Goal: Information Seeking & Learning: Learn about a topic

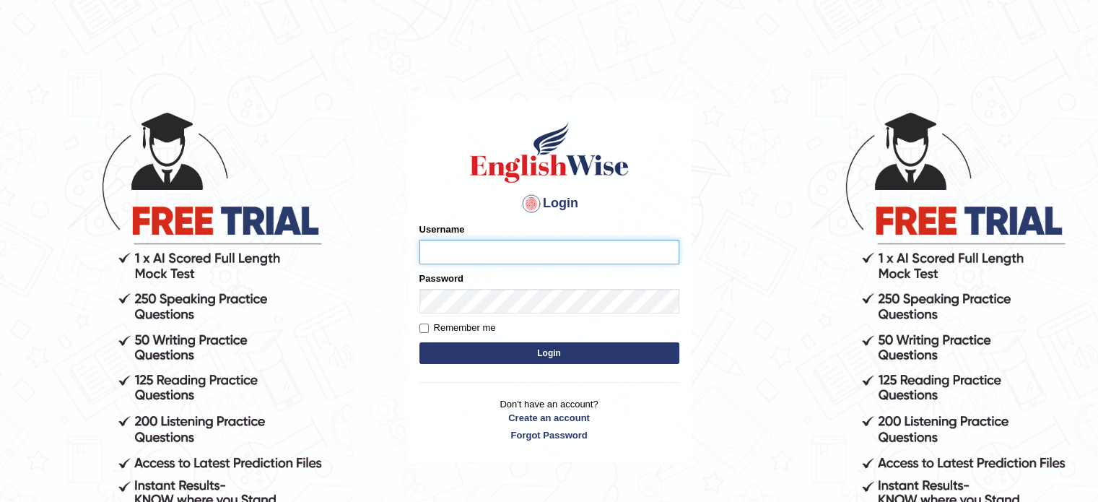
type input "Jonathan_parramatta"
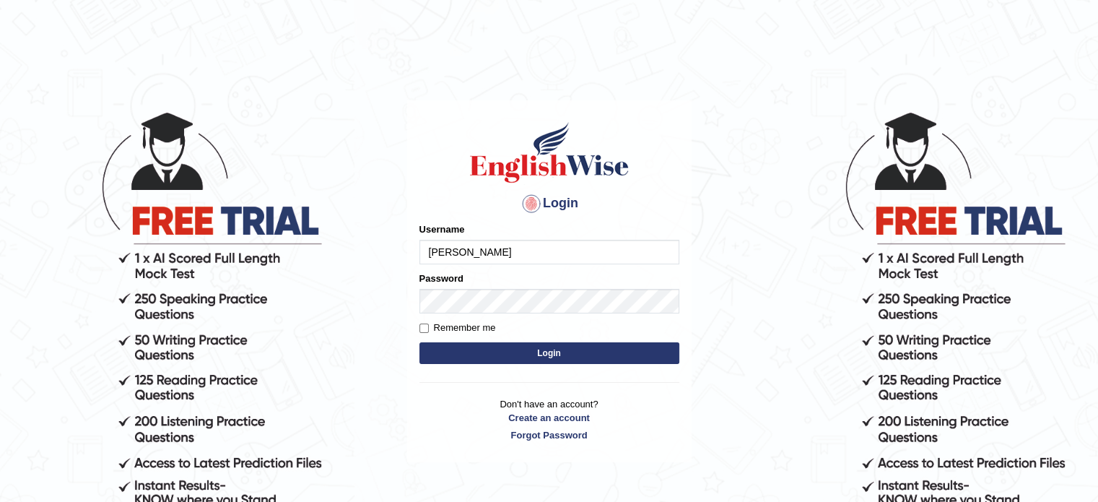
click at [443, 323] on label "Remember me" at bounding box center [458, 328] width 77 height 14
click at [429, 324] on input "Remember me" at bounding box center [424, 328] width 9 height 9
checkbox input "true"
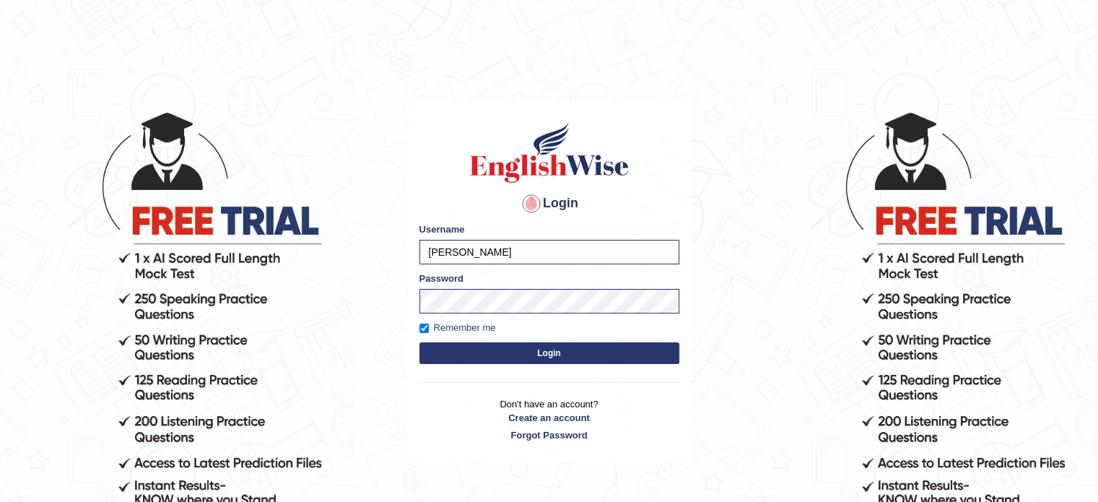
click at [500, 355] on button "Login" at bounding box center [550, 353] width 260 height 22
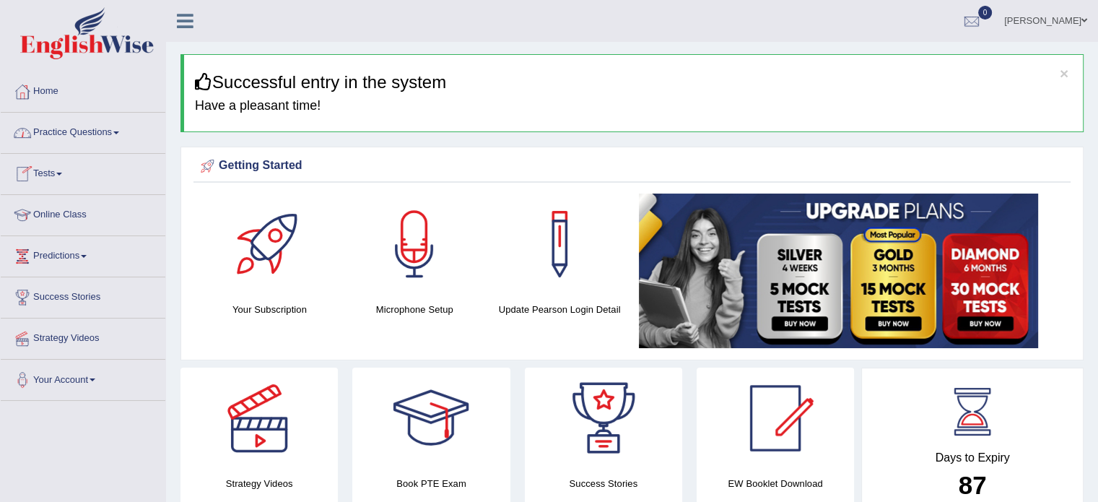
click at [108, 132] on link "Practice Questions" at bounding box center [83, 131] width 165 height 36
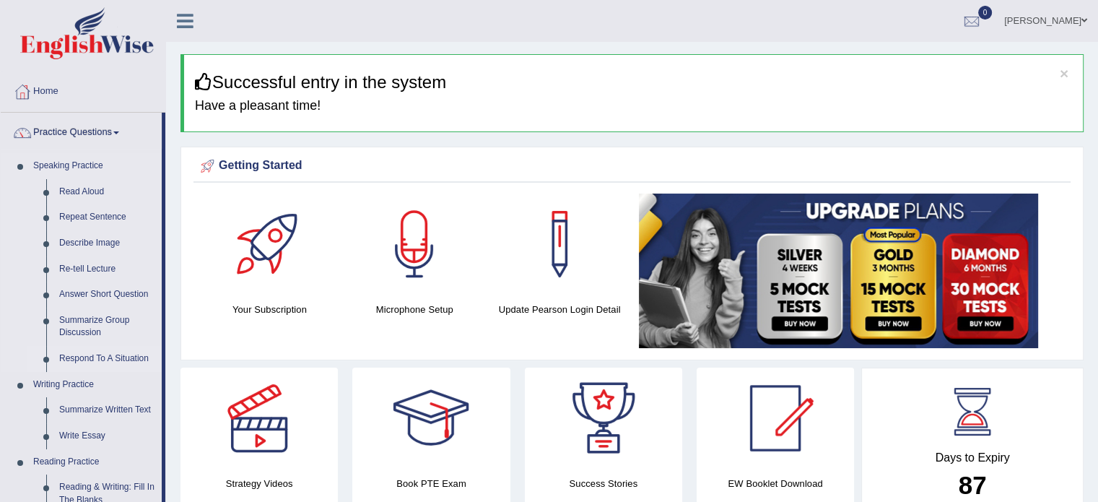
click at [92, 360] on link "Respond To A Situation" at bounding box center [107, 359] width 109 height 26
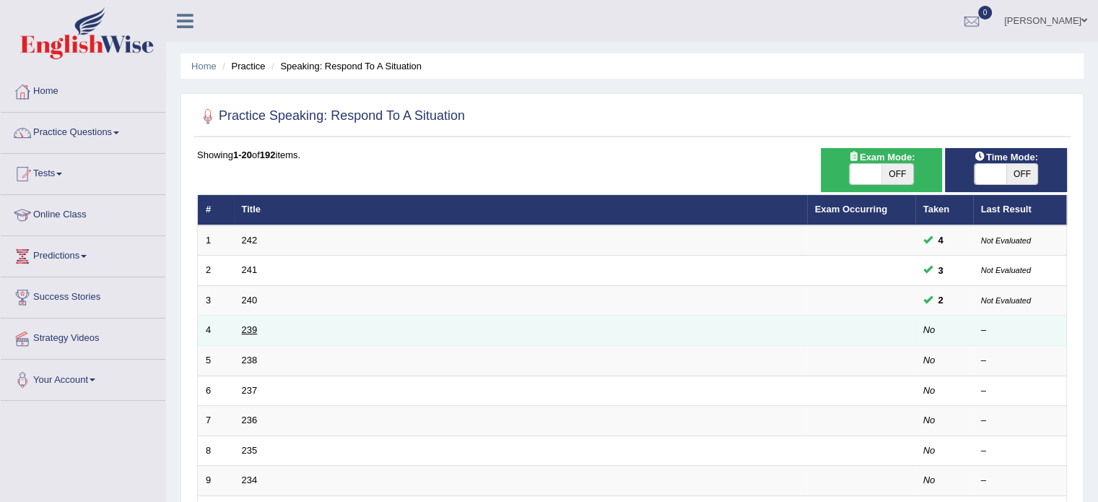
click at [243, 326] on link "239" at bounding box center [250, 329] width 16 height 11
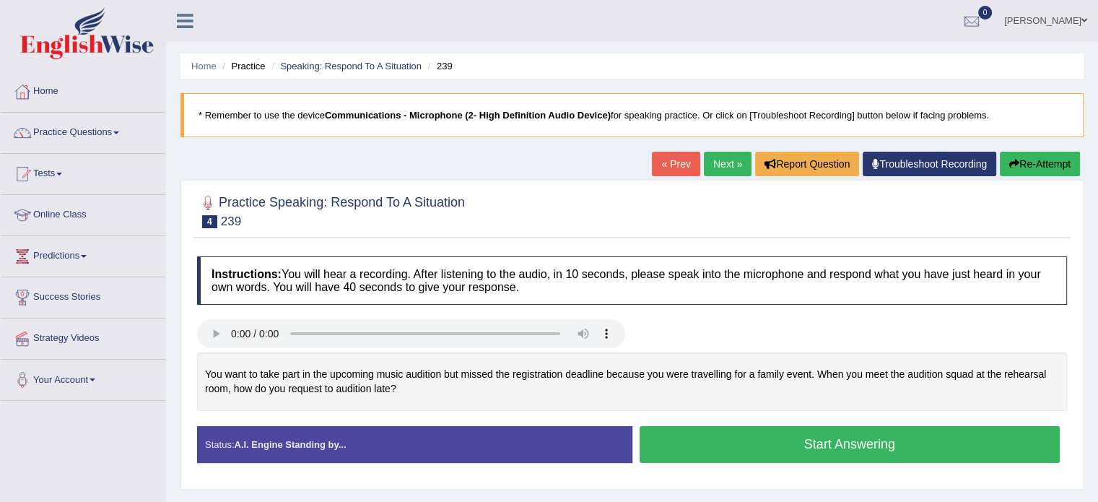
click at [737, 431] on button "Start Answering" at bounding box center [850, 444] width 421 height 37
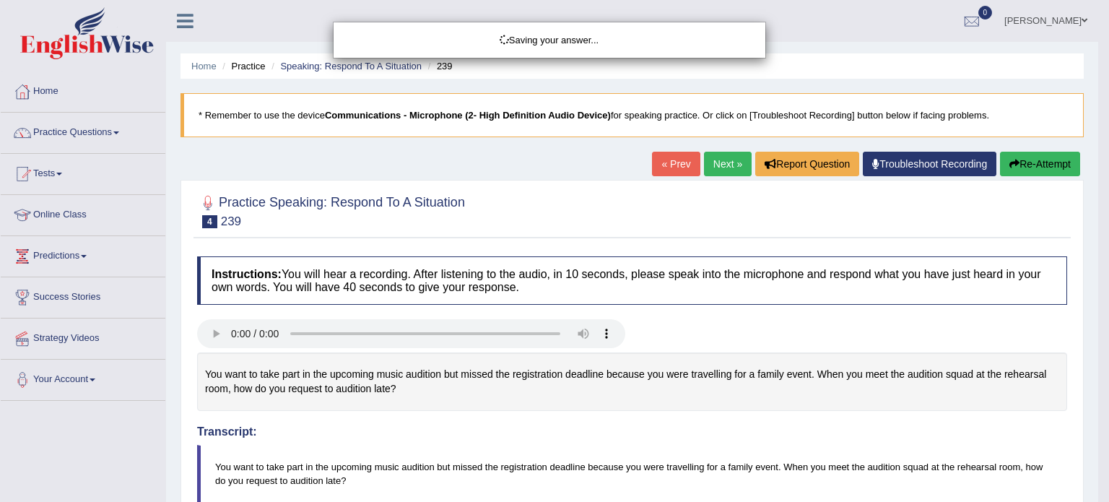
click at [737, 431] on div "Saving your answer..." at bounding box center [554, 251] width 1109 height 502
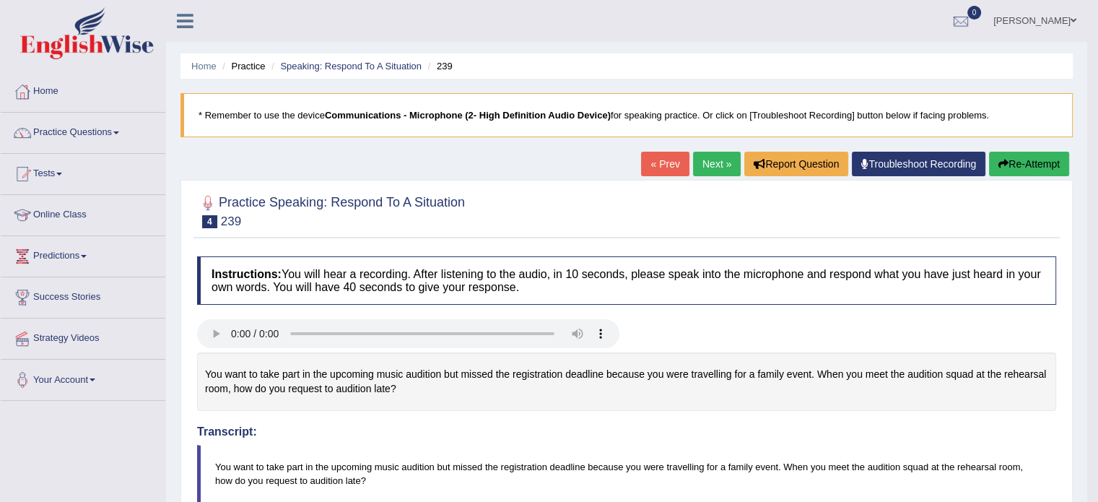
click at [708, 165] on link "Next »" at bounding box center [717, 164] width 48 height 25
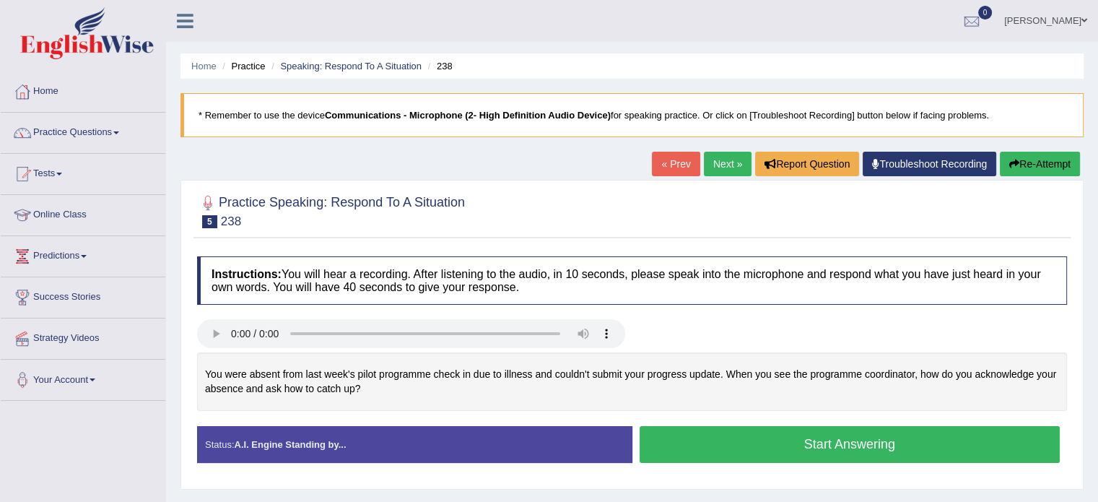
click at [770, 440] on button "Start Answering" at bounding box center [850, 444] width 421 height 37
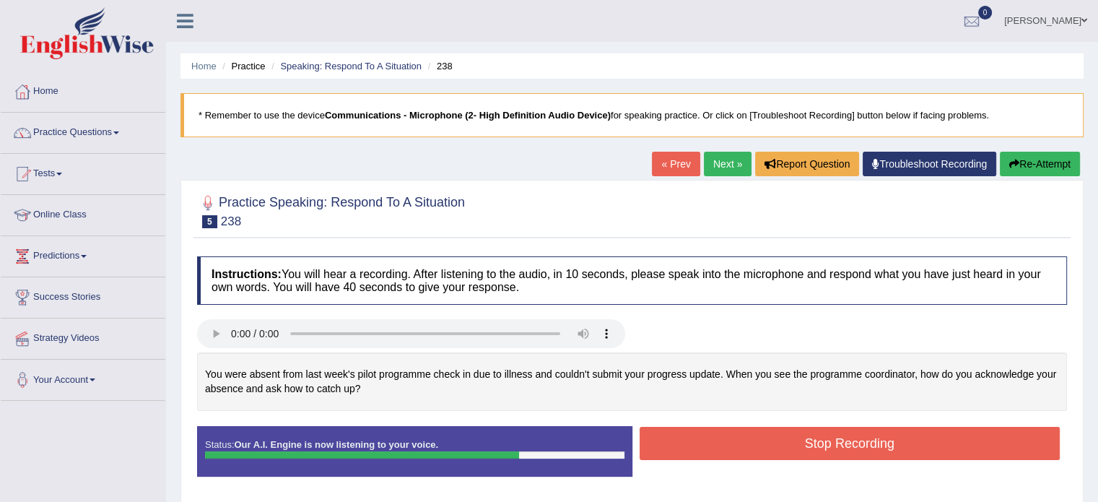
click at [770, 440] on button "Stop Recording" at bounding box center [850, 443] width 421 height 33
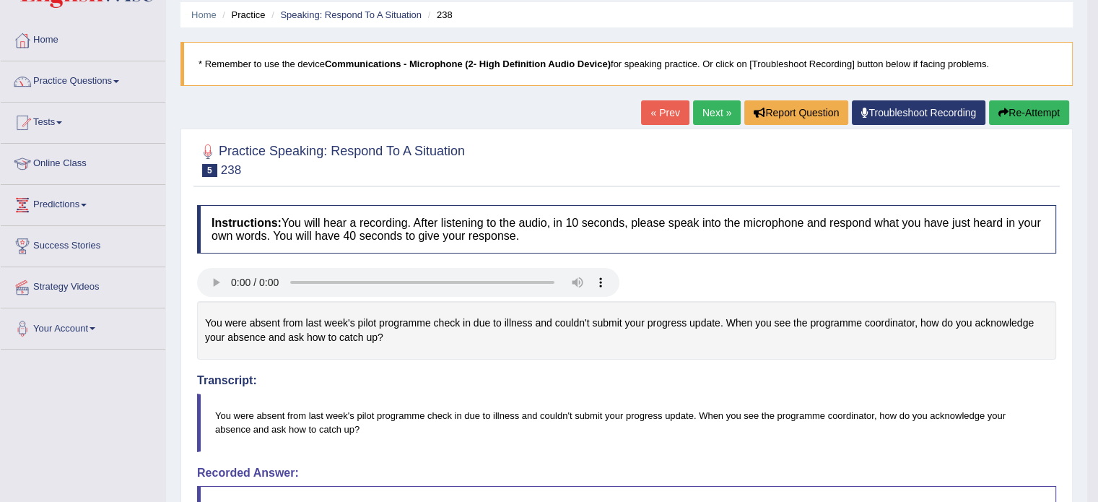
scroll to position [49, 0]
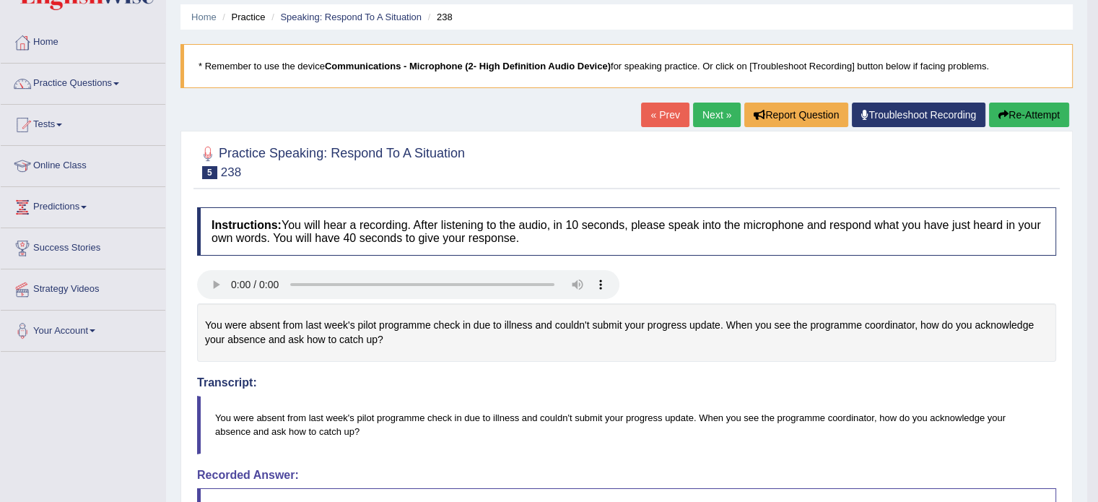
click at [705, 108] on link "Next »" at bounding box center [717, 115] width 48 height 25
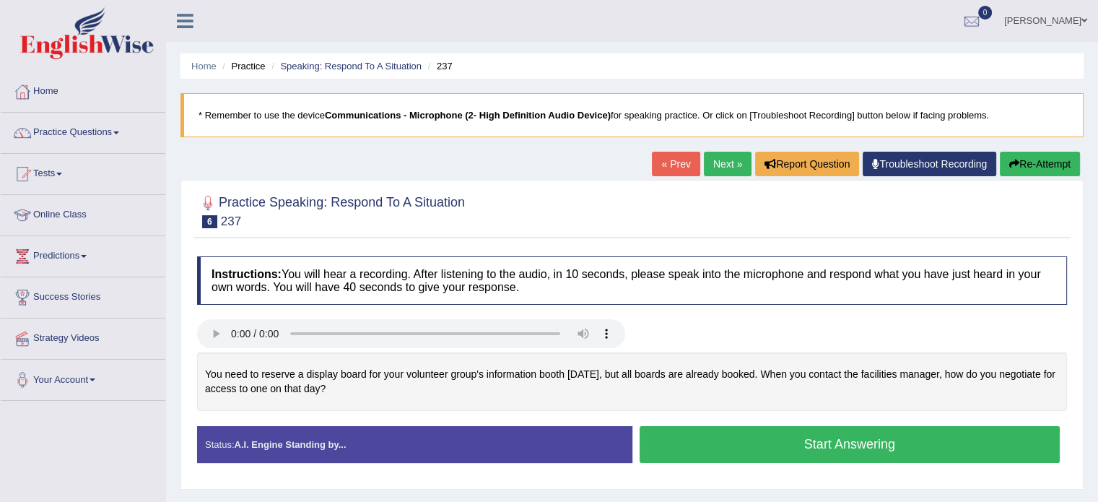
click at [713, 438] on button "Start Answering" at bounding box center [850, 444] width 421 height 37
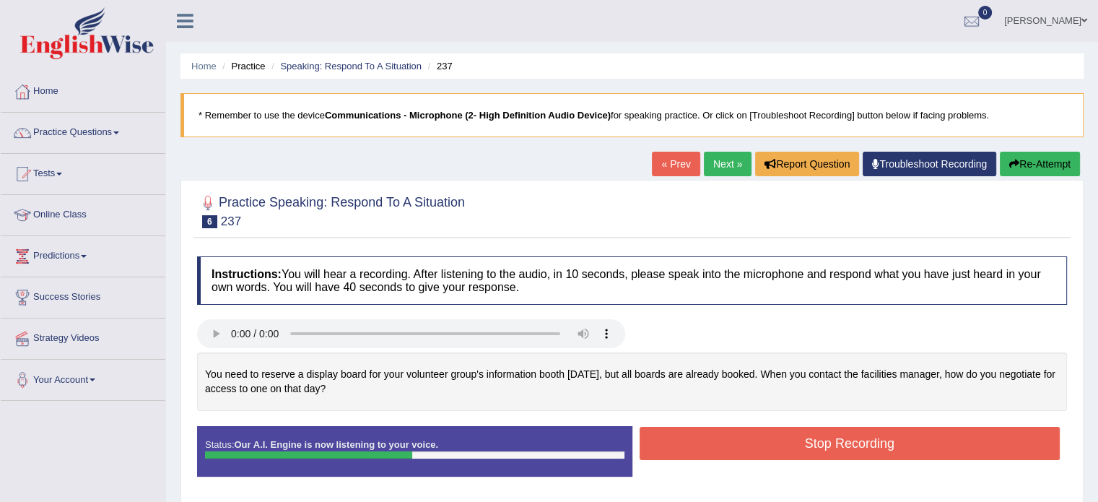
click at [713, 438] on button "Stop Recording" at bounding box center [850, 443] width 421 height 33
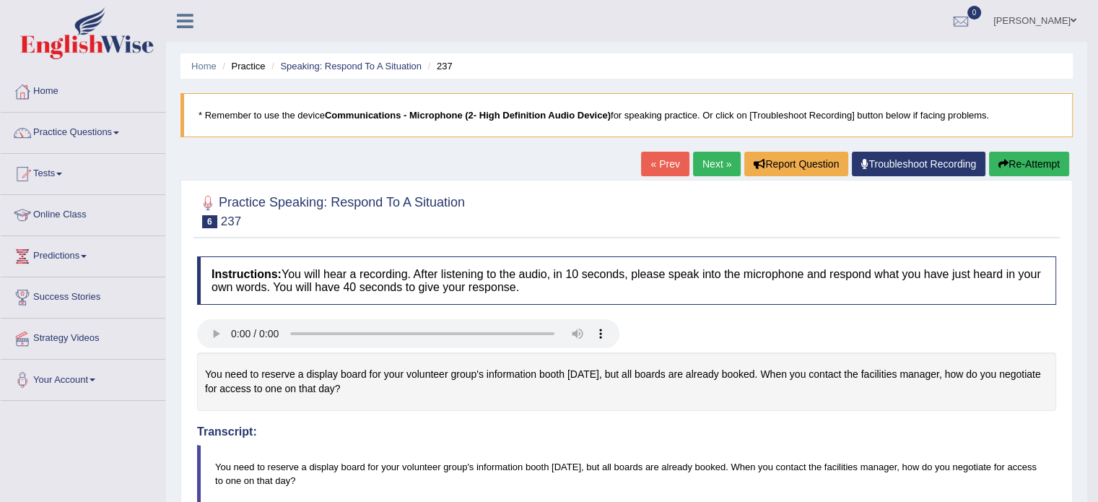
click at [1031, 165] on button "Re-Attempt" at bounding box center [1029, 164] width 80 height 25
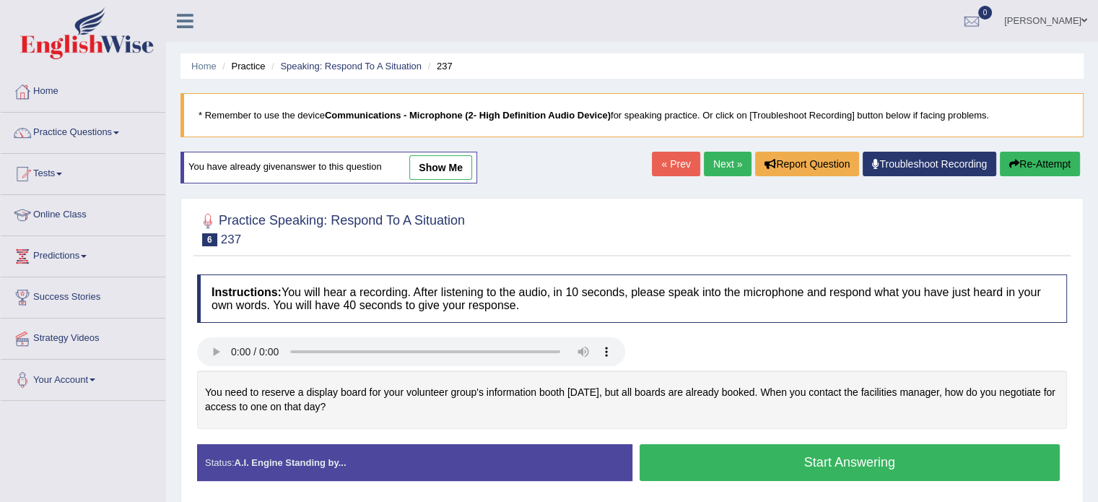
click at [714, 459] on button "Start Answering" at bounding box center [850, 462] width 421 height 37
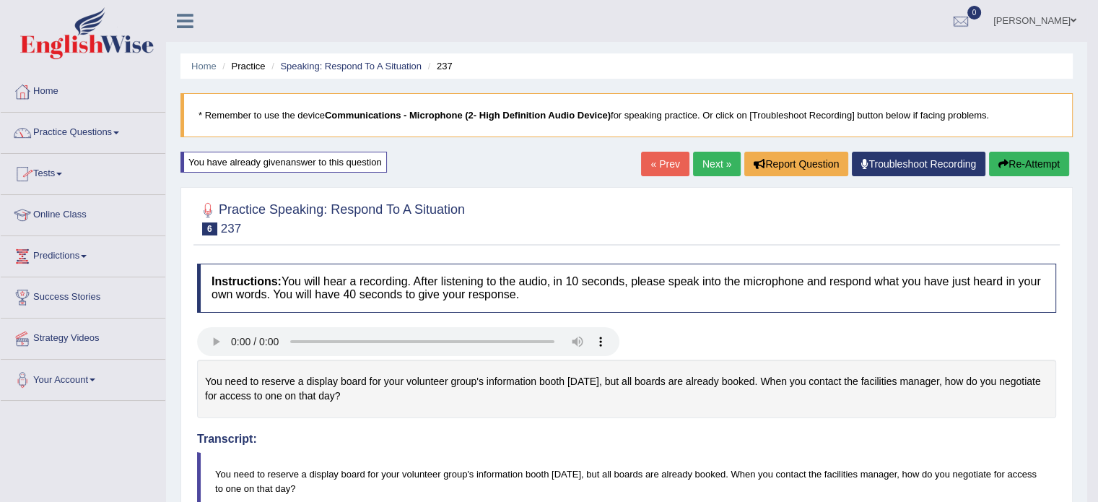
click at [59, 132] on link "Practice Questions" at bounding box center [83, 131] width 165 height 36
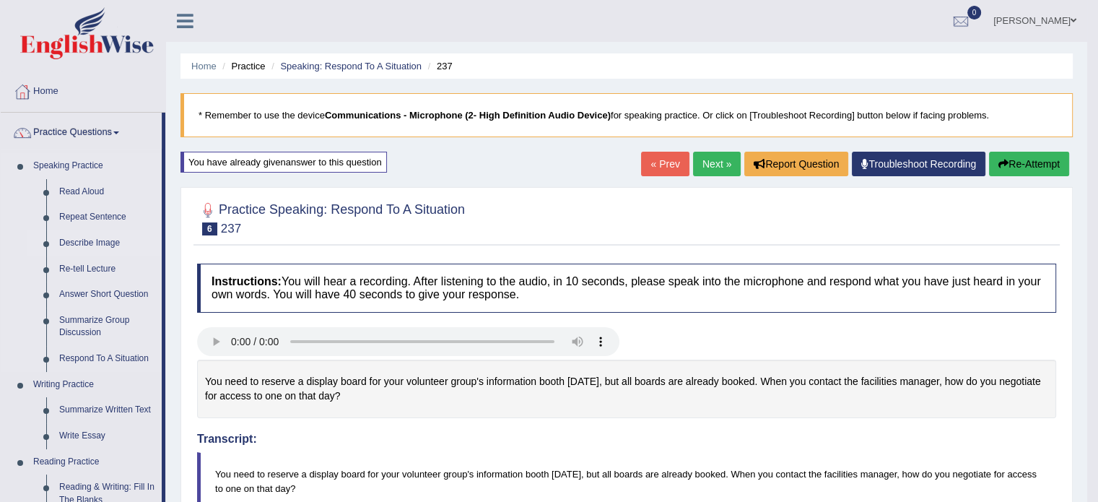
click at [98, 241] on link "Describe Image" at bounding box center [107, 243] width 109 height 26
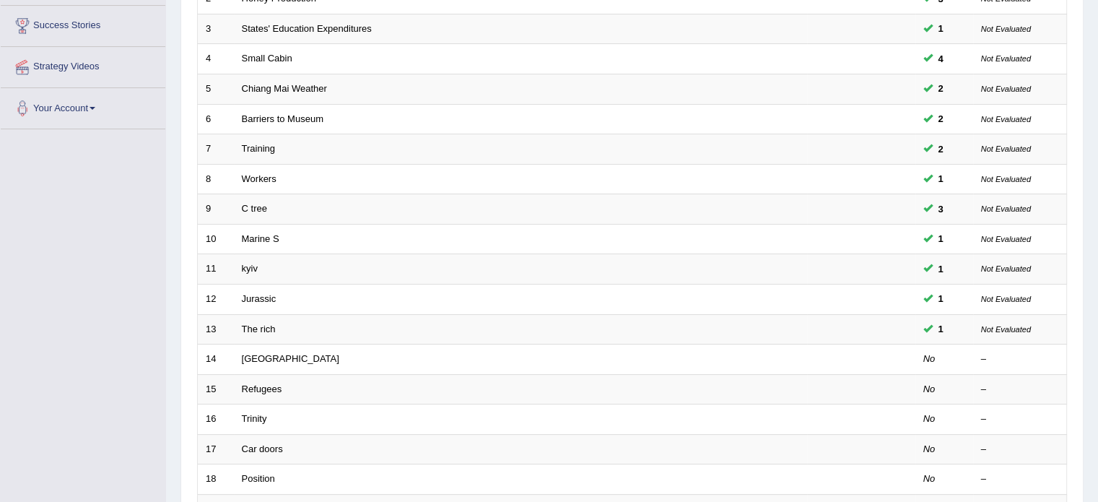
scroll to position [286, 0]
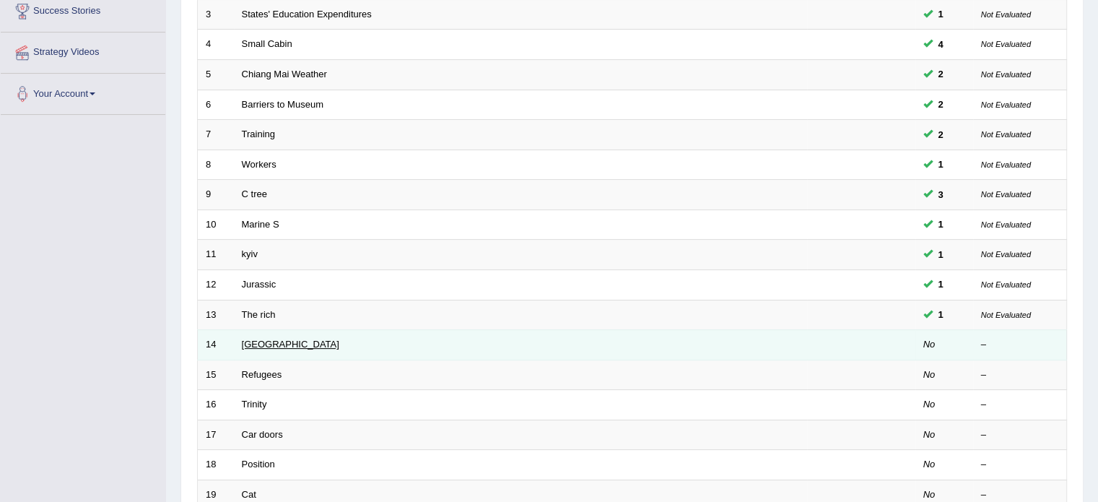
click at [248, 340] on link "[GEOGRAPHIC_DATA]" at bounding box center [290, 344] width 97 height 11
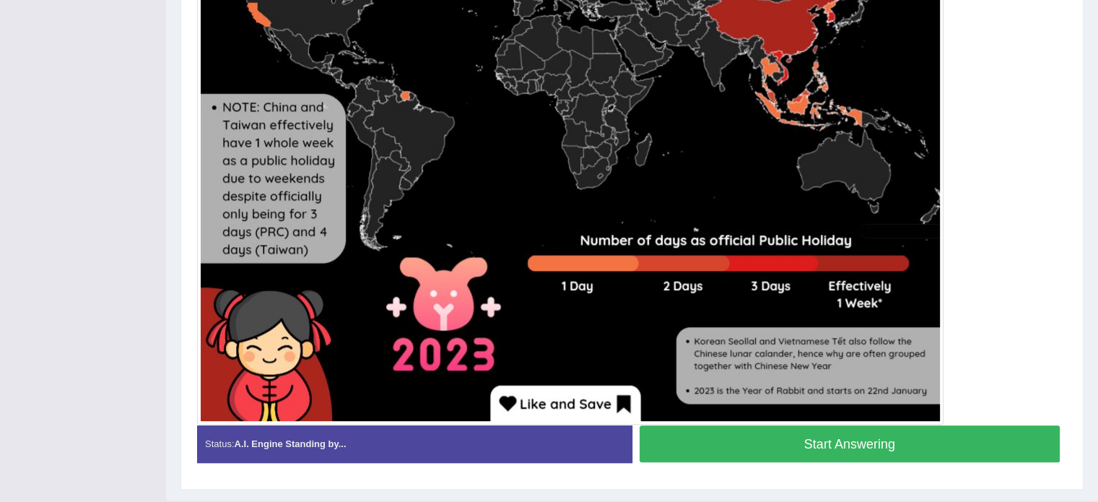
scroll to position [673, 0]
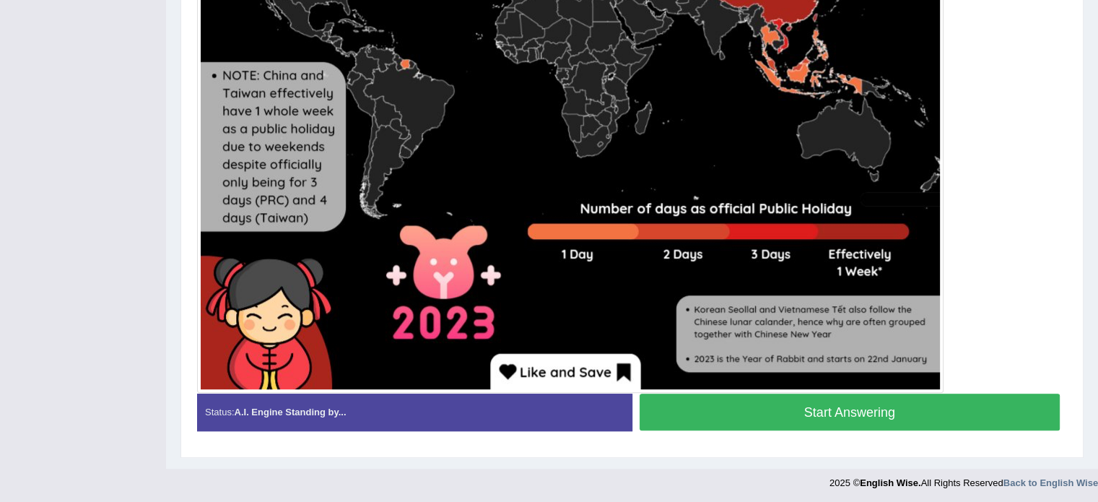
click at [942, 415] on button "Start Answering" at bounding box center [850, 412] width 421 height 37
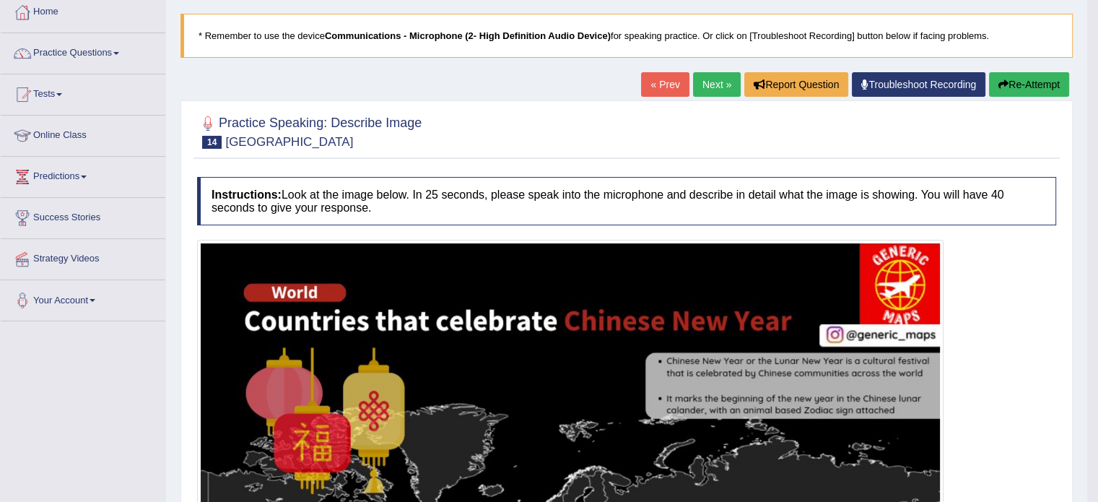
scroll to position [0, 0]
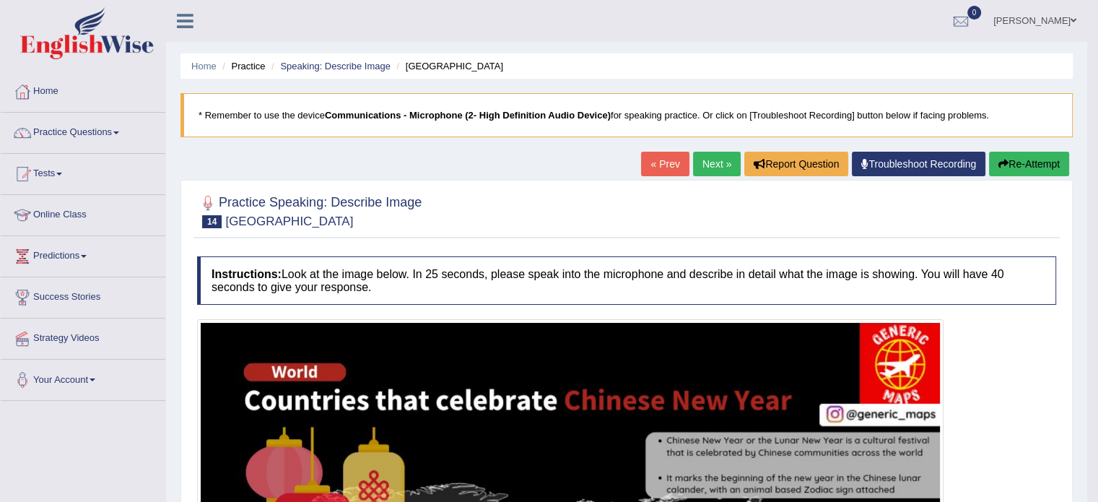
click at [1033, 160] on button "Re-Attempt" at bounding box center [1029, 164] width 80 height 25
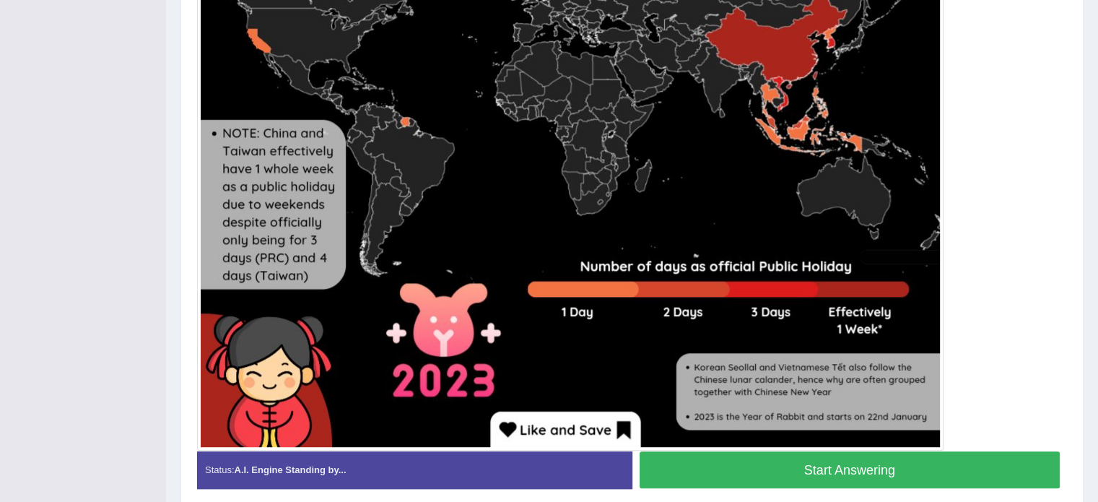
scroll to position [633, 0]
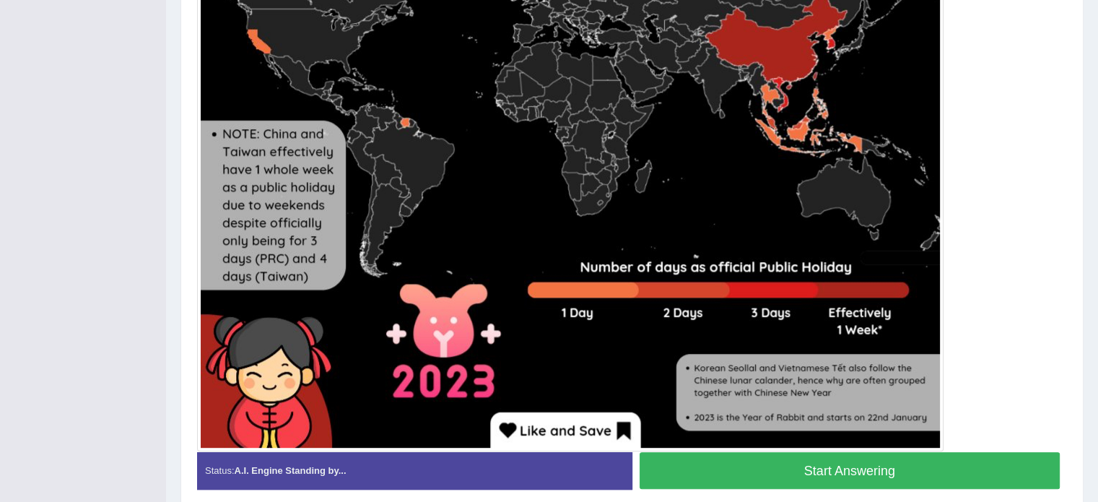
click at [859, 483] on button "Start Answering" at bounding box center [850, 470] width 421 height 37
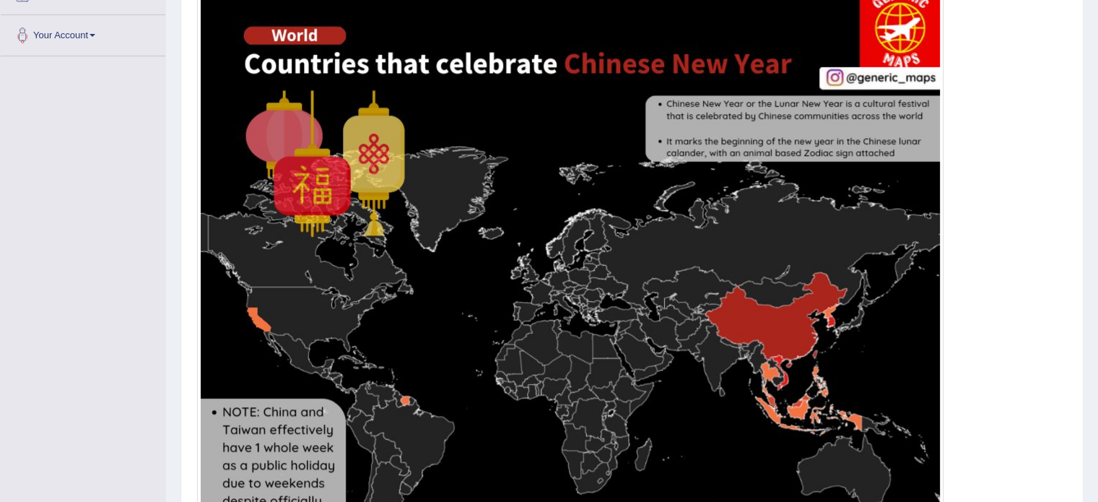
scroll to position [359, 0]
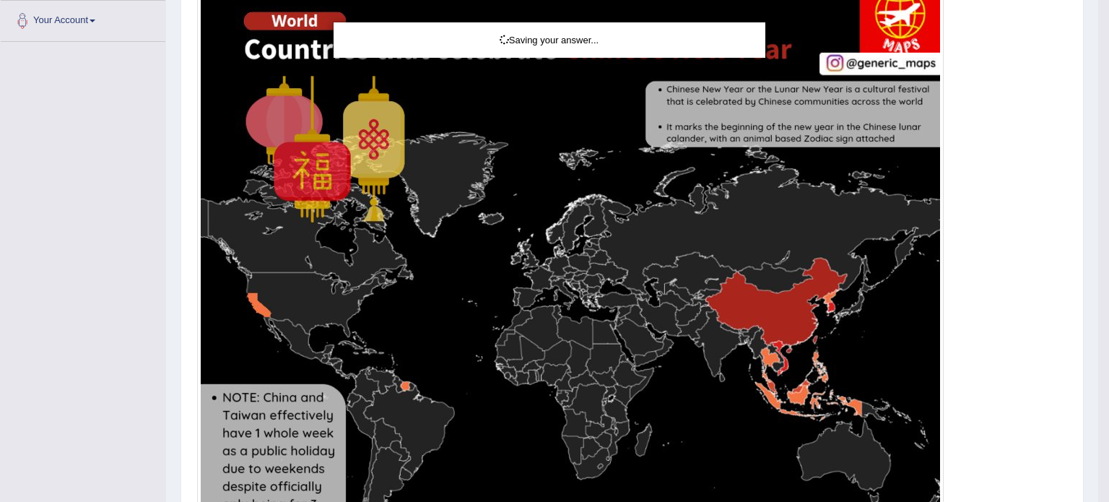
drag, startPoint x: 1102, startPoint y: 418, endPoint x: 1101, endPoint y: 319, distance: 99.0
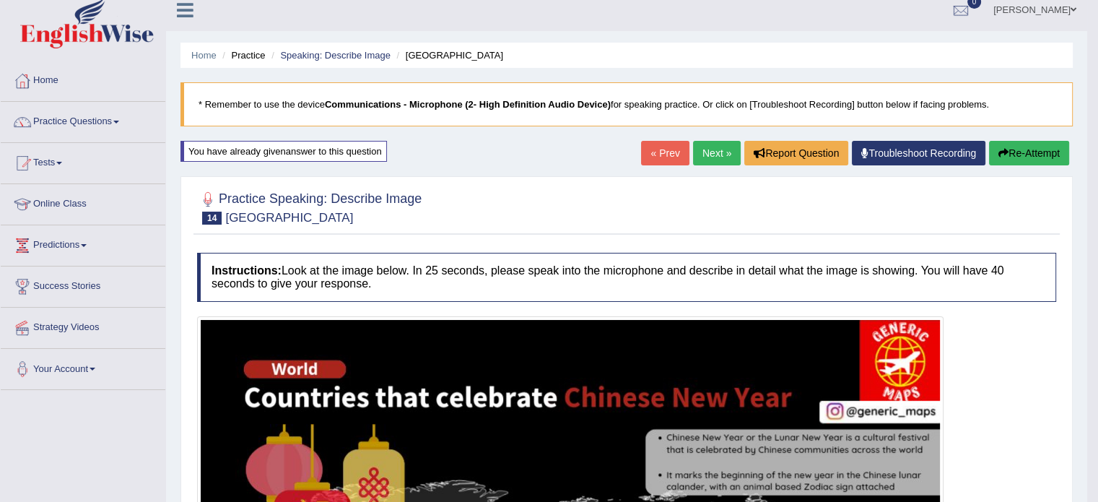
scroll to position [0, 0]
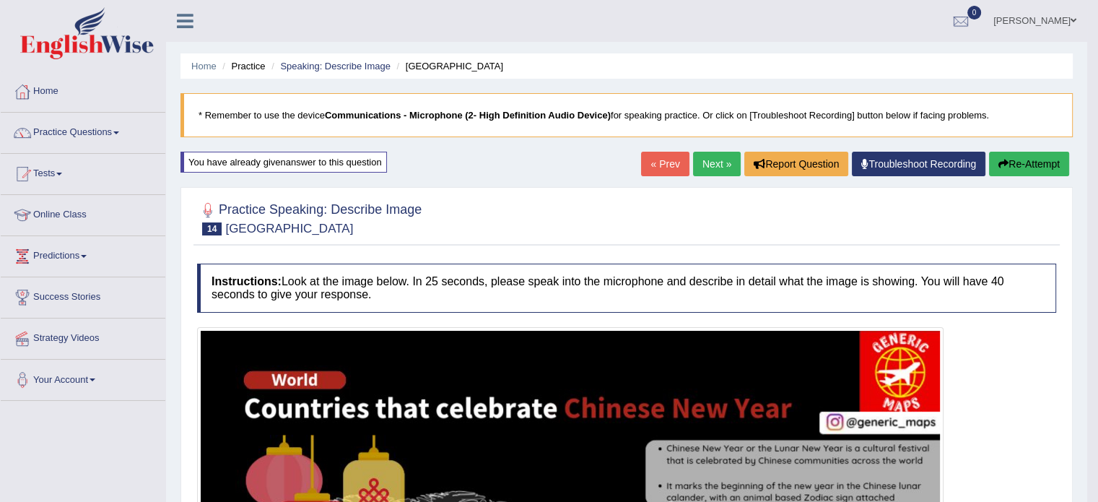
click at [708, 166] on link "Next »" at bounding box center [717, 164] width 48 height 25
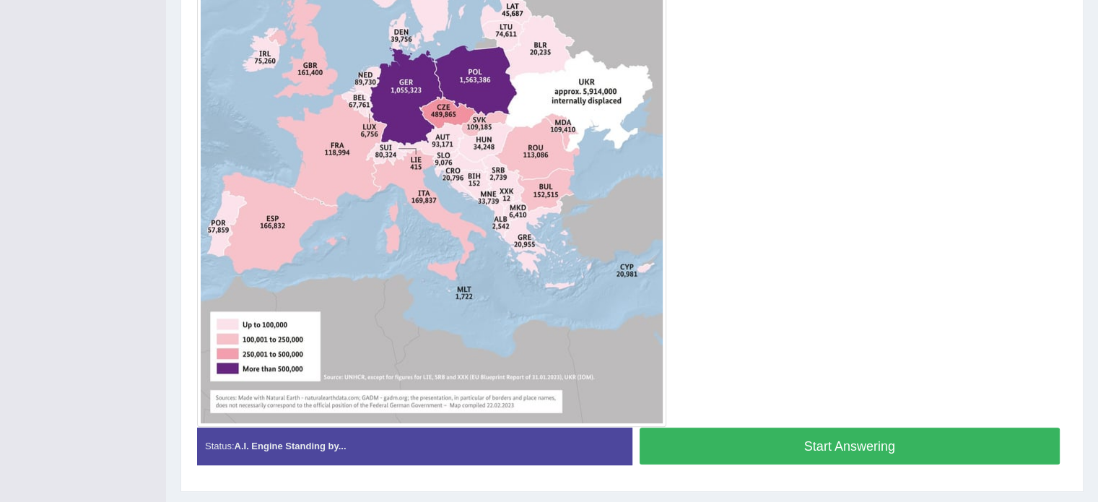
scroll to position [558, 0]
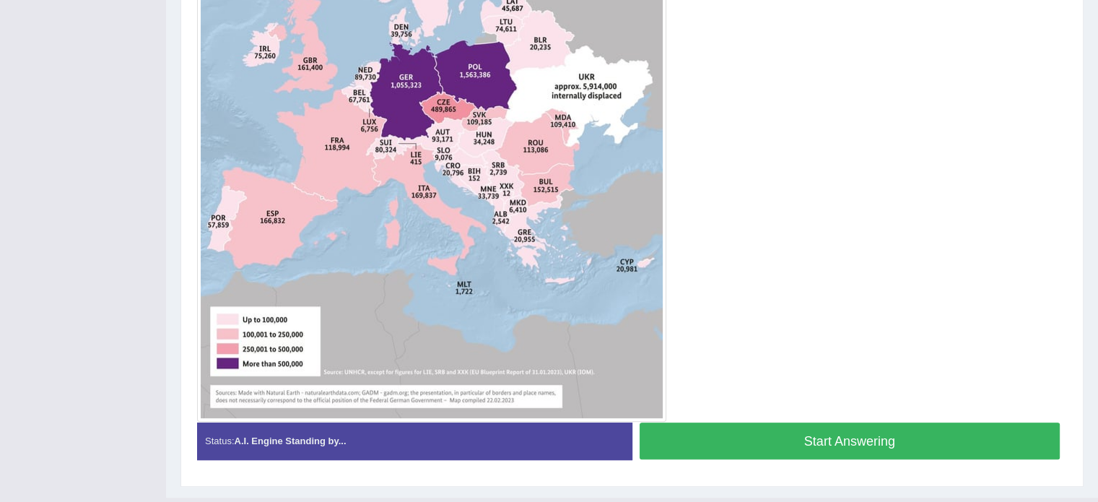
click at [894, 430] on button "Start Answering" at bounding box center [850, 440] width 421 height 37
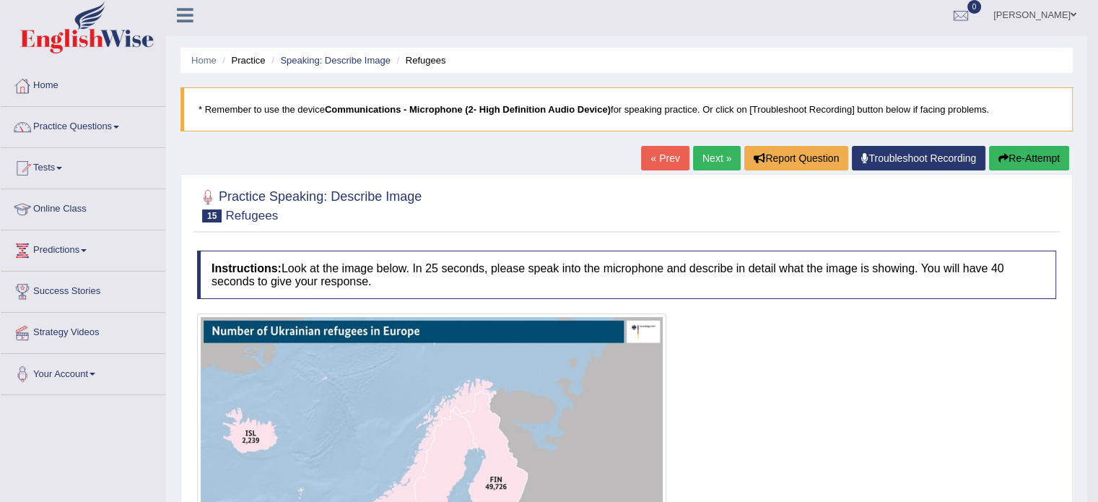
scroll to position [0, 0]
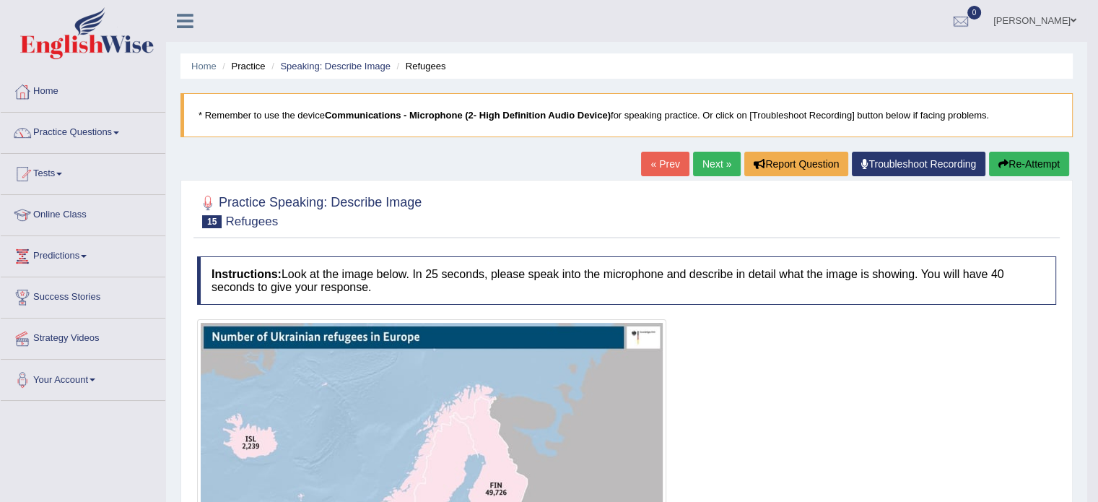
click at [716, 160] on link "Next »" at bounding box center [717, 164] width 48 height 25
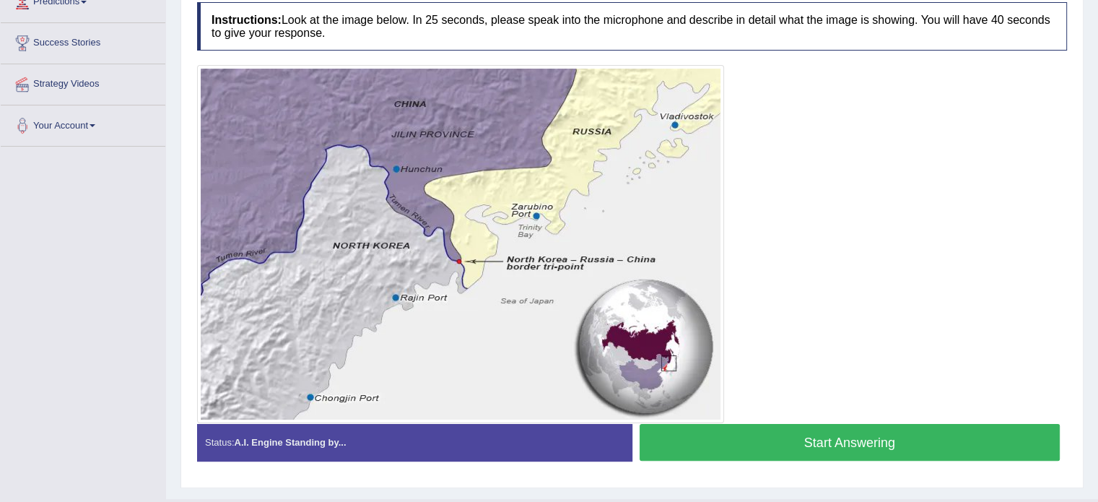
scroll to position [251, 0]
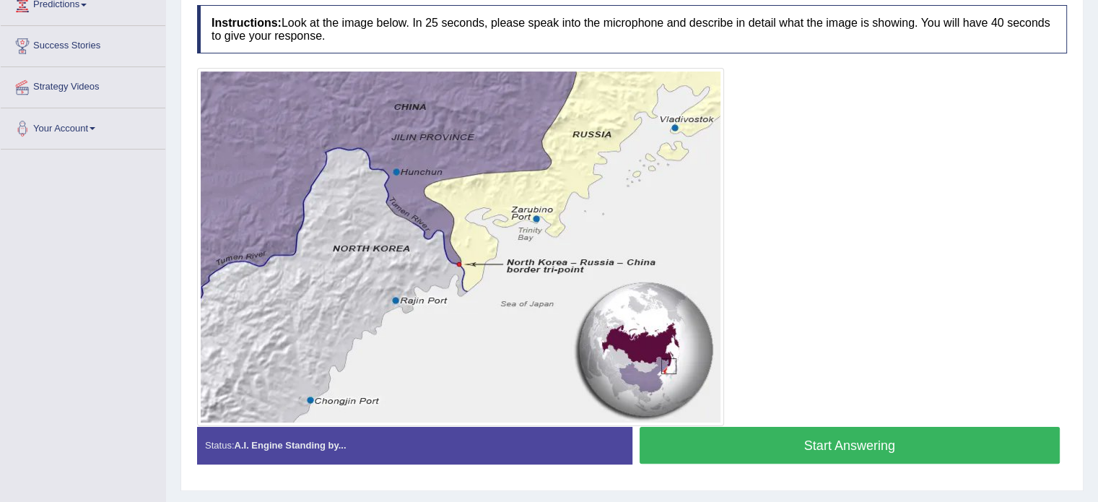
click at [860, 444] on button "Start Answering" at bounding box center [850, 445] width 421 height 37
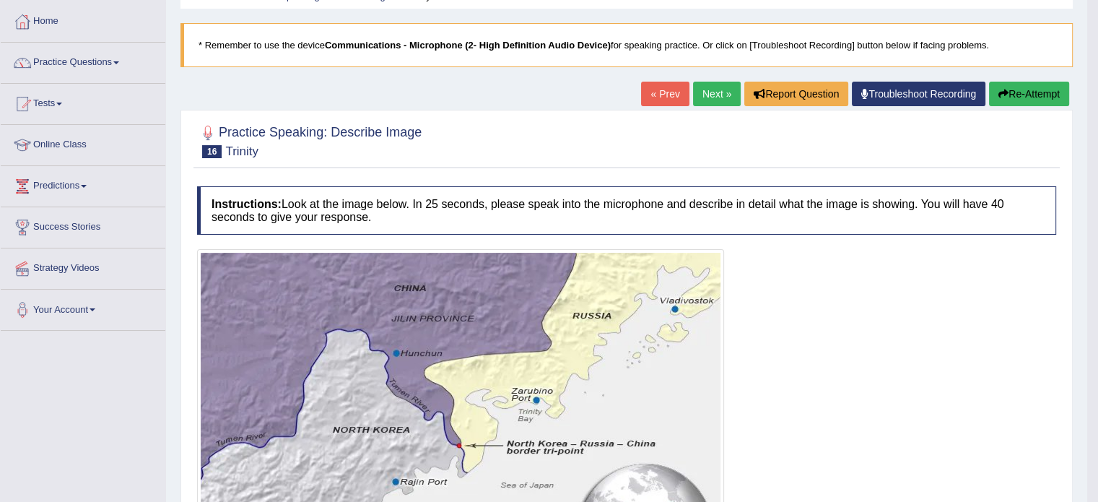
scroll to position [66, 0]
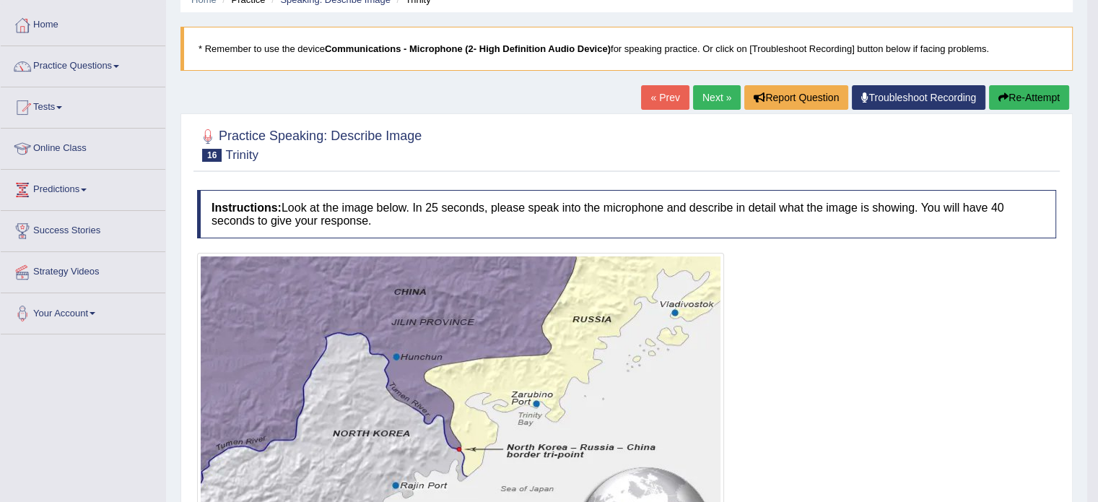
click at [1020, 89] on button "Re-Attempt" at bounding box center [1029, 97] width 80 height 25
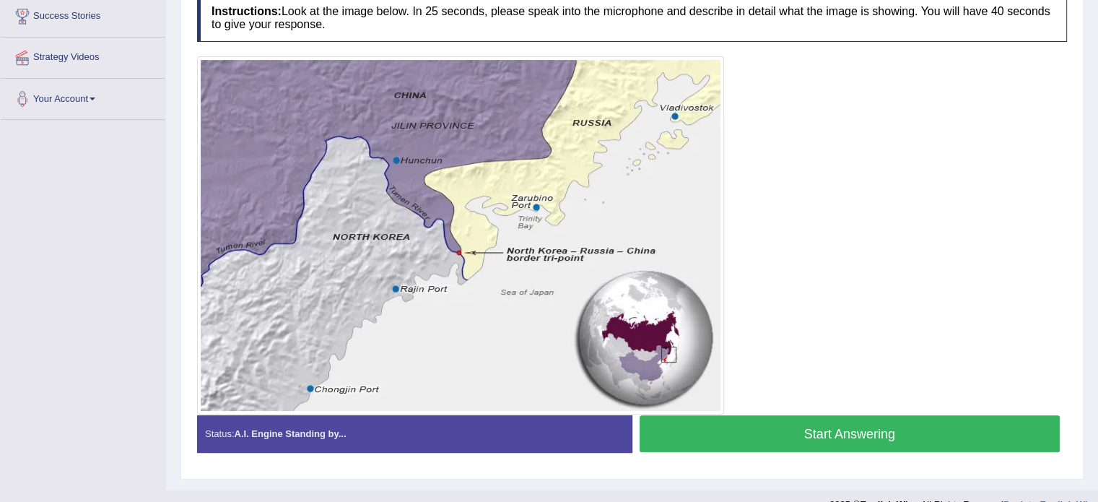
scroll to position [286, 0]
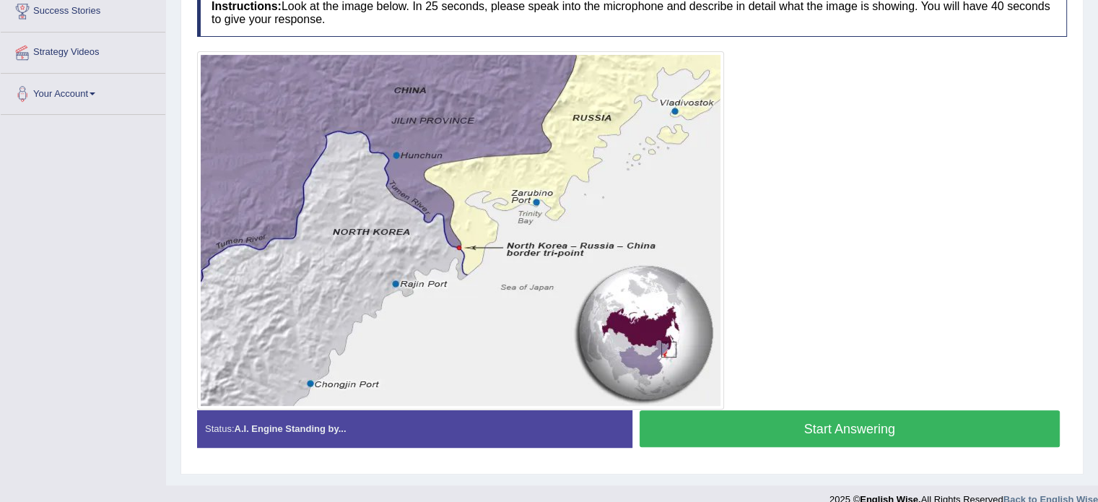
click at [851, 430] on button "Start Answering" at bounding box center [850, 428] width 421 height 37
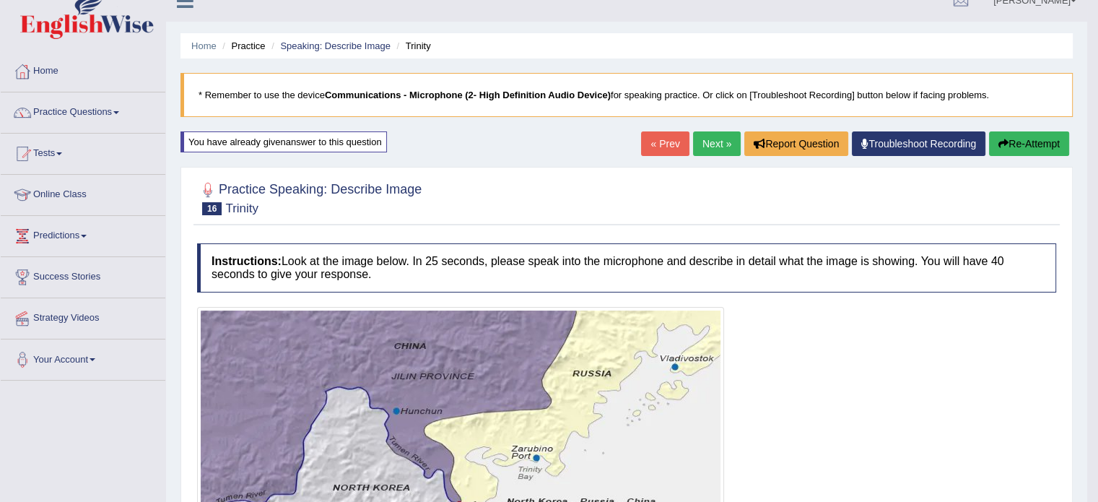
scroll to position [0, 0]
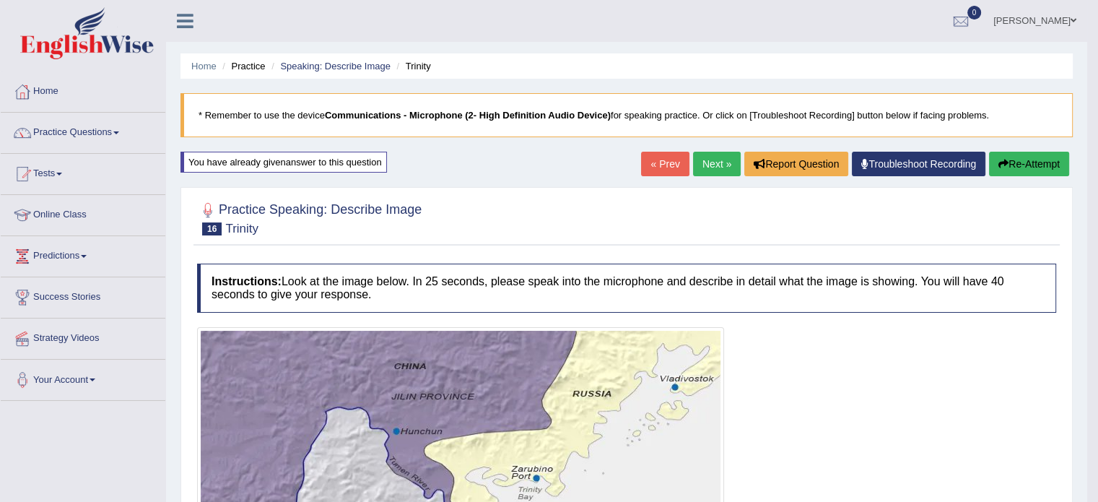
click at [711, 165] on link "Next »" at bounding box center [717, 164] width 48 height 25
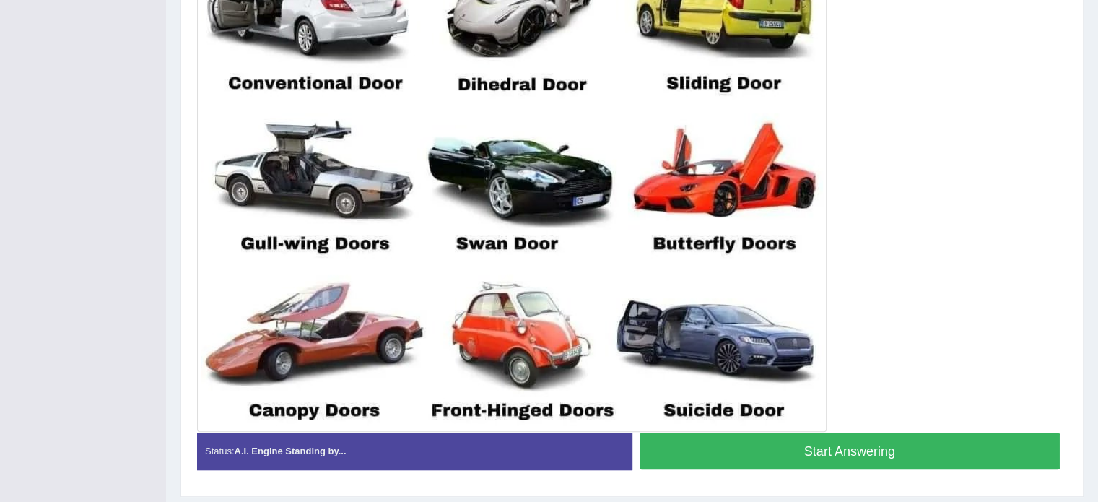
scroll to position [449, 0]
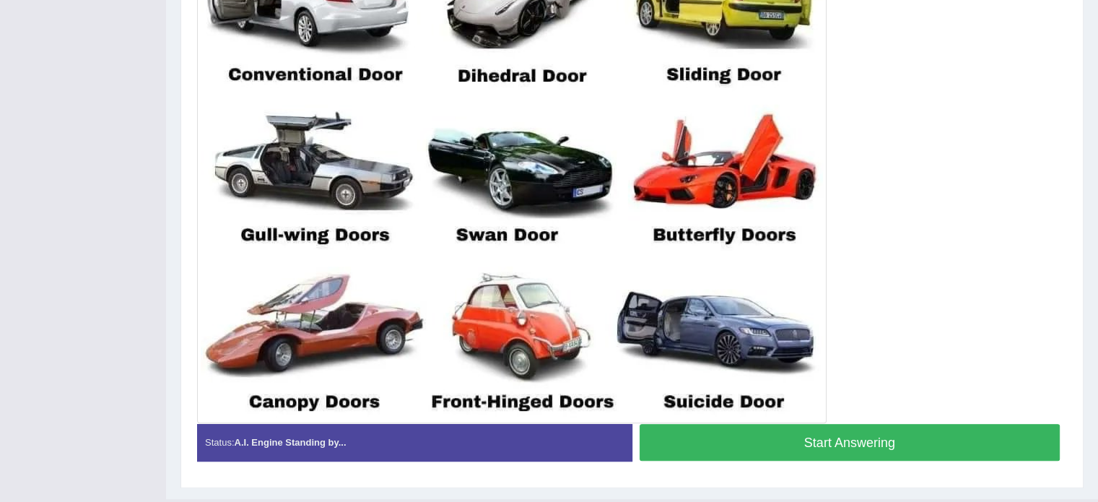
click at [828, 434] on button "Start Answering" at bounding box center [850, 442] width 421 height 37
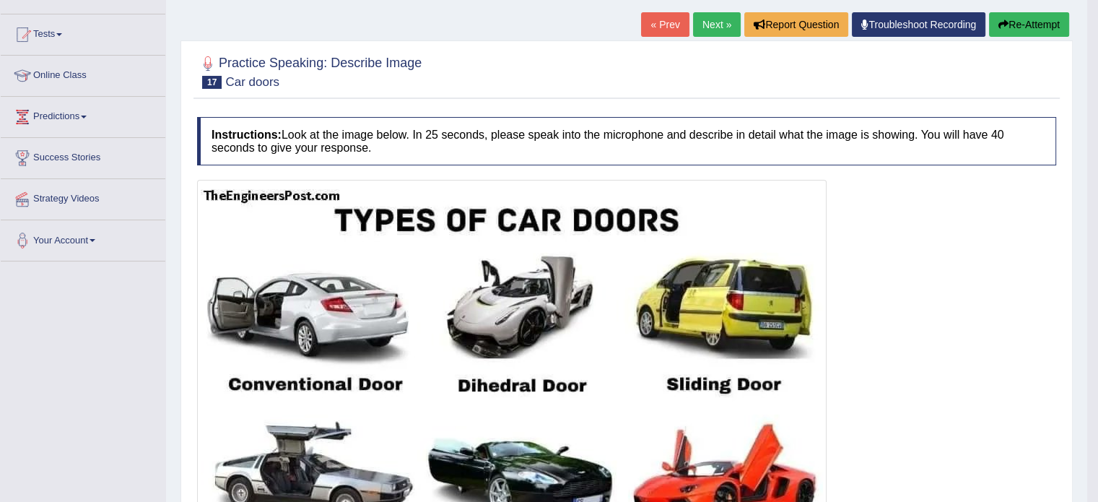
scroll to position [0, 0]
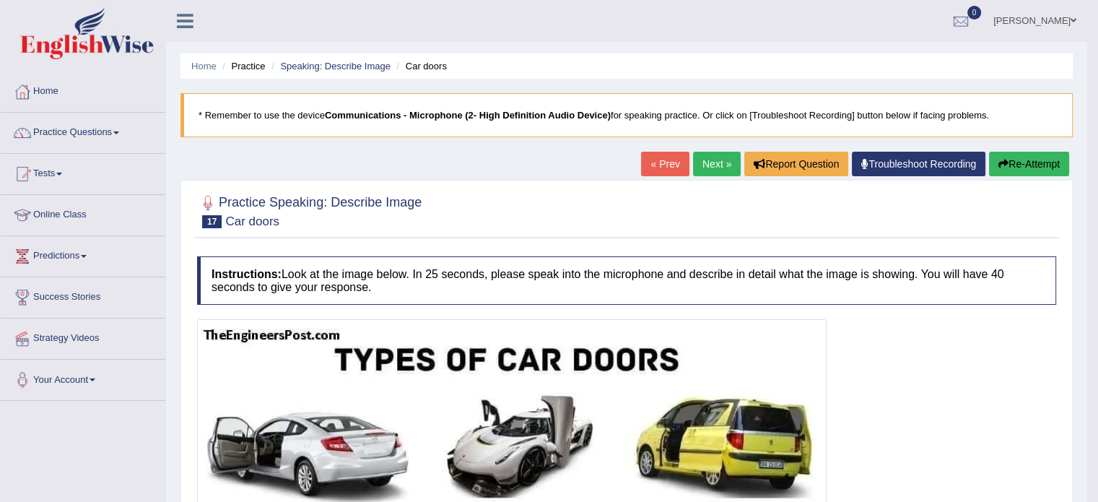
click at [1013, 164] on button "Re-Attempt" at bounding box center [1029, 164] width 80 height 25
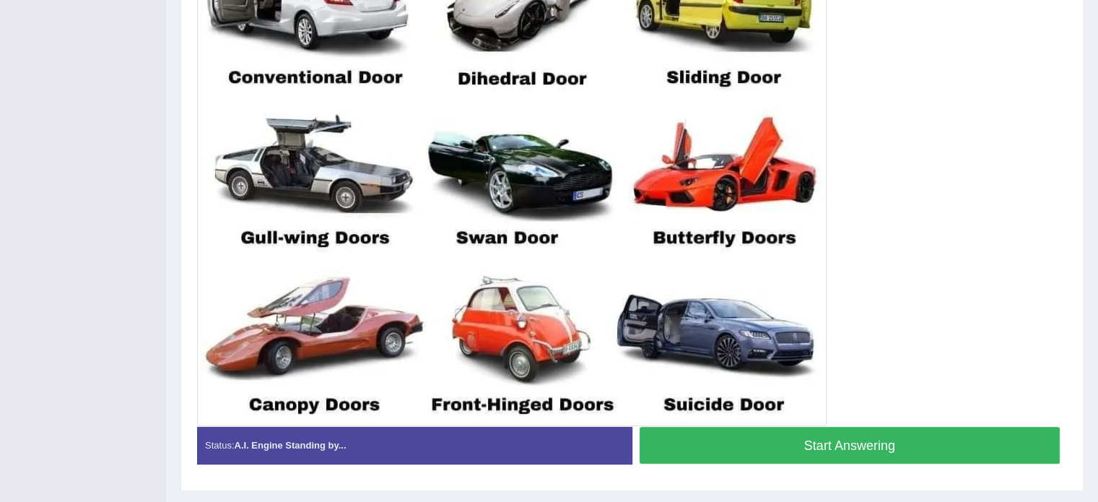
scroll to position [474, 0]
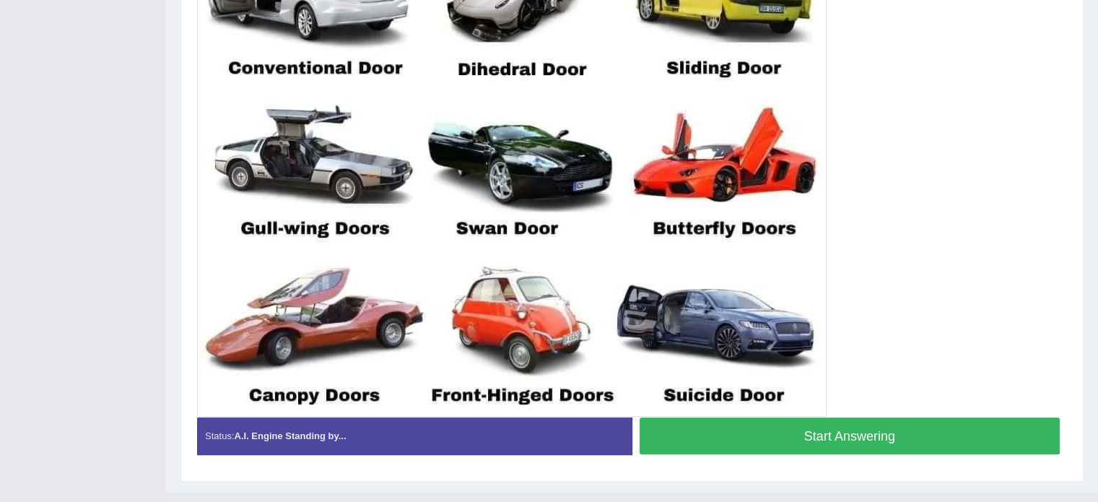
click at [932, 424] on button "Start Answering" at bounding box center [850, 435] width 421 height 37
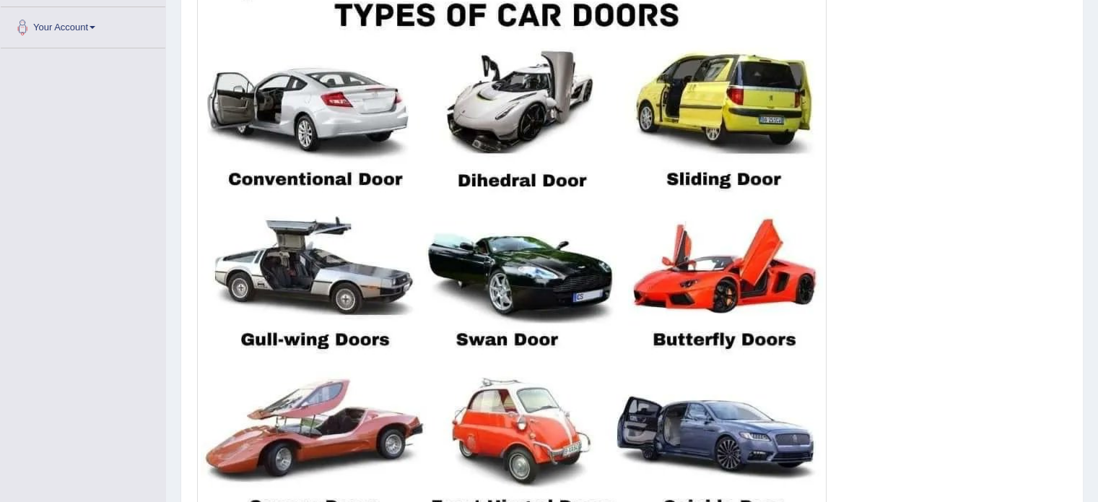
scroll to position [367, 0]
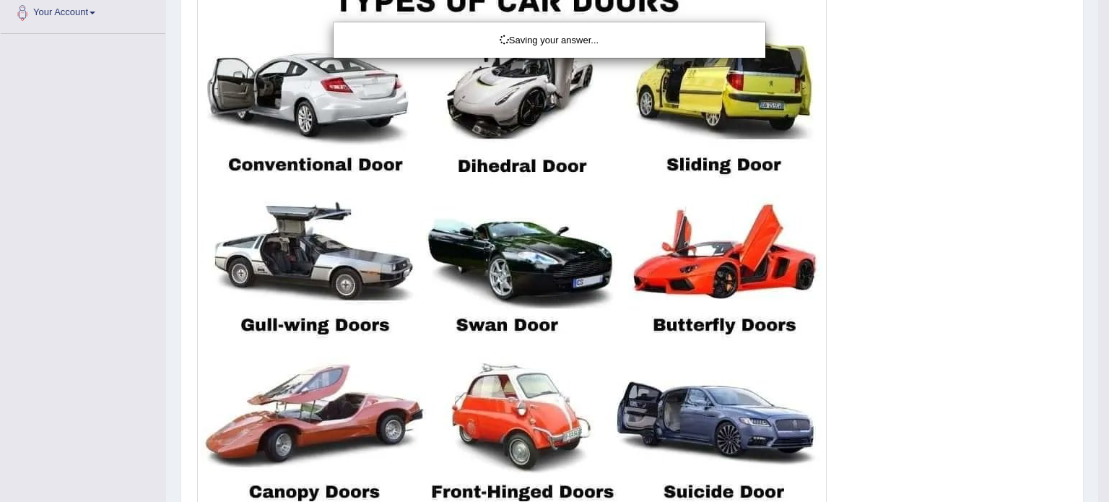
click at [1098, 369] on div "Saving your answer..." at bounding box center [554, 251] width 1109 height 502
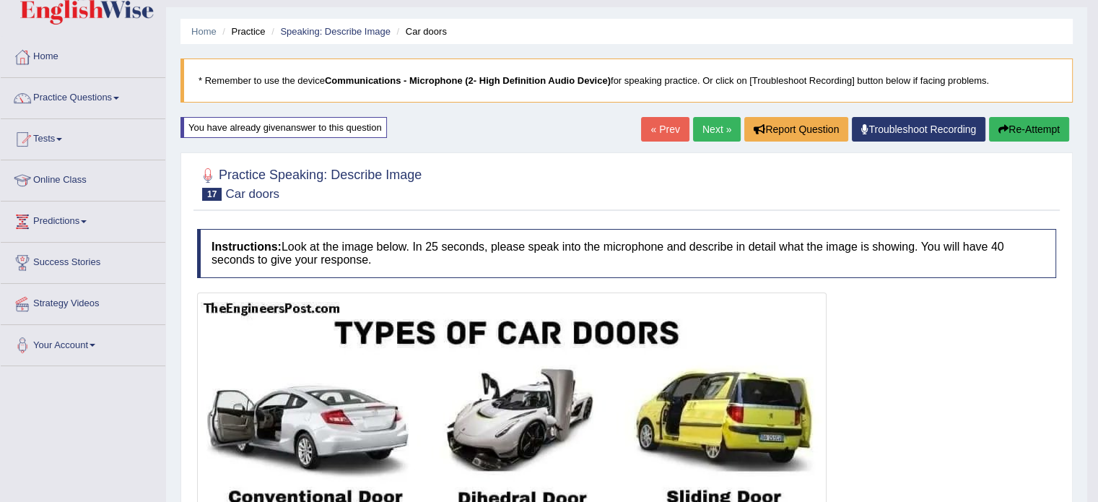
scroll to position [0, 0]
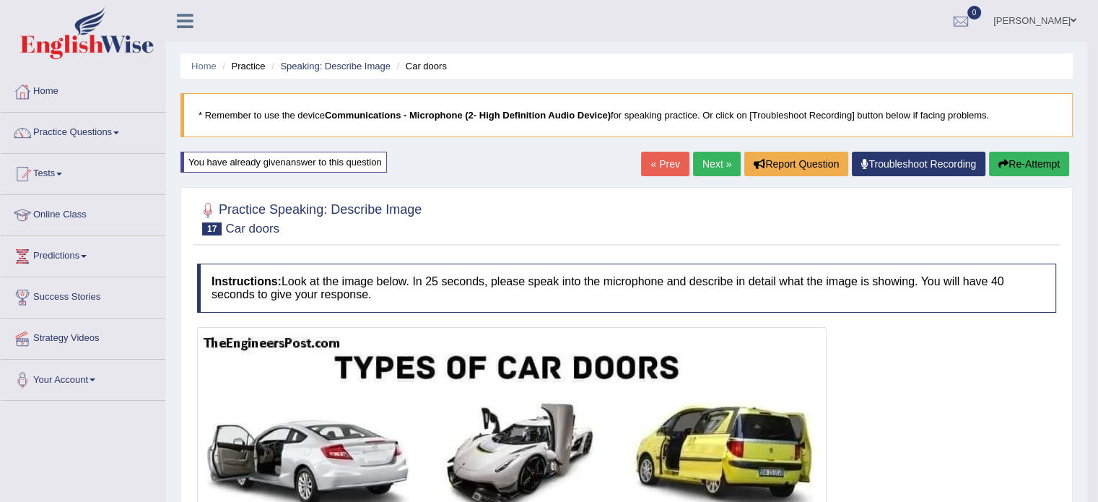
click at [711, 160] on link "Next »" at bounding box center [717, 164] width 48 height 25
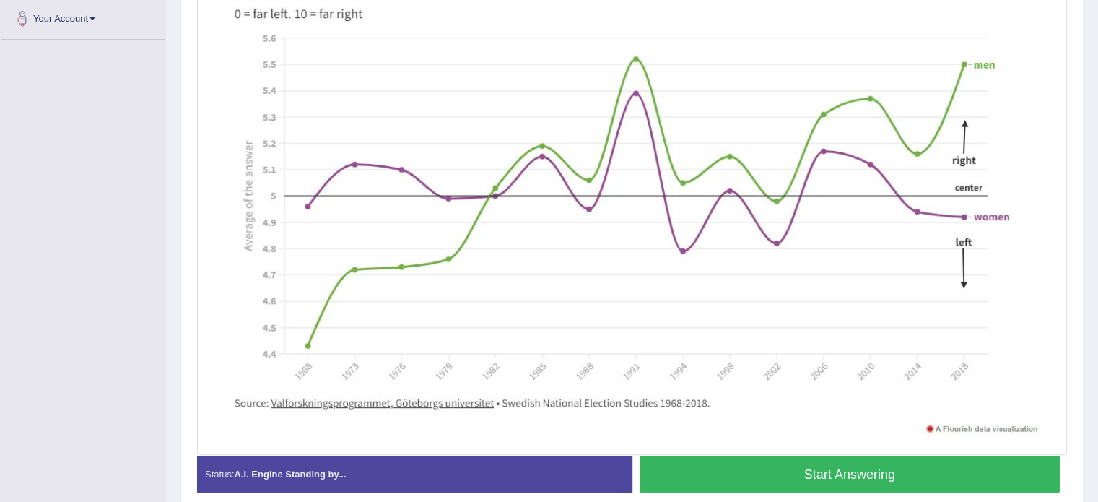
scroll to position [369, 0]
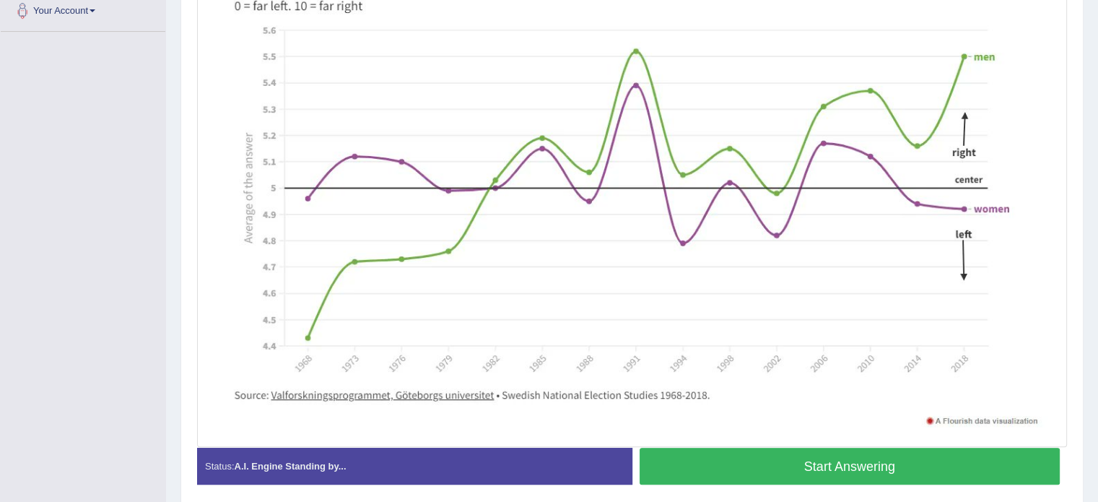
click at [150, 337] on div "Toggle navigation Home Practice Questions Speaking Practice Read Aloud Repeat S…" at bounding box center [549, 91] width 1098 height 921
click at [756, 461] on button "Start Answering" at bounding box center [850, 466] width 421 height 37
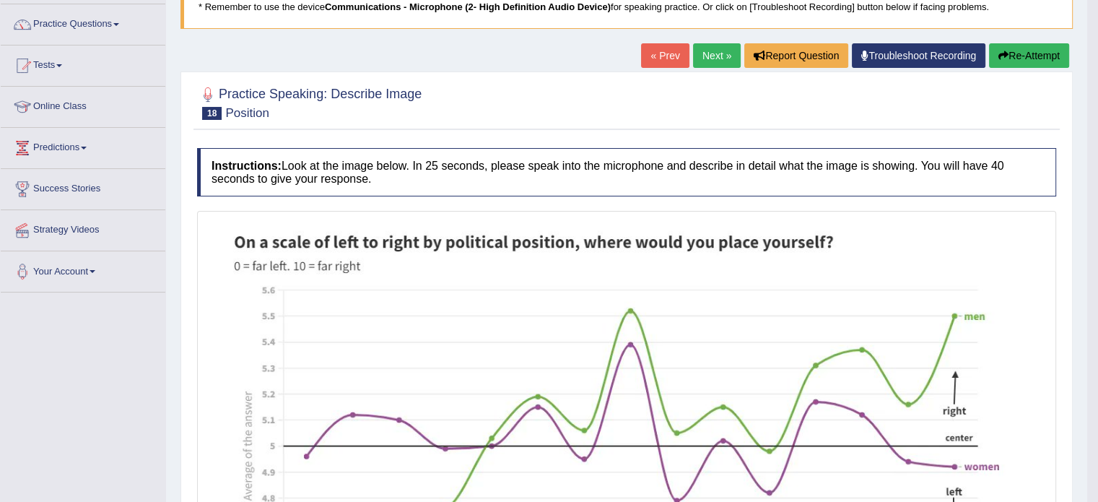
scroll to position [95, 0]
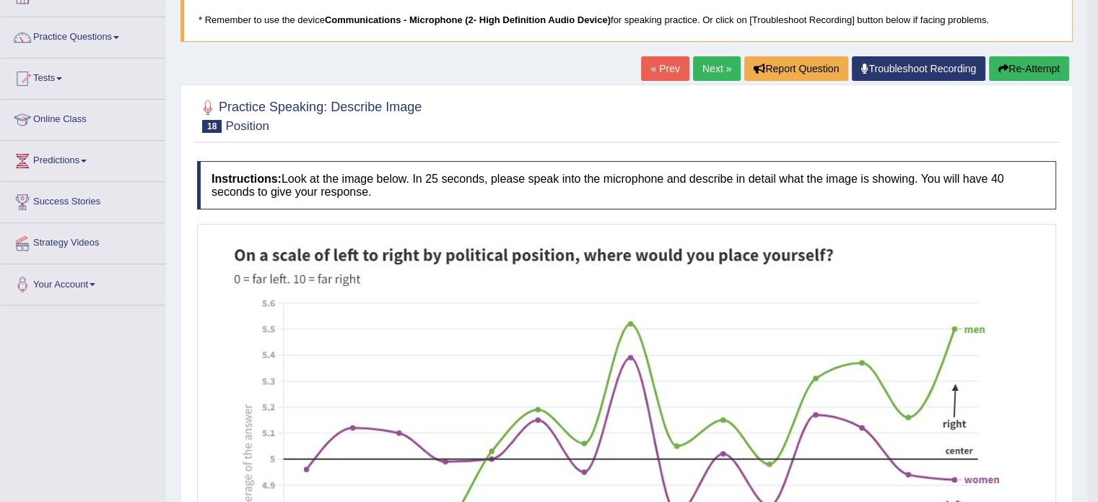
click at [1027, 66] on button "Re-Attempt" at bounding box center [1029, 68] width 80 height 25
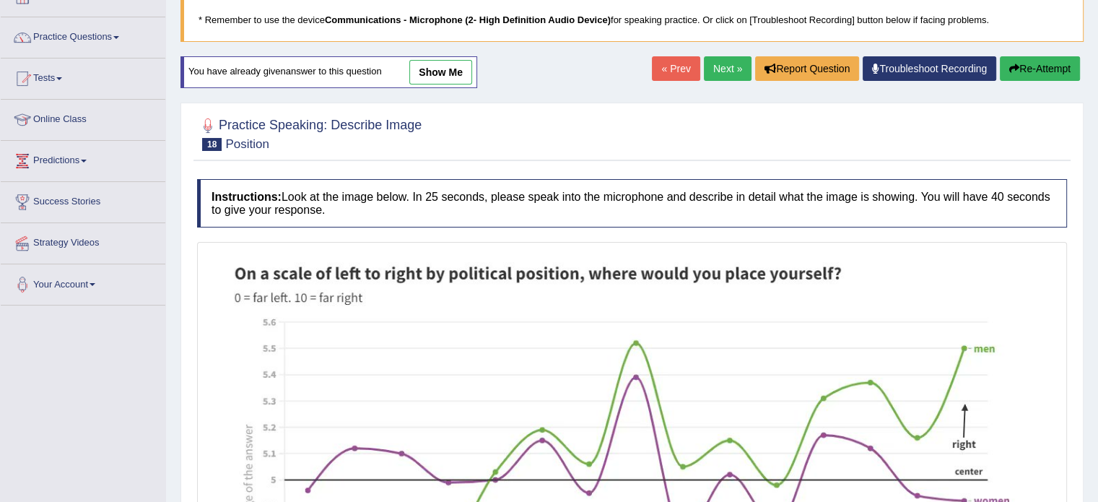
scroll to position [442, 0]
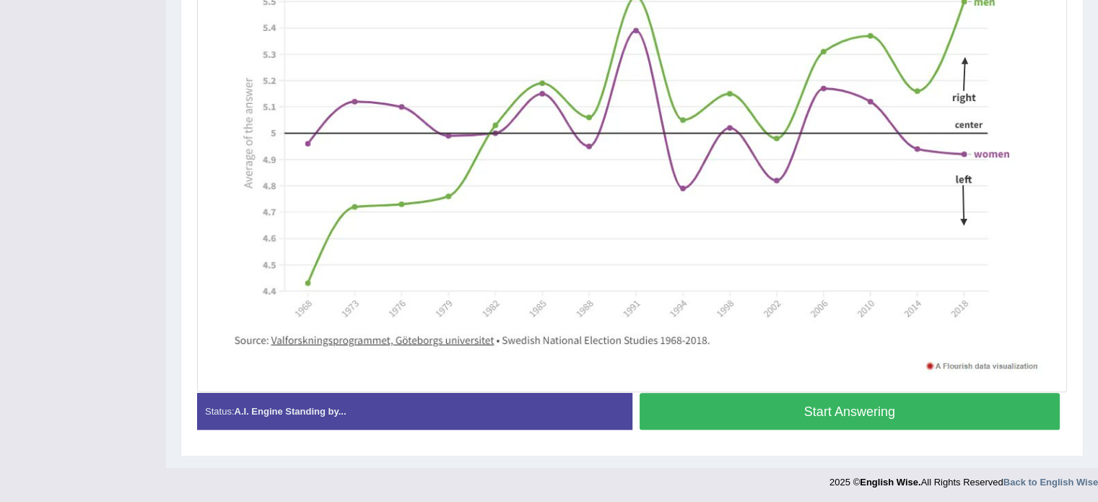
click at [973, 415] on button "Start Answering" at bounding box center [850, 411] width 421 height 37
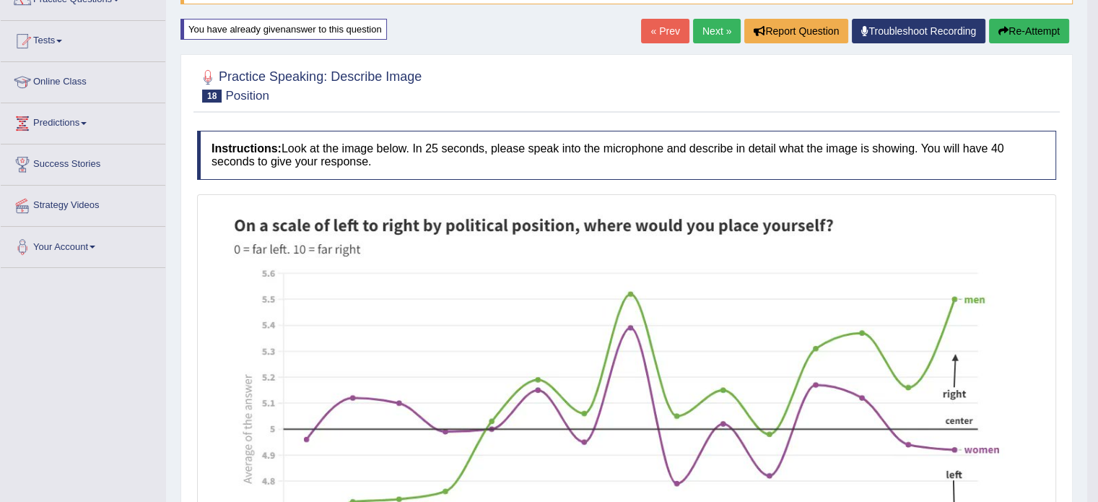
scroll to position [130, 0]
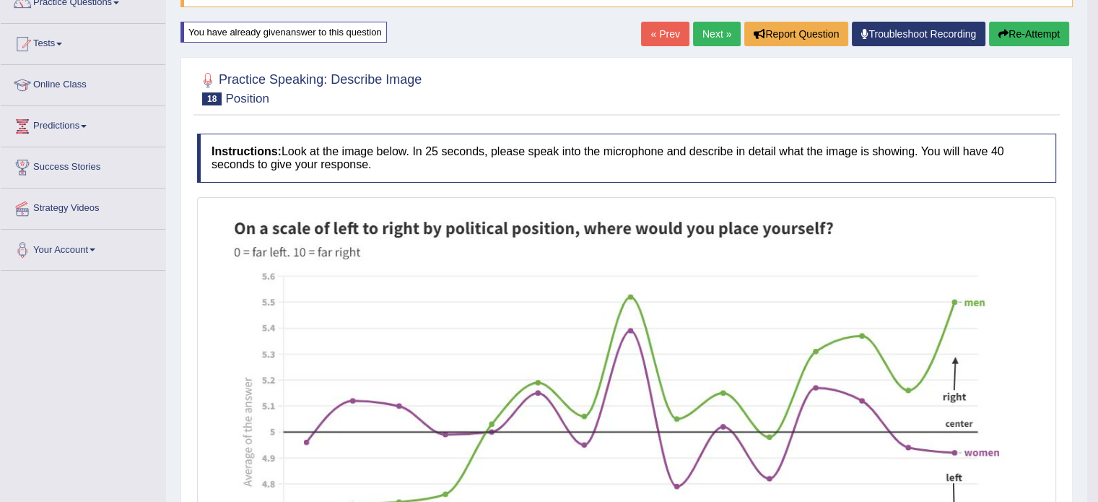
click at [1018, 27] on button "Re-Attempt" at bounding box center [1029, 34] width 80 height 25
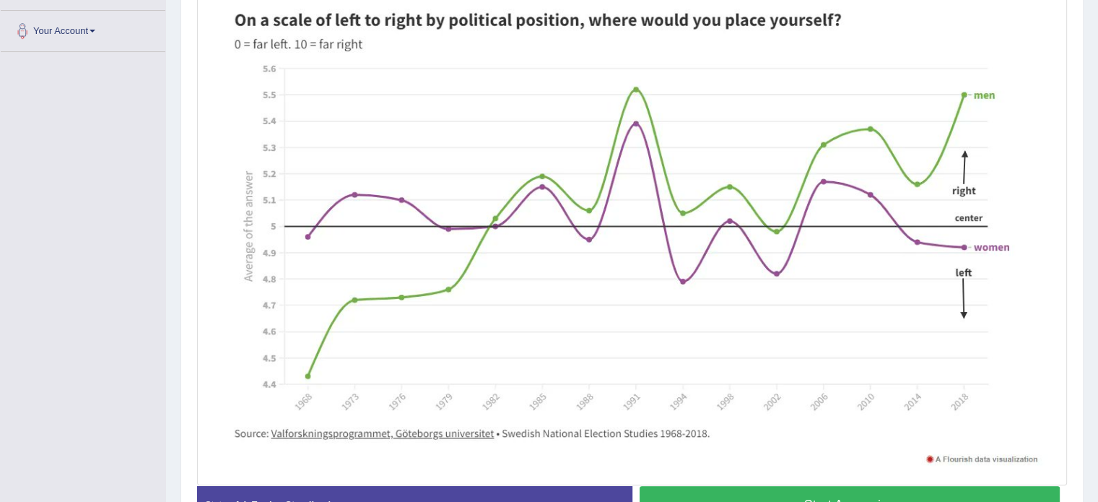
scroll to position [350, 0]
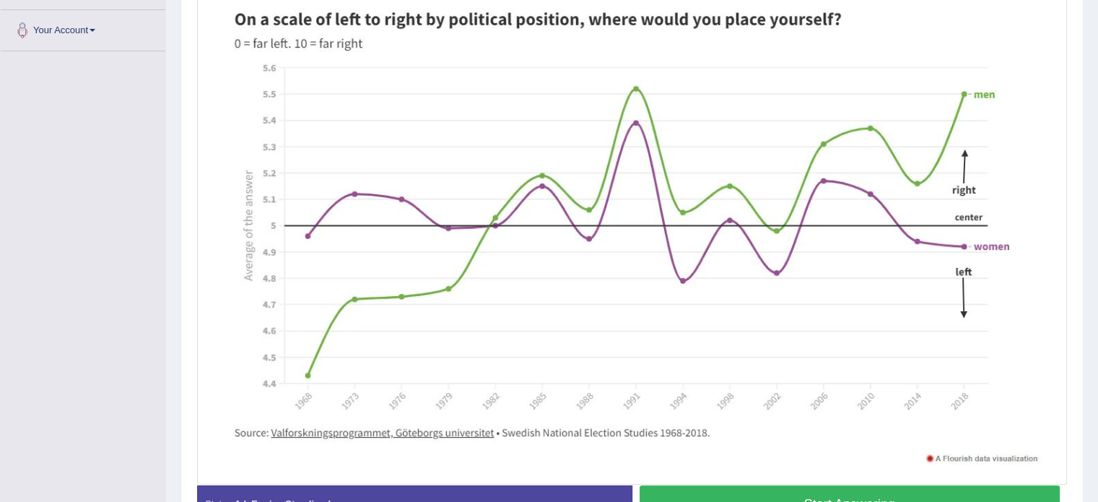
click at [910, 492] on button "Start Answering" at bounding box center [850, 503] width 421 height 37
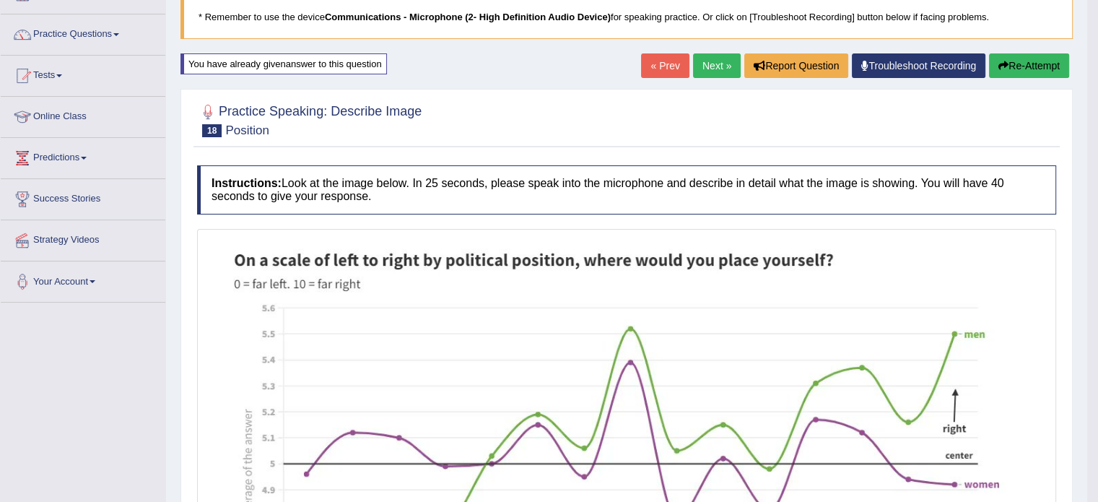
scroll to position [0, 0]
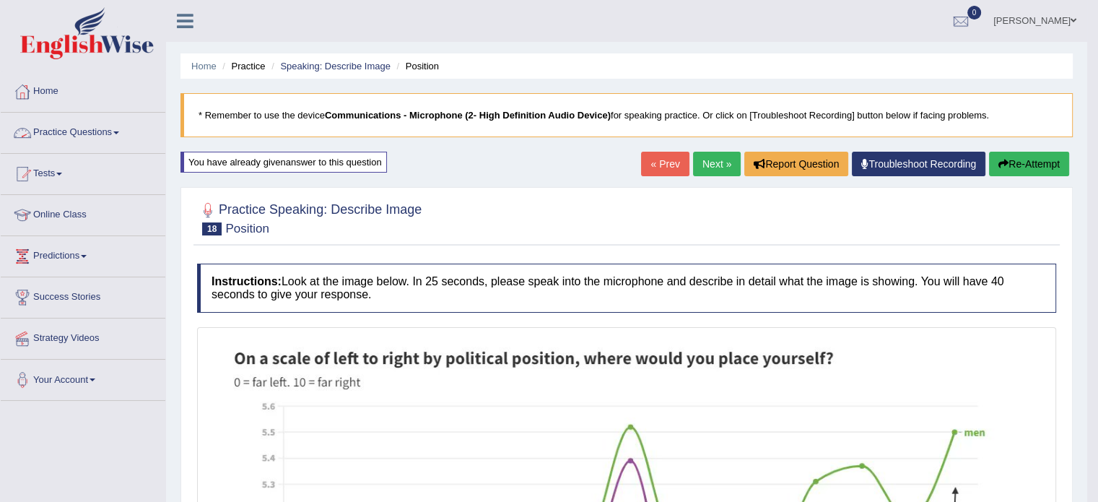
click at [84, 129] on link "Practice Questions" at bounding box center [83, 131] width 165 height 36
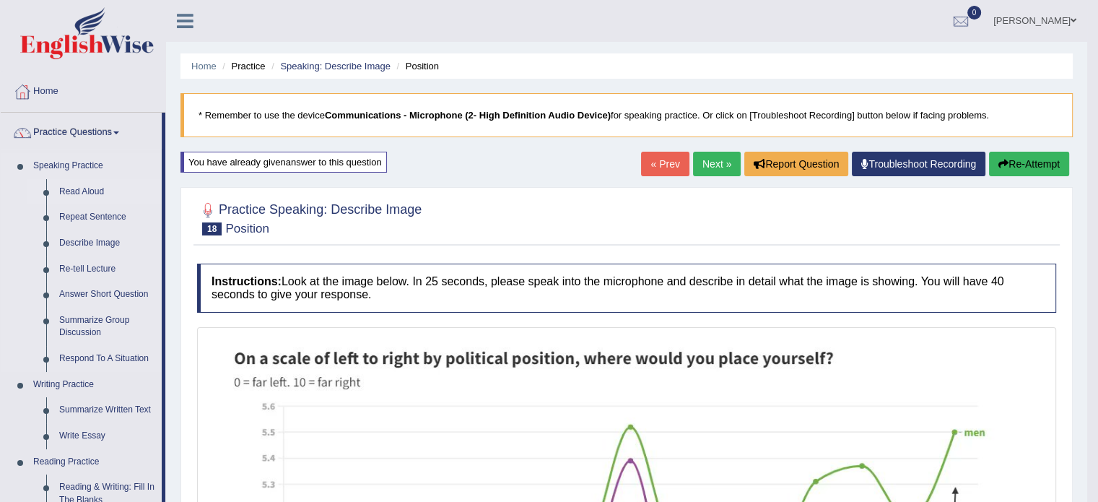
click at [79, 186] on link "Read Aloud" at bounding box center [107, 192] width 109 height 26
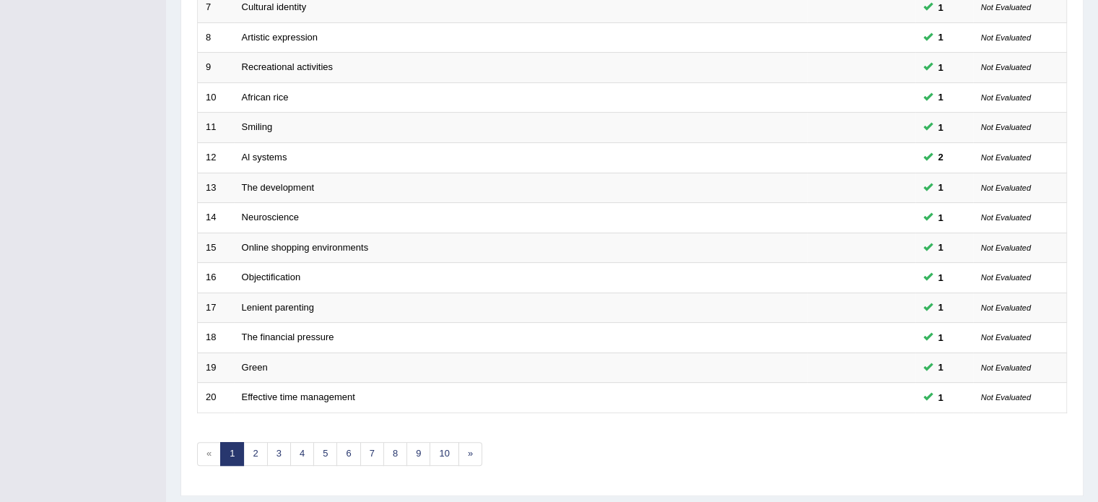
scroll to position [420, 0]
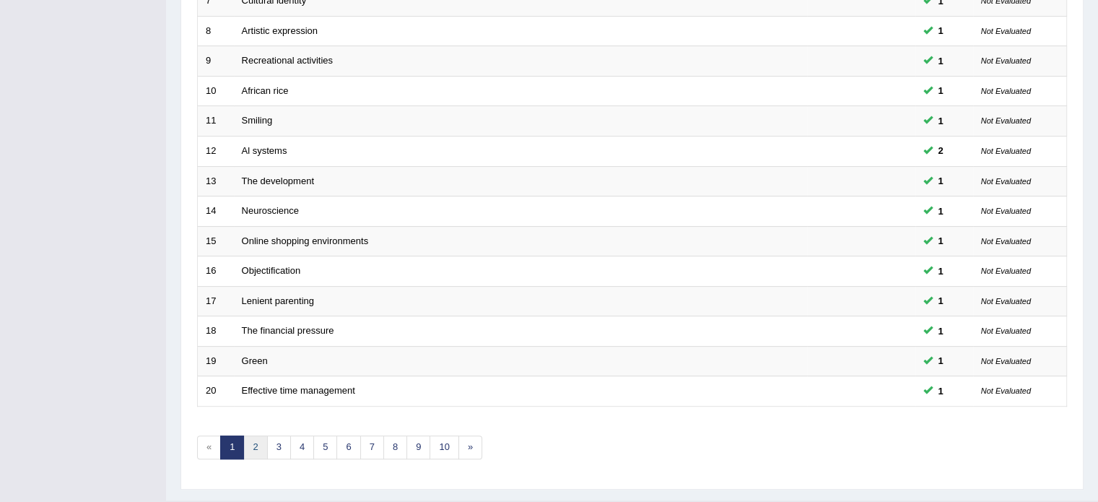
click at [254, 441] on link "2" at bounding box center [255, 447] width 24 height 24
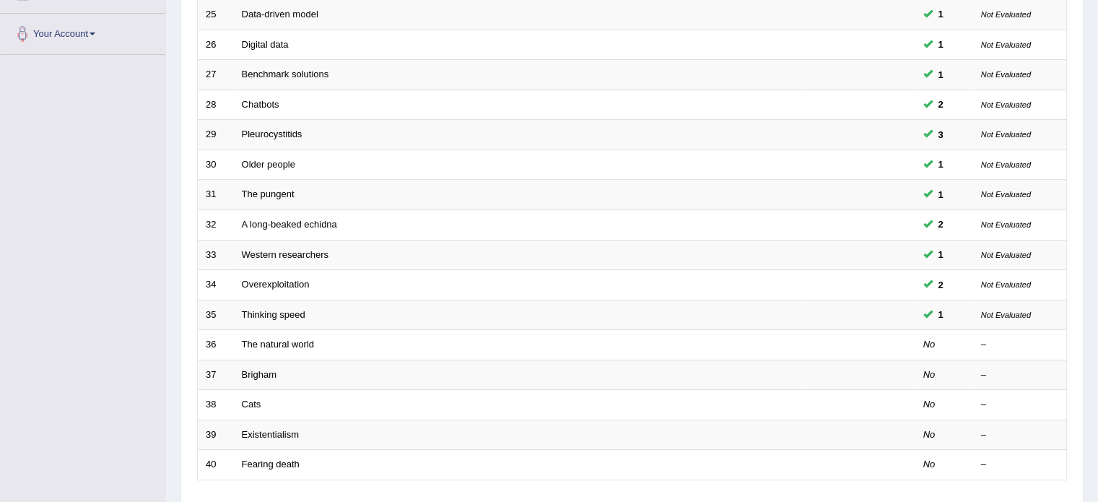
scroll to position [347, 0]
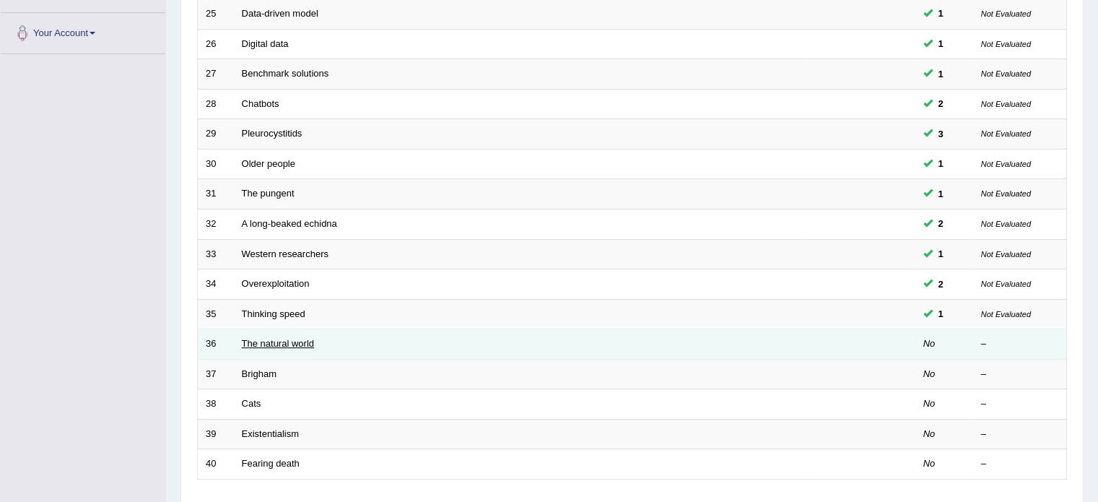
click at [280, 338] on link "The natural world" at bounding box center [278, 343] width 72 height 11
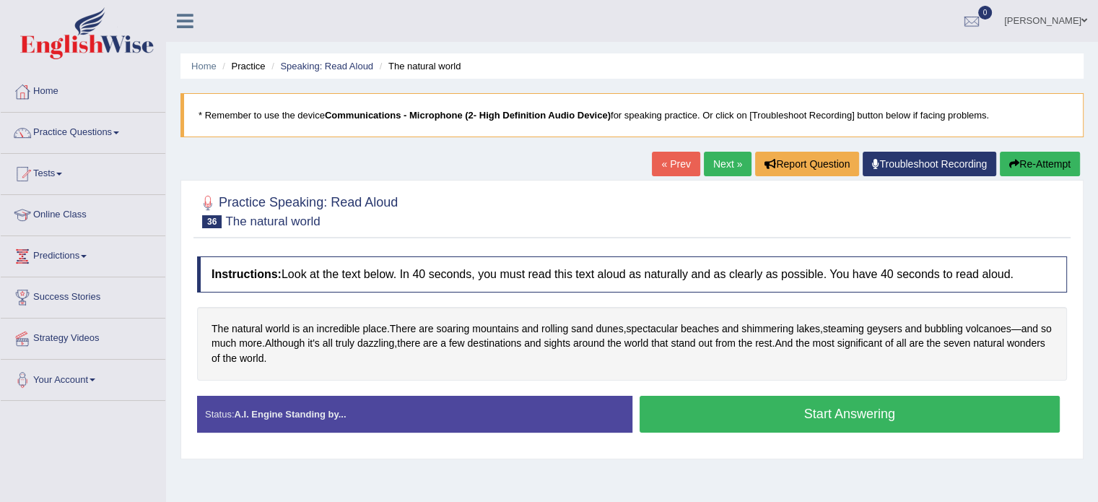
click at [910, 162] on link "Troubleshoot Recording" at bounding box center [930, 164] width 134 height 25
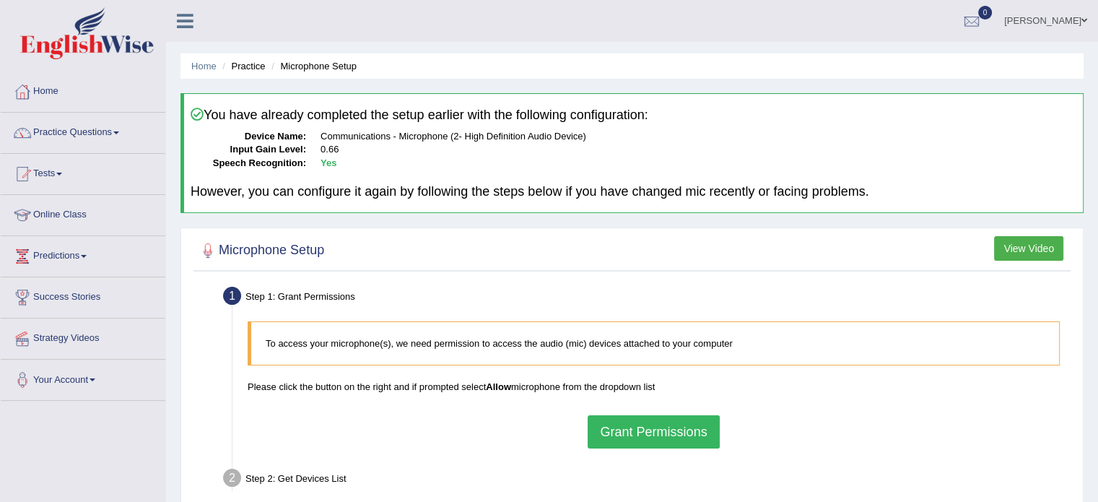
click at [641, 421] on button "Grant Permissions" at bounding box center [653, 431] width 131 height 33
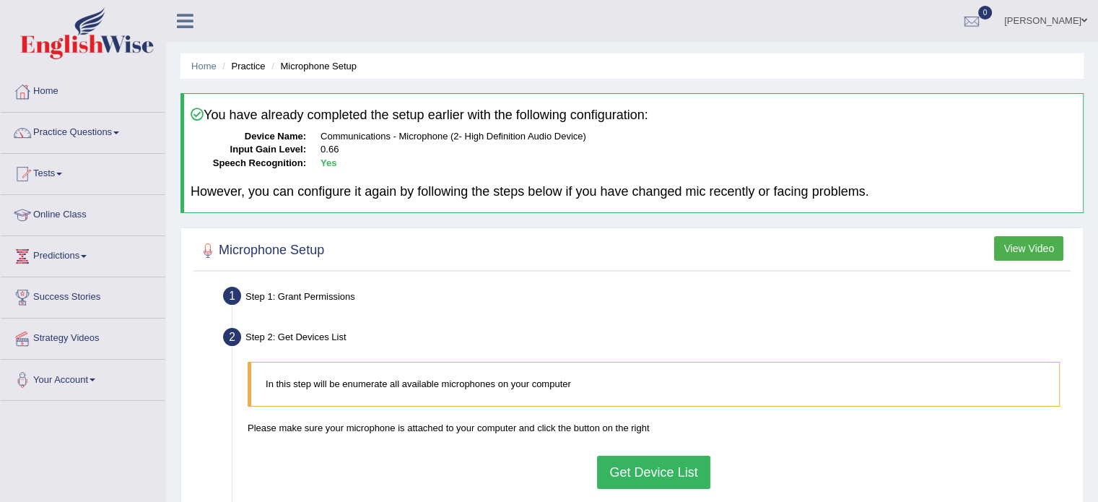
click at [639, 458] on button "Get Device List" at bounding box center [653, 472] width 113 height 33
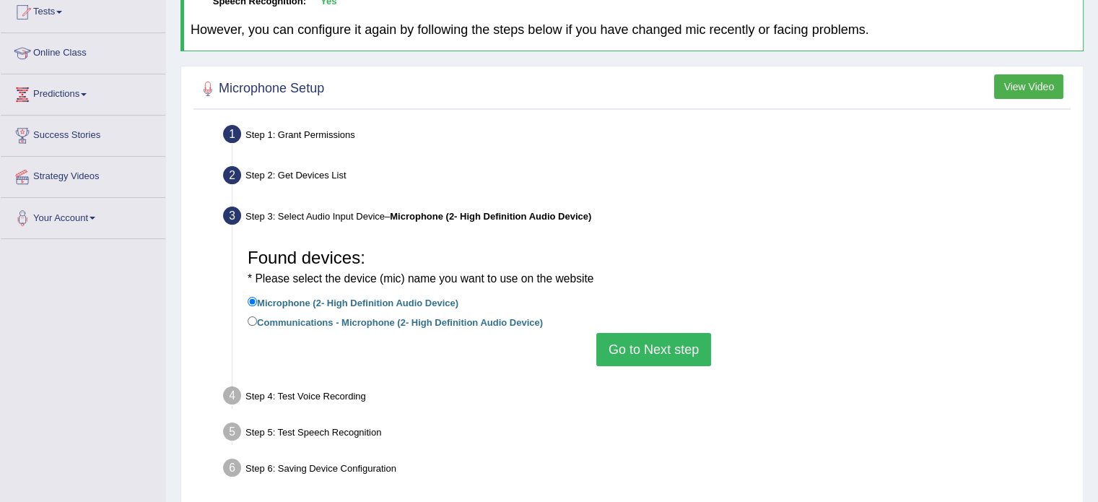
scroll to position [180, 0]
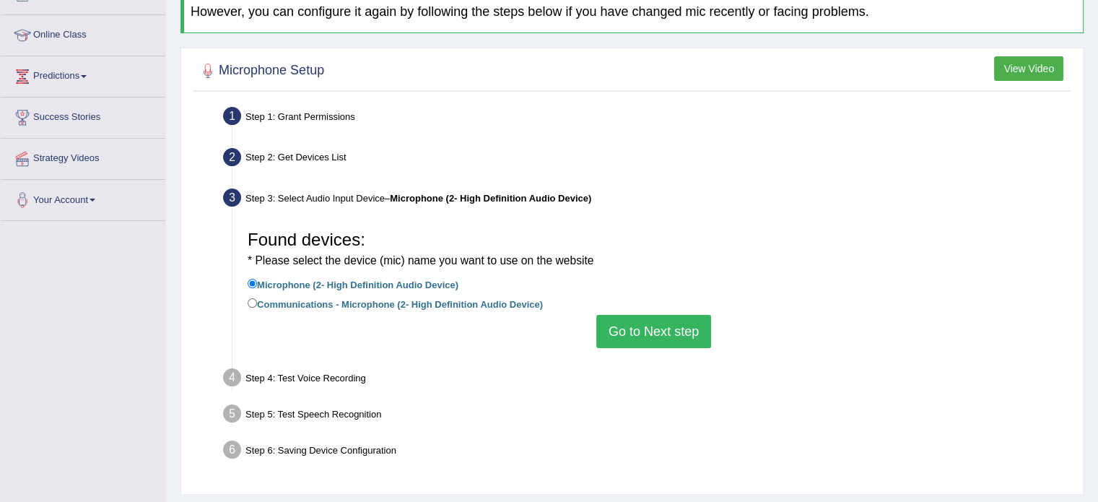
click at [659, 345] on button "Go to Next step" at bounding box center [654, 331] width 115 height 33
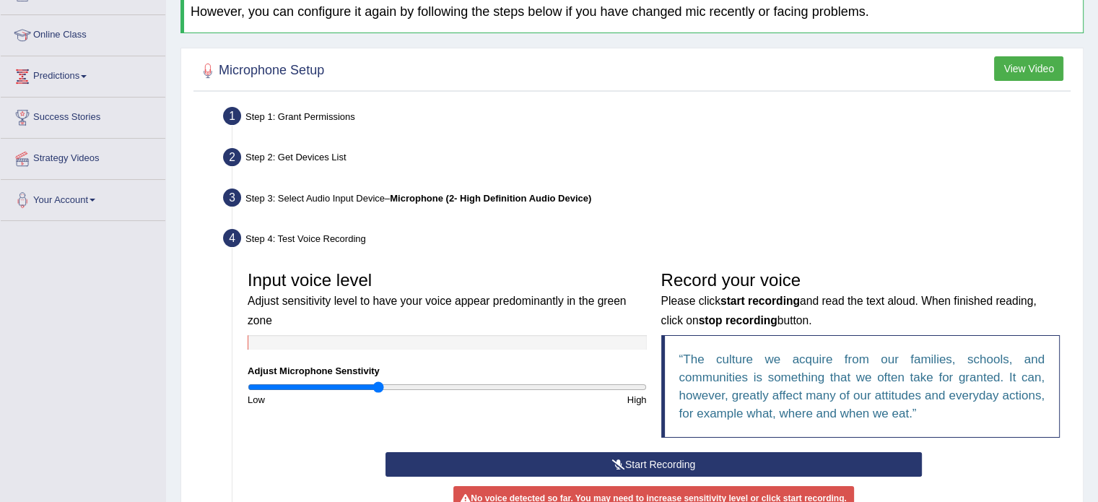
click at [604, 464] on button "Start Recording" at bounding box center [654, 464] width 537 height 25
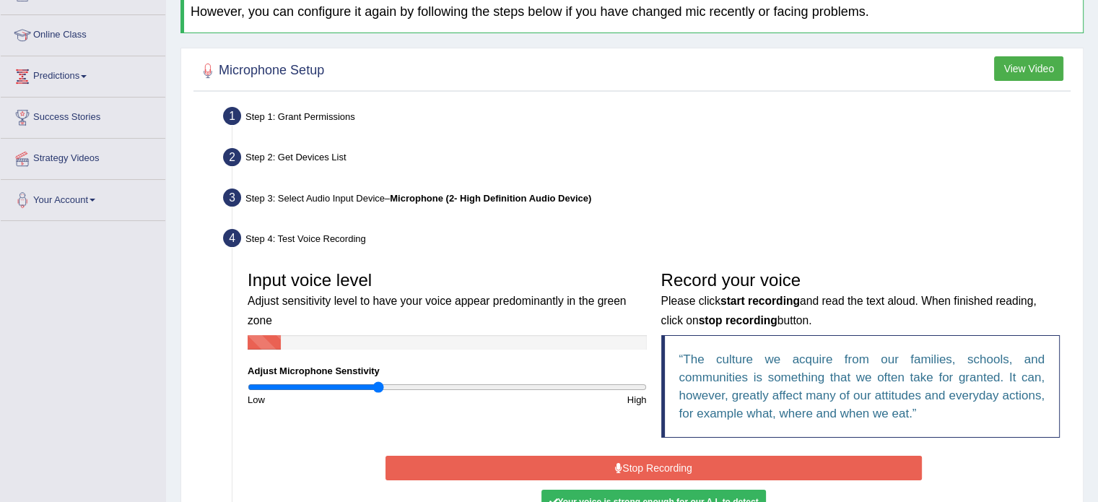
click at [604, 464] on button "Stop Recording" at bounding box center [654, 468] width 537 height 25
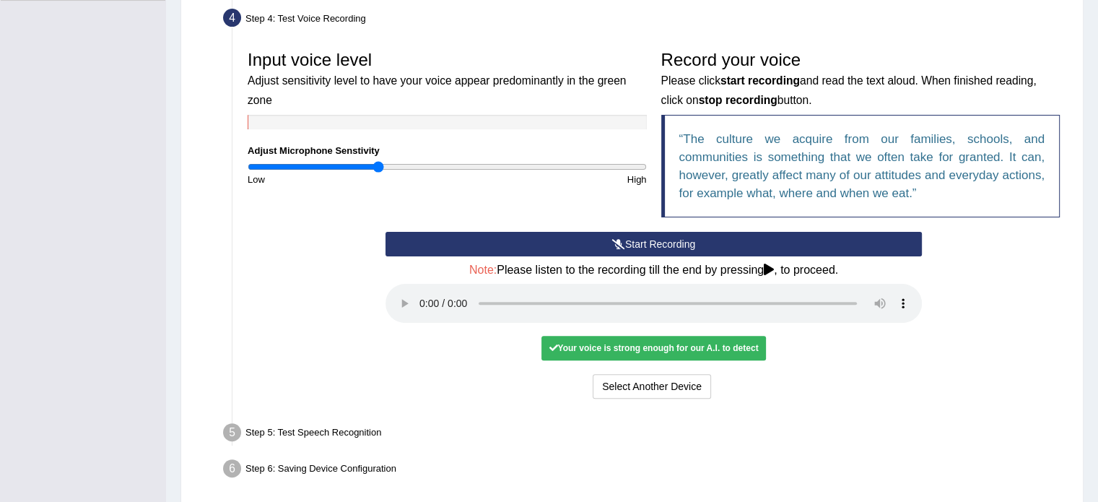
scroll to position [407, 0]
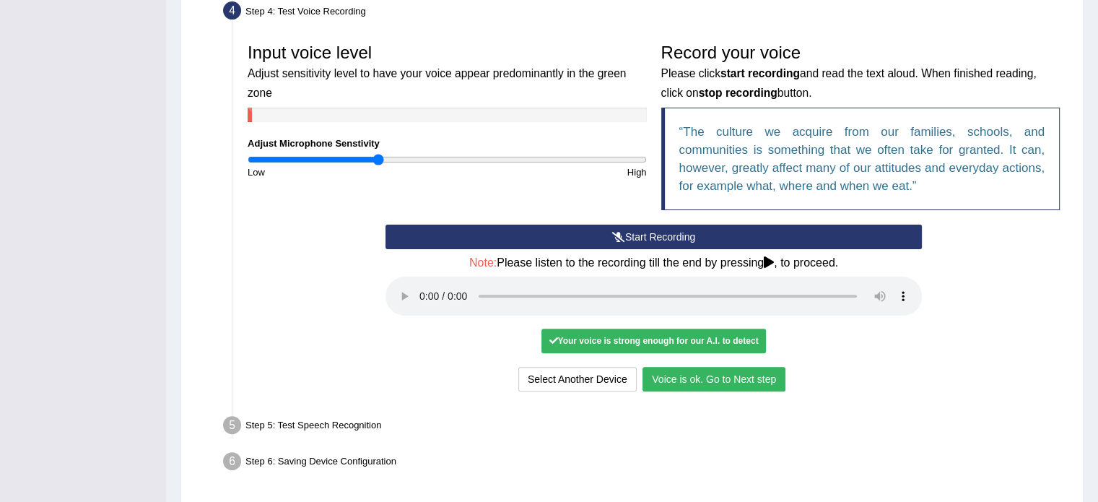
click at [740, 376] on button "Voice is ok. Go to Next step" at bounding box center [714, 379] width 143 height 25
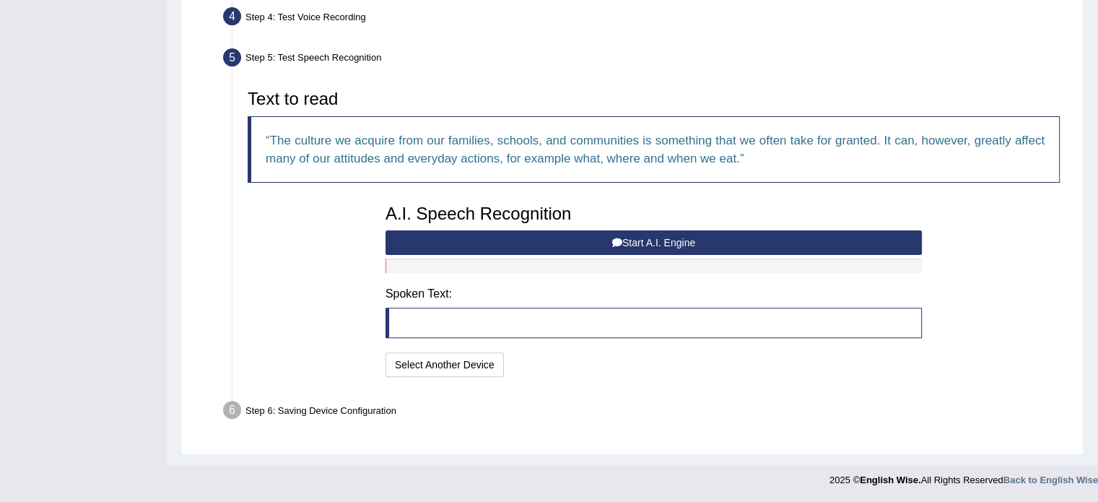
scroll to position [399, 0]
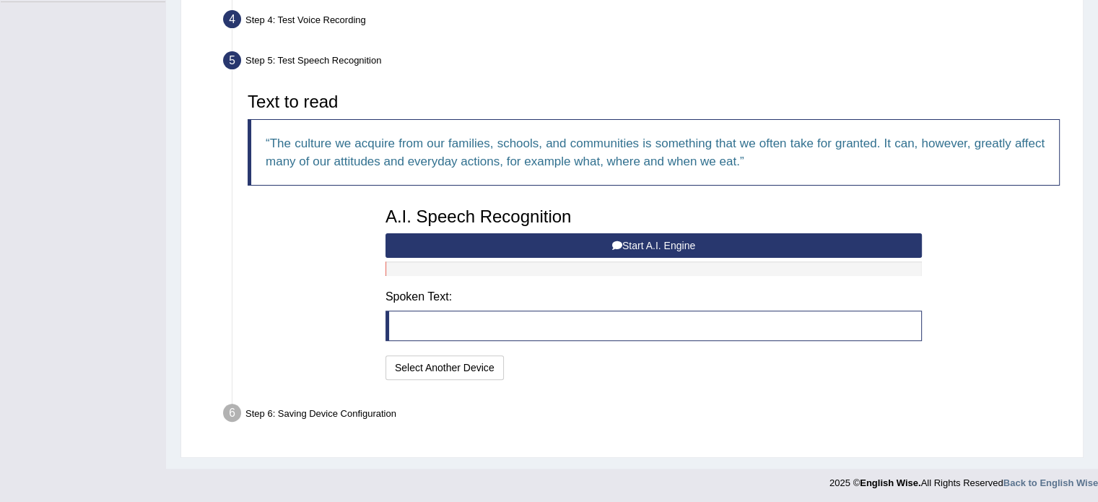
click at [627, 238] on button "Start A.I. Engine" at bounding box center [654, 245] width 537 height 25
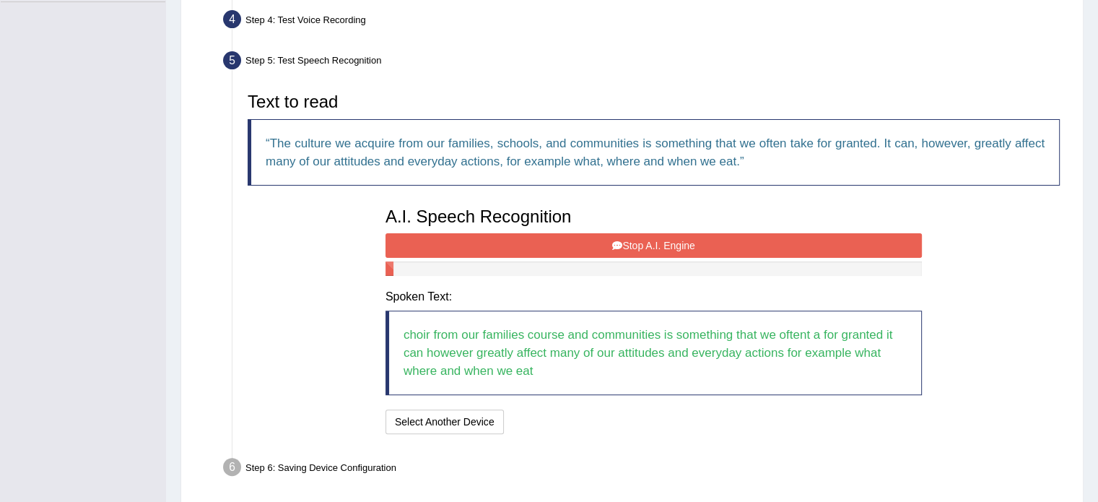
click at [655, 236] on button "Stop A.I. Engine" at bounding box center [654, 245] width 537 height 25
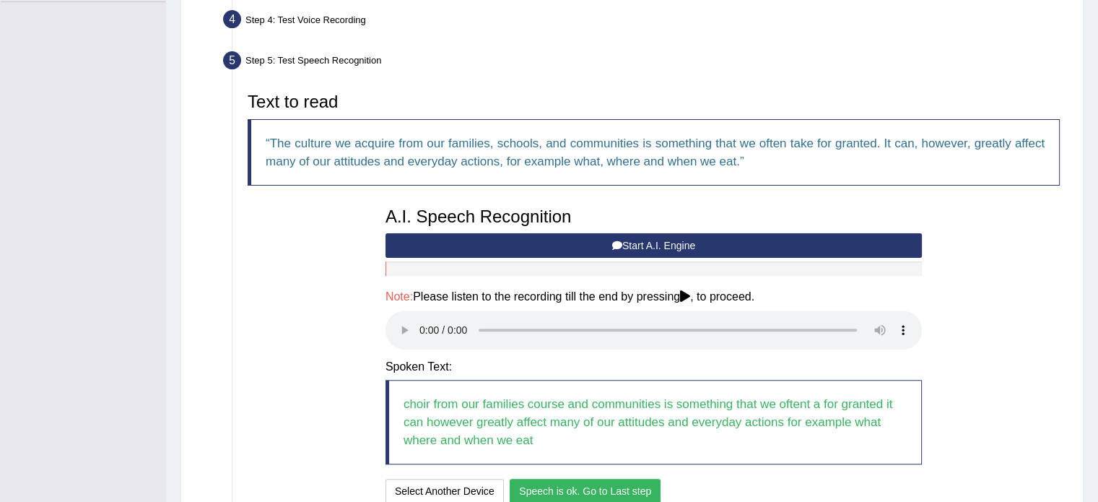
click at [546, 487] on button "Speech is ok. Go to Last step" at bounding box center [585, 491] width 151 height 25
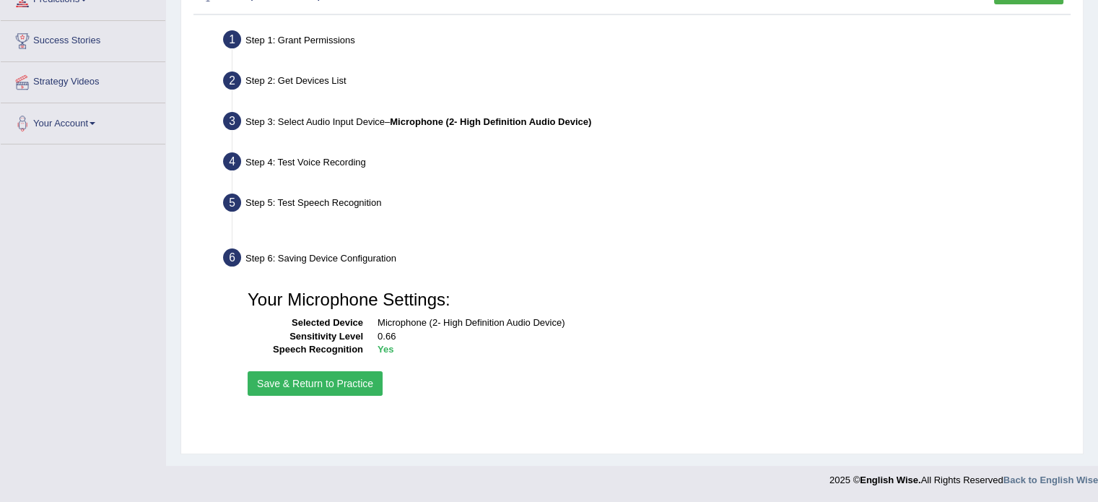
scroll to position [256, 0]
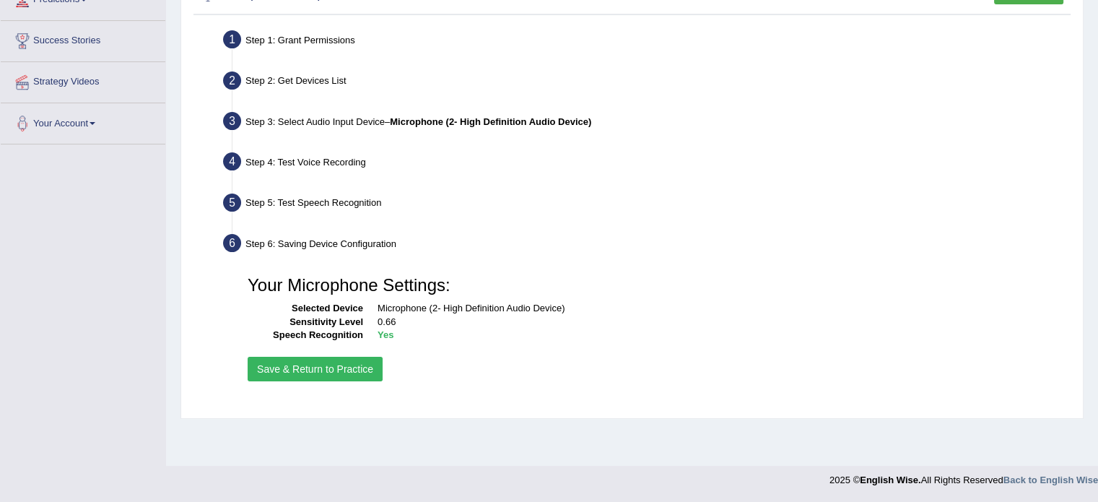
click at [301, 364] on button "Save & Return to Practice" at bounding box center [315, 369] width 135 height 25
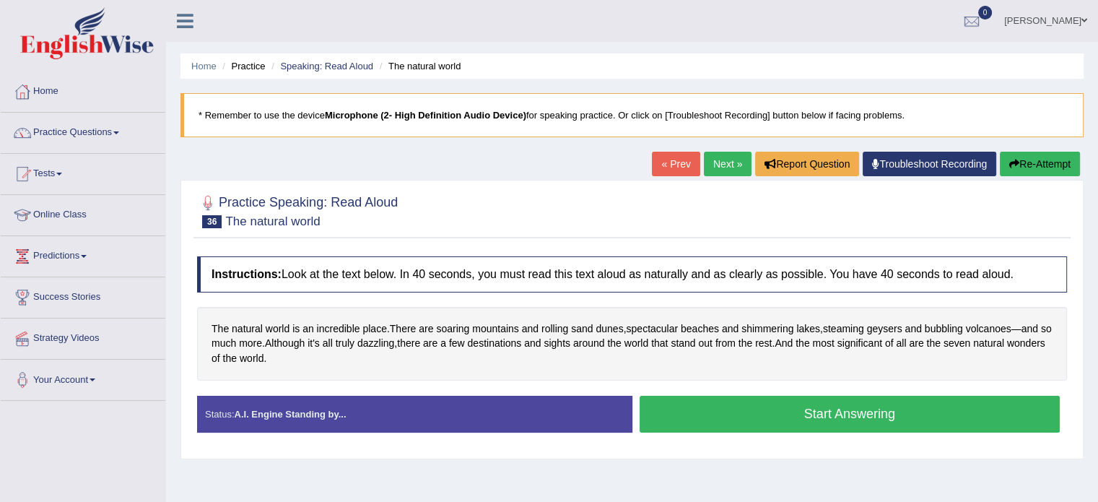
click at [784, 404] on button "Start Answering" at bounding box center [850, 414] width 421 height 37
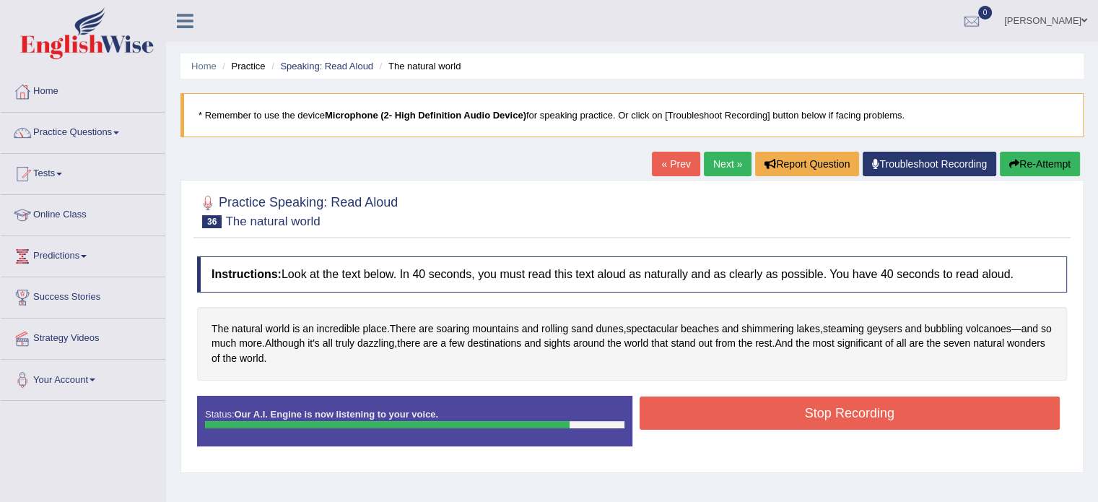
click at [784, 404] on button "Stop Recording" at bounding box center [850, 412] width 421 height 33
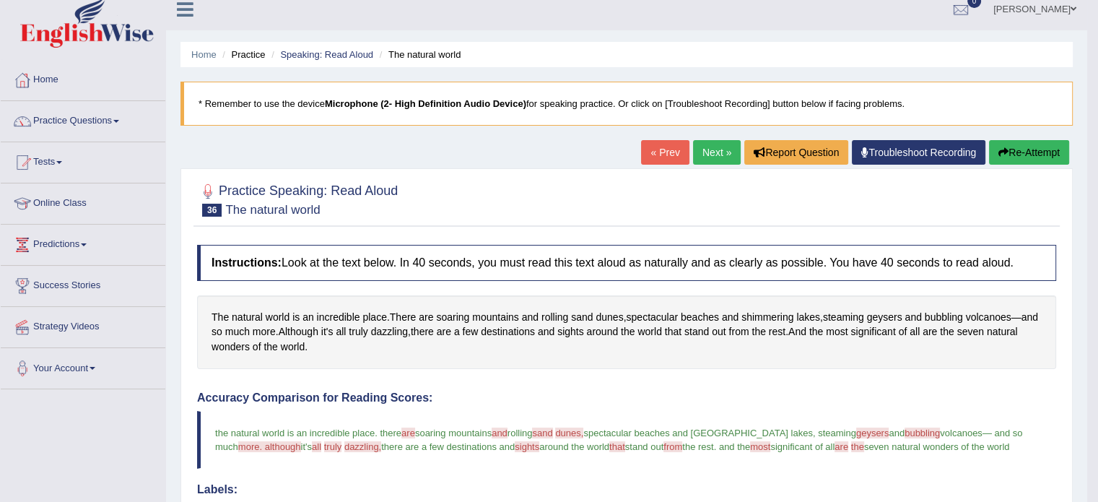
scroll to position [6, 0]
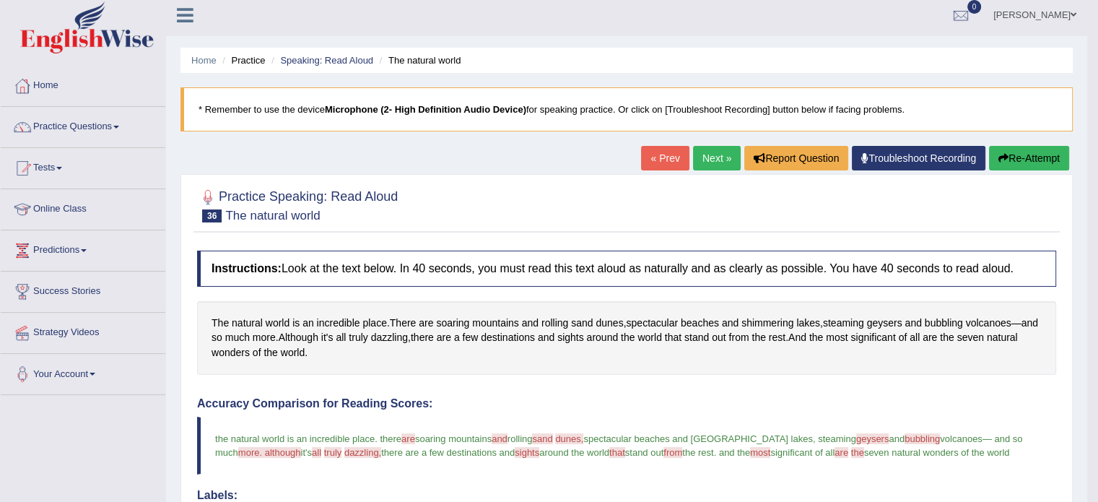
click at [709, 156] on link "Next »" at bounding box center [717, 158] width 48 height 25
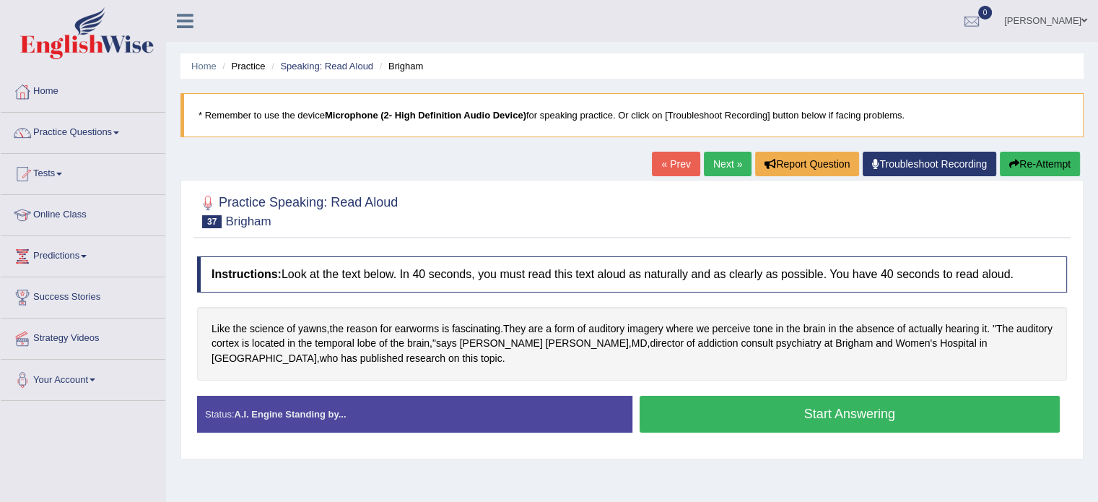
click at [769, 418] on button "Start Answering" at bounding box center [850, 414] width 421 height 37
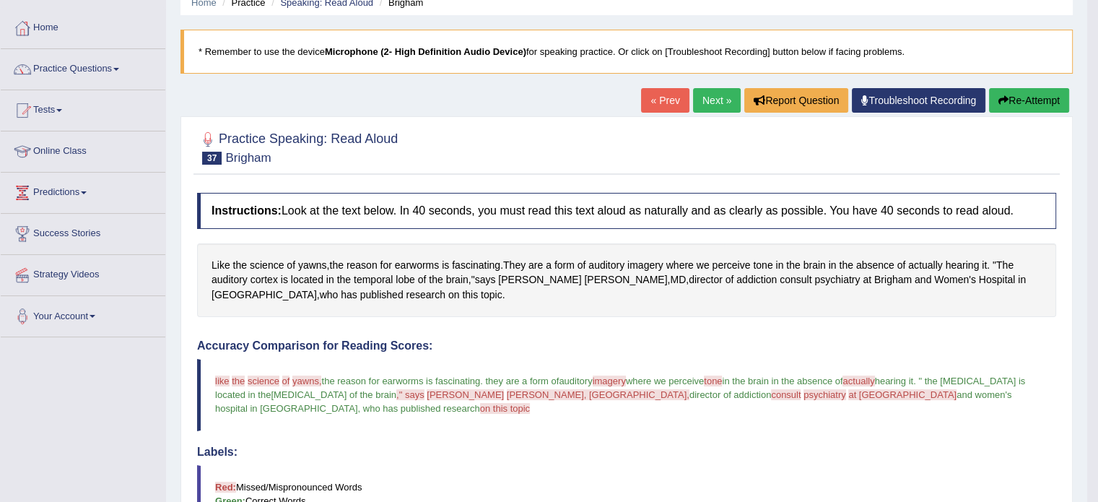
scroll to position [56, 0]
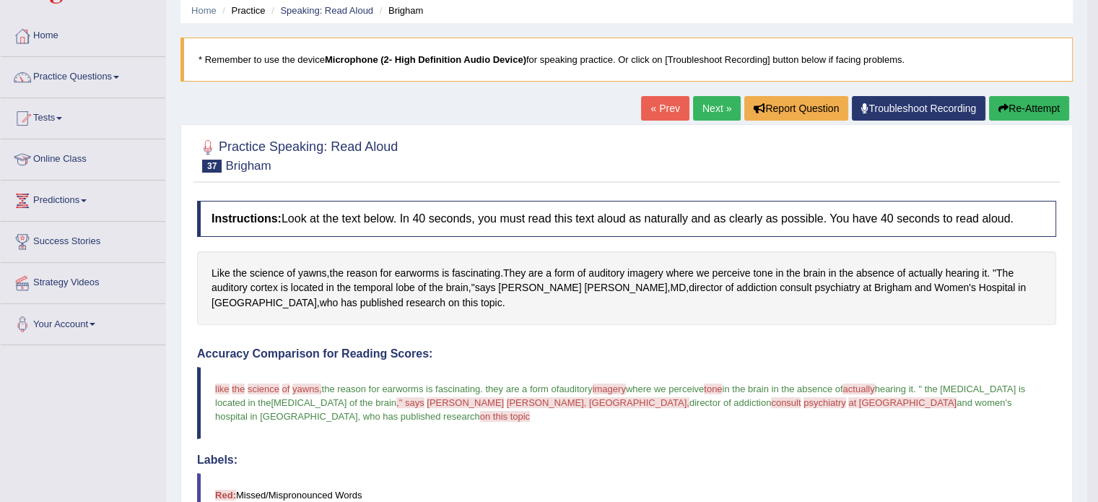
click at [706, 114] on link "Next »" at bounding box center [717, 108] width 48 height 25
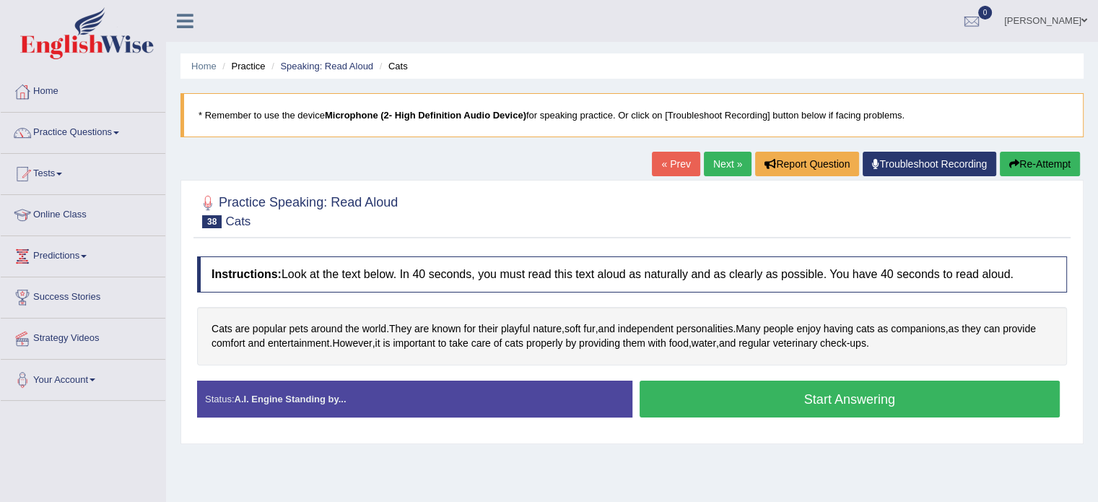
click at [774, 394] on button "Start Answering" at bounding box center [850, 399] width 421 height 37
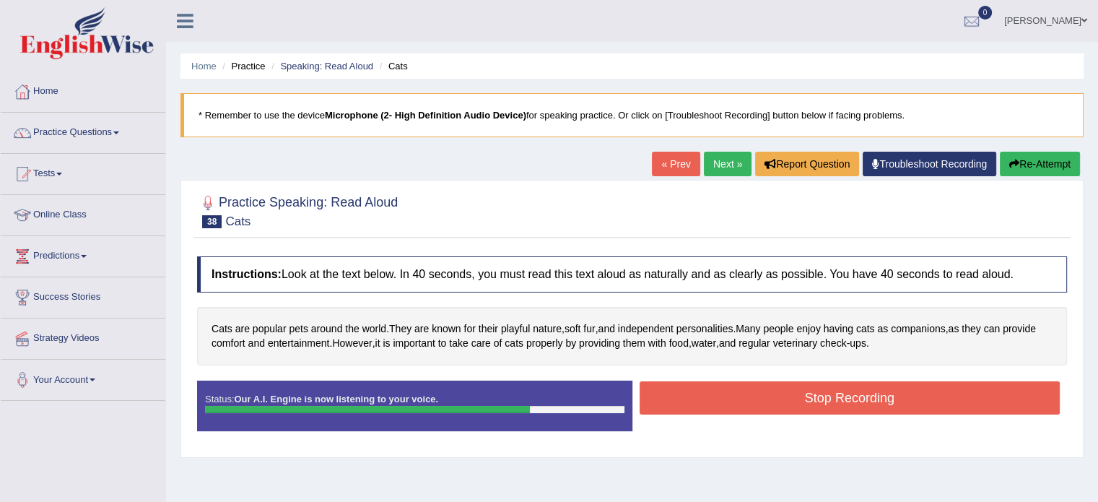
click at [774, 394] on button "Stop Recording" at bounding box center [850, 397] width 421 height 33
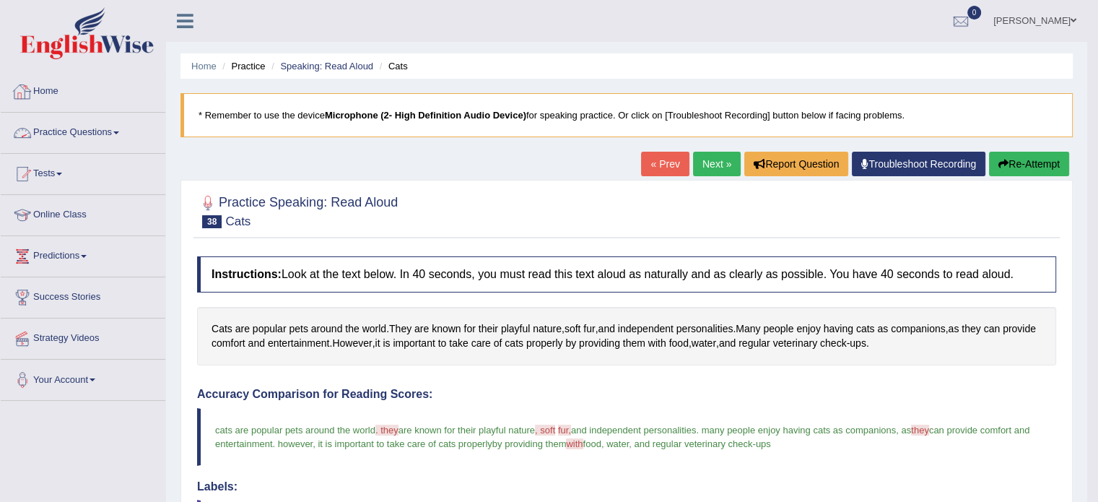
click at [91, 128] on link "Practice Questions" at bounding box center [83, 131] width 165 height 36
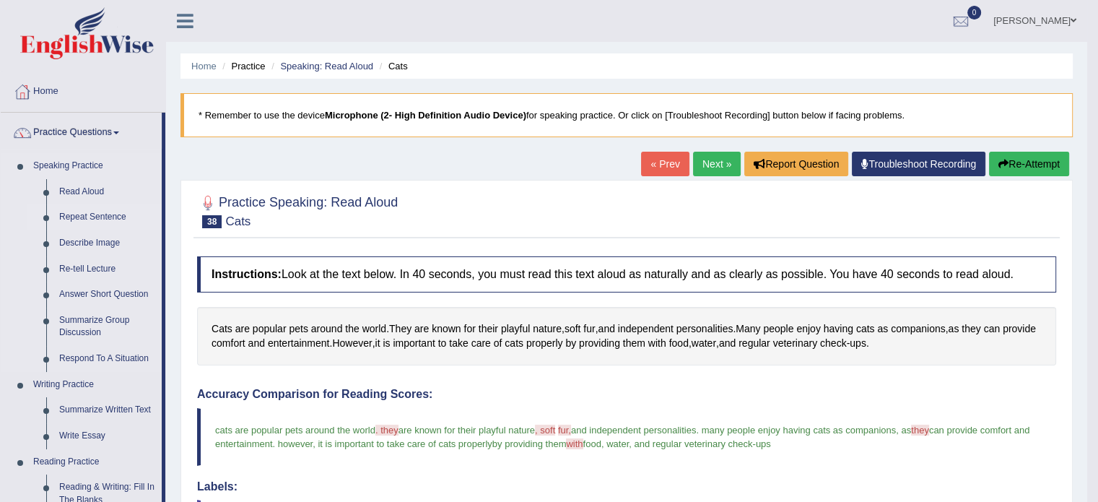
click at [90, 218] on link "Repeat Sentence" at bounding box center [107, 217] width 109 height 26
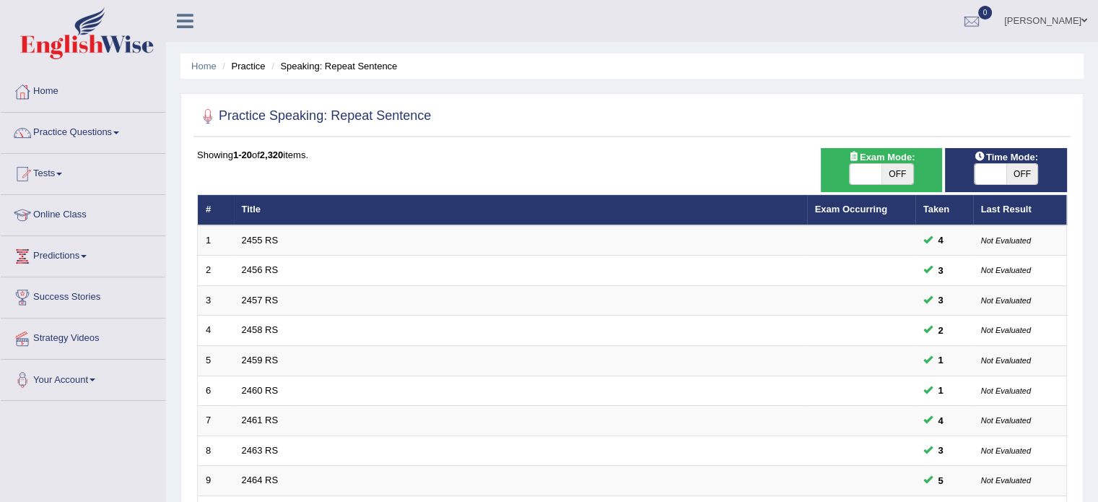
click at [1001, 173] on span at bounding box center [991, 174] width 32 height 20
checkbox input "true"
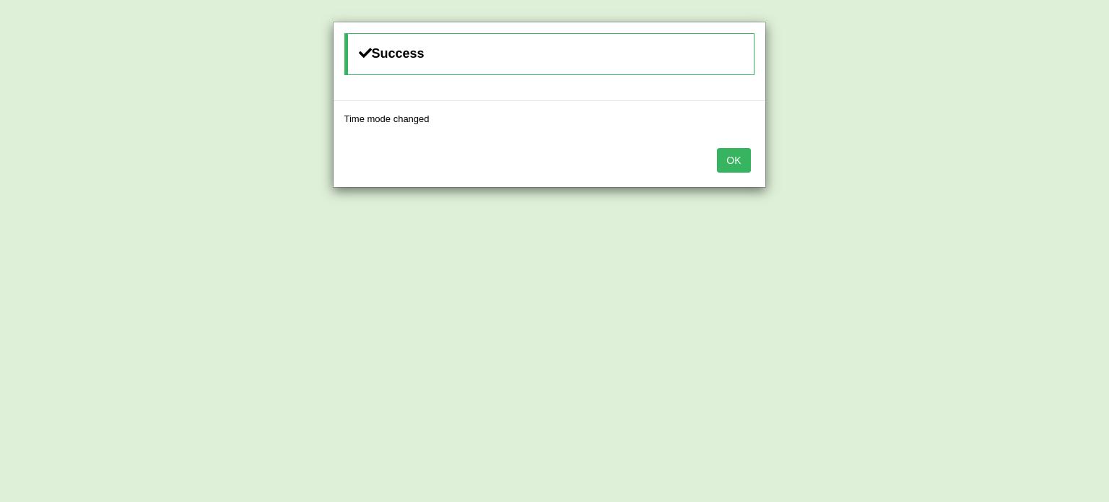
click at [735, 161] on button "OK" at bounding box center [733, 160] width 33 height 25
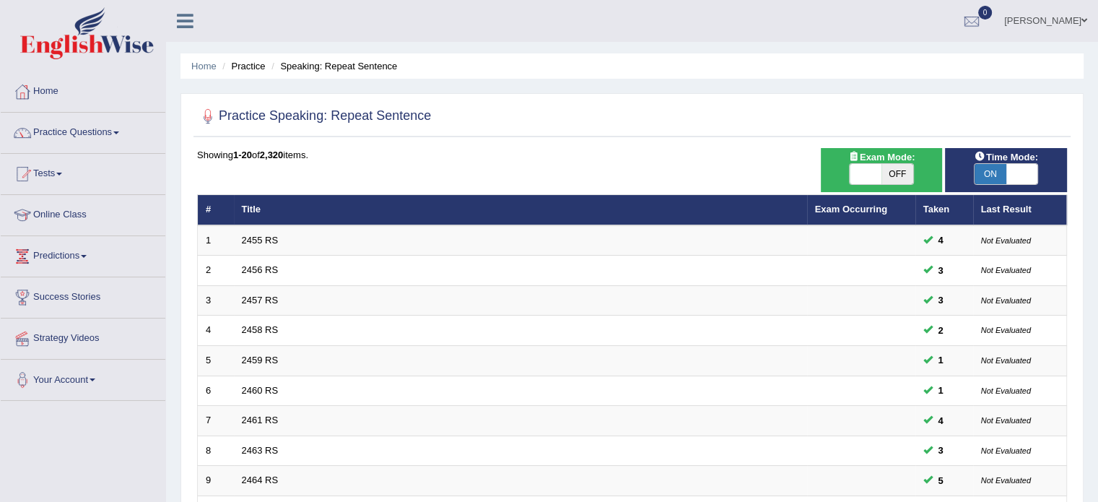
click at [866, 167] on span at bounding box center [866, 174] width 32 height 20
checkbox input "true"
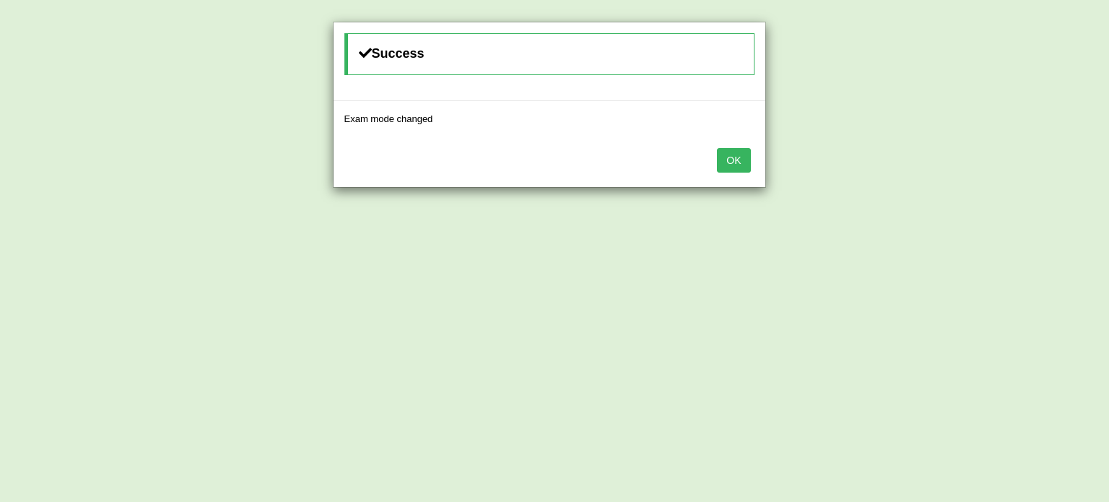
click at [735, 152] on button "OK" at bounding box center [733, 160] width 33 height 25
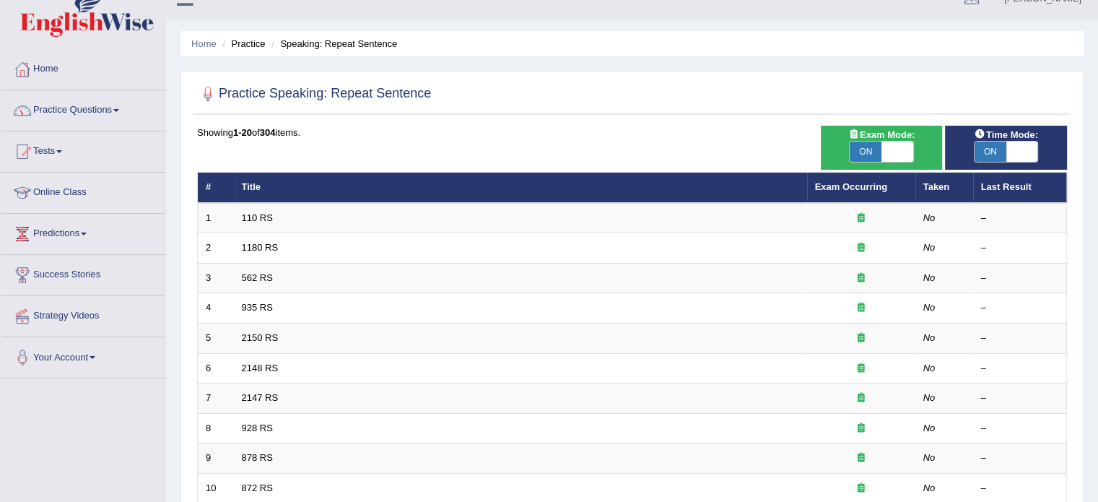
scroll to position [21, 0]
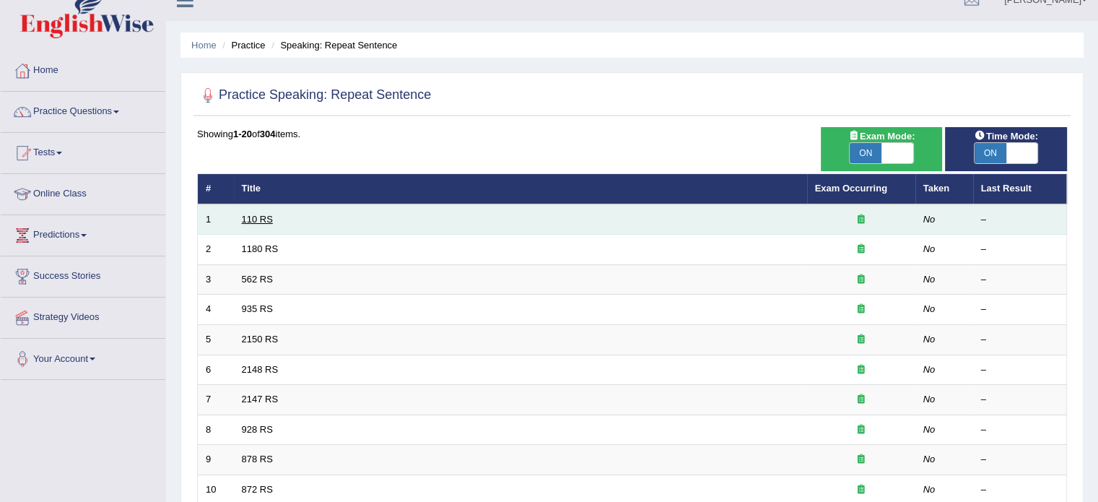
click at [259, 214] on link "110 RS" at bounding box center [257, 219] width 31 height 11
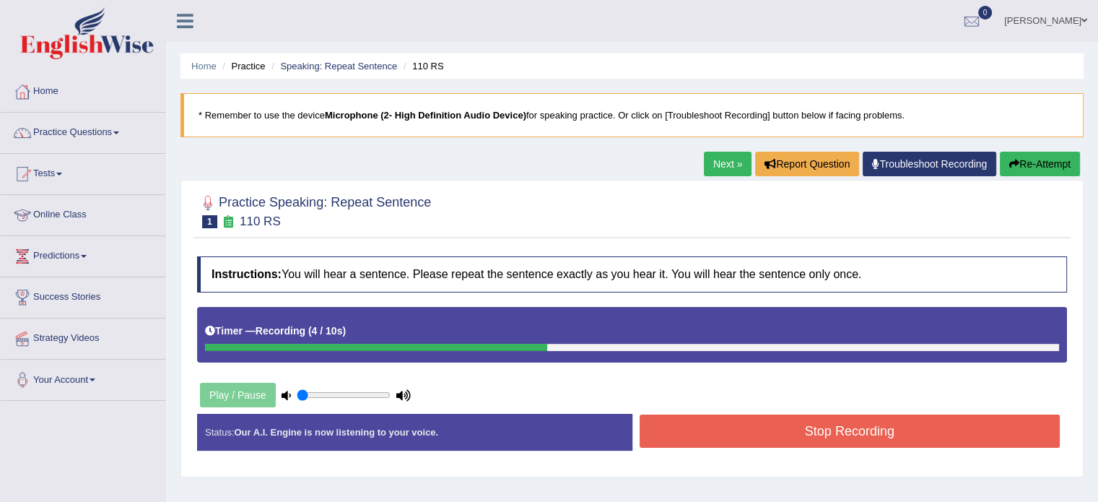
click at [699, 427] on button "Stop Recording" at bounding box center [850, 431] width 421 height 33
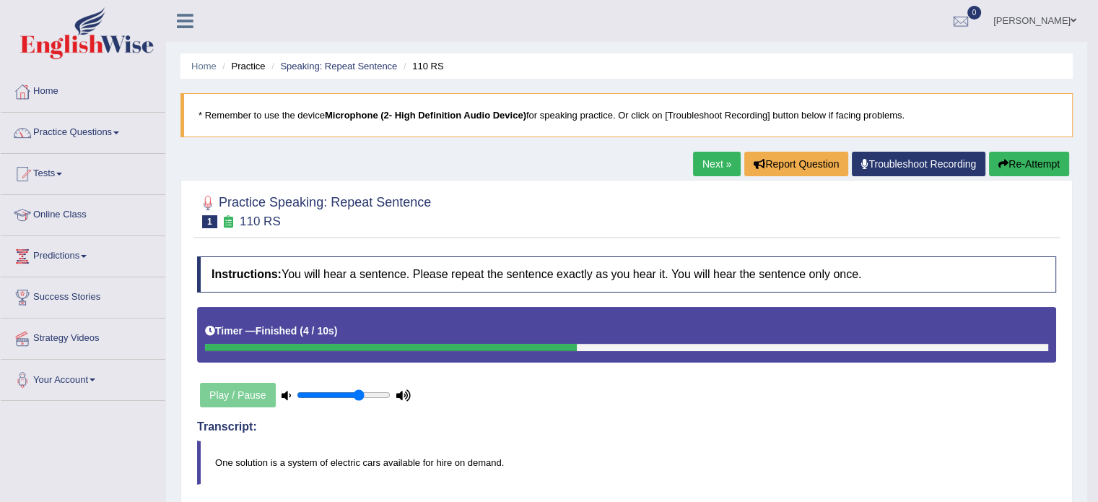
type input "0.7"
click at [358, 391] on input "range" at bounding box center [344, 395] width 94 height 12
click at [1033, 158] on button "Re-Attempt" at bounding box center [1029, 164] width 80 height 25
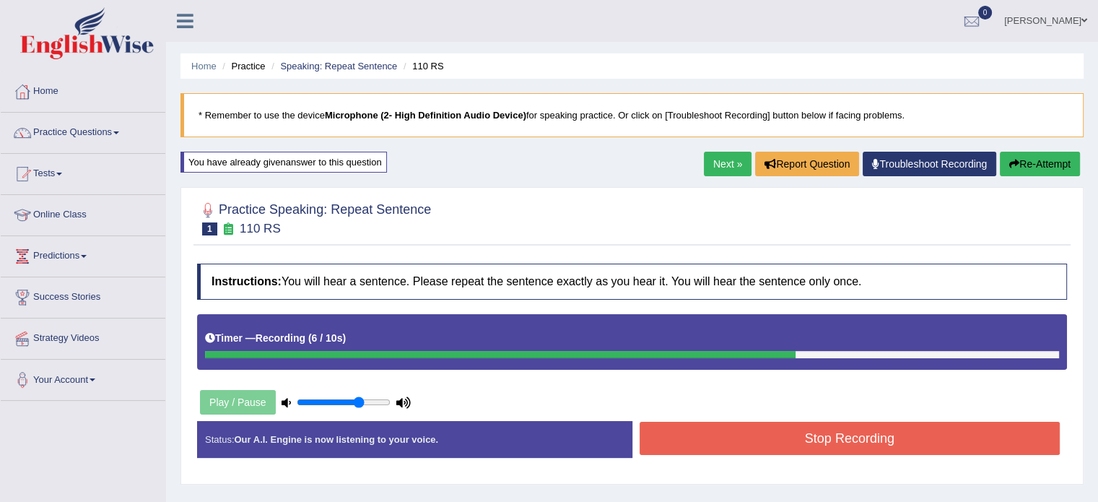
click at [692, 438] on button "Stop Recording" at bounding box center [850, 438] width 421 height 33
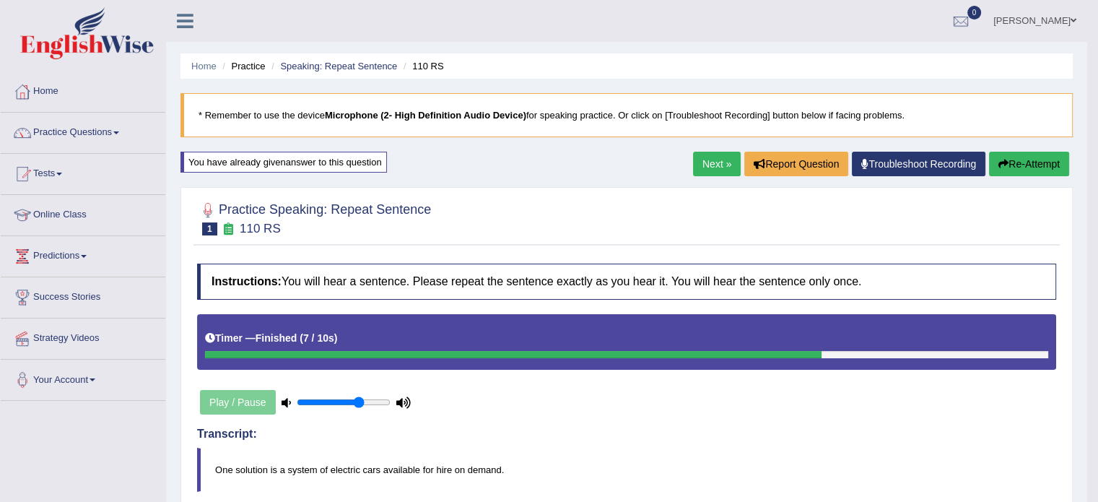
click at [720, 160] on link "Next »" at bounding box center [717, 164] width 48 height 25
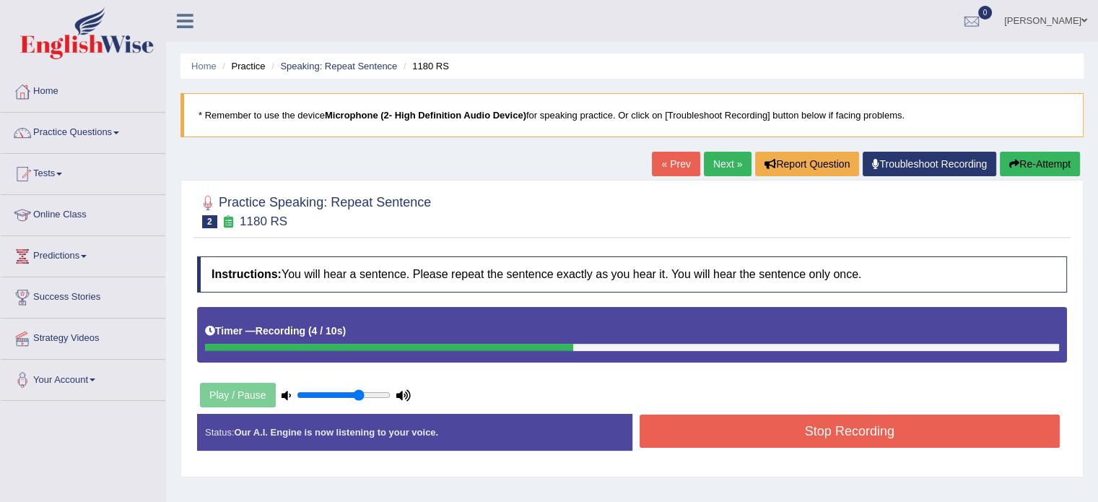
click at [688, 428] on button "Stop Recording" at bounding box center [850, 431] width 421 height 33
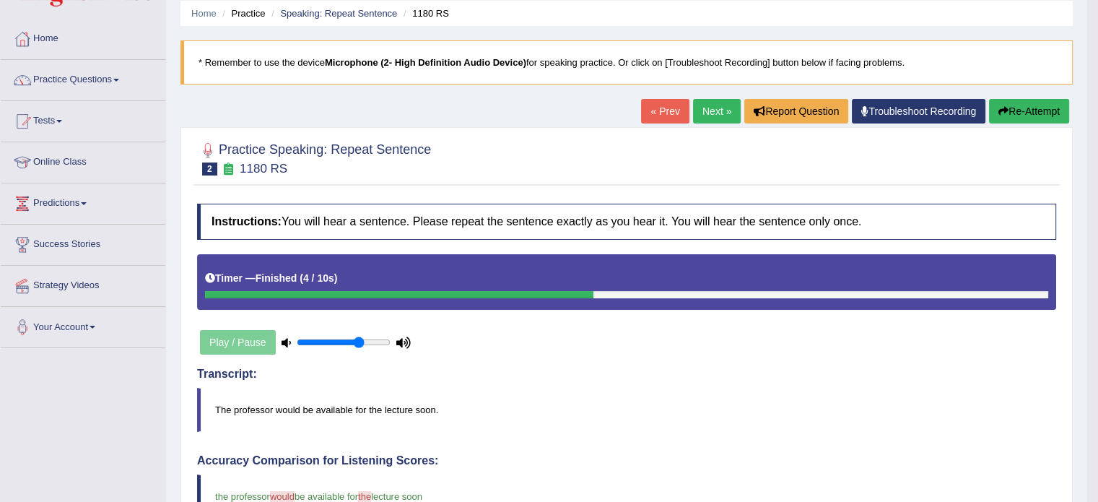
scroll to position [17, 0]
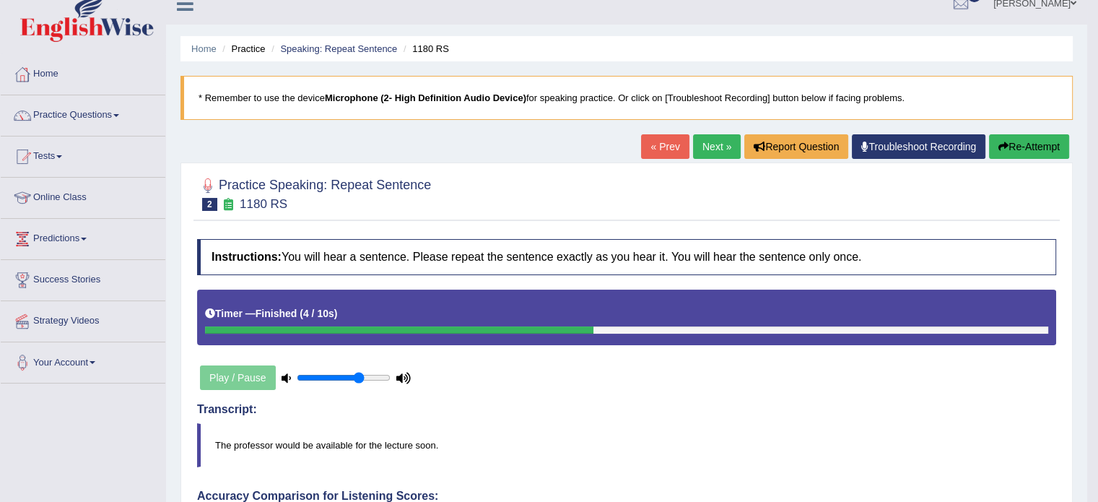
click at [716, 148] on link "Next »" at bounding box center [717, 146] width 48 height 25
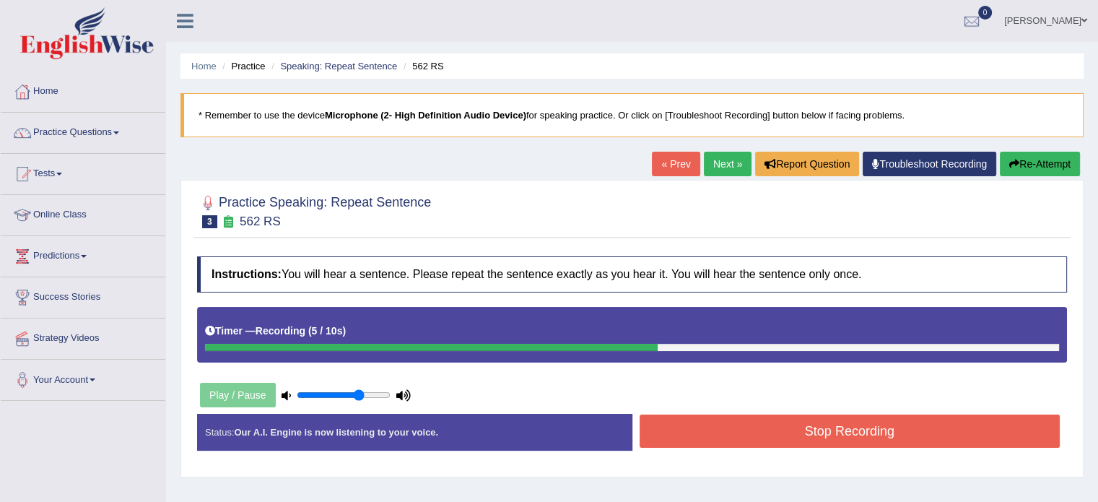
click at [716, 438] on button "Stop Recording" at bounding box center [850, 431] width 421 height 33
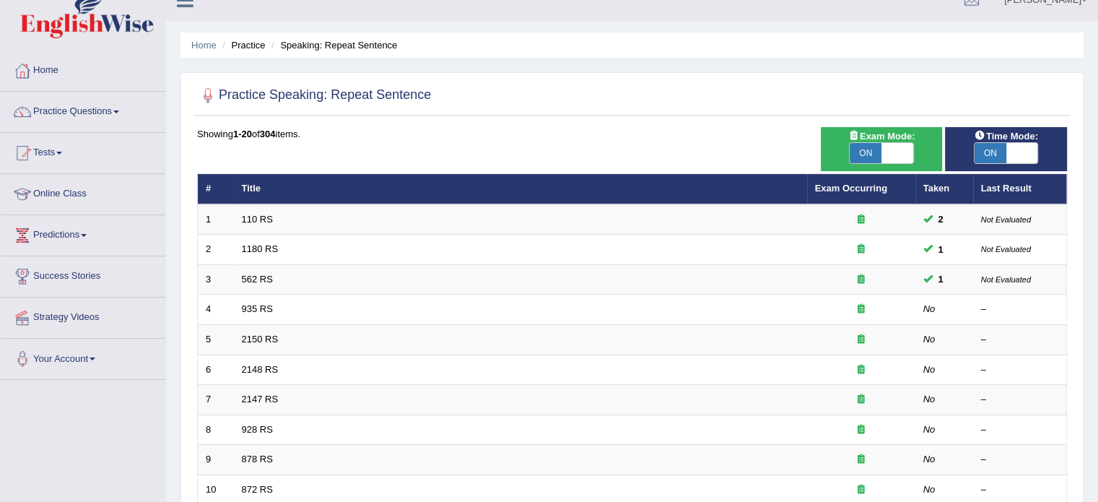
click at [1012, 150] on span at bounding box center [1023, 153] width 32 height 20
checkbox input "false"
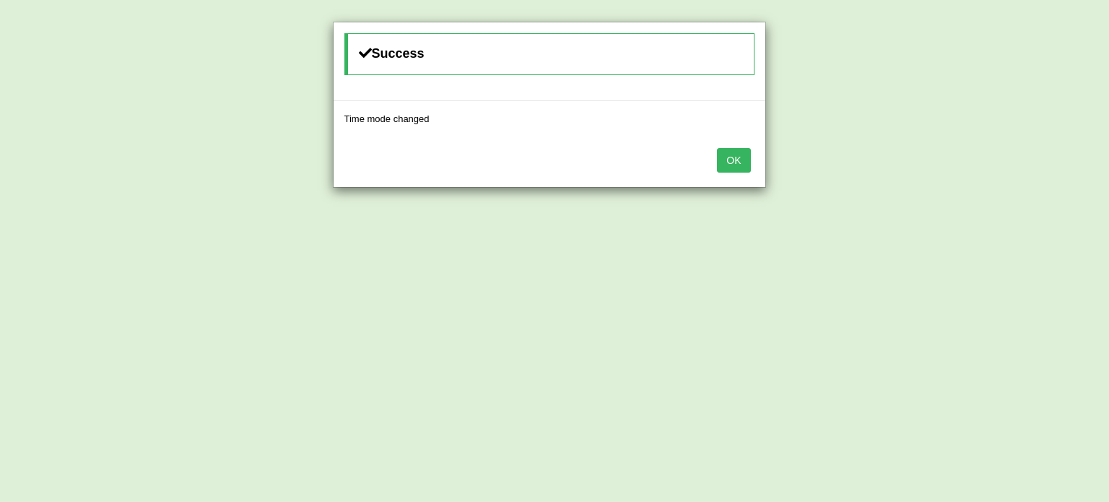
click at [731, 152] on button "OK" at bounding box center [733, 160] width 33 height 25
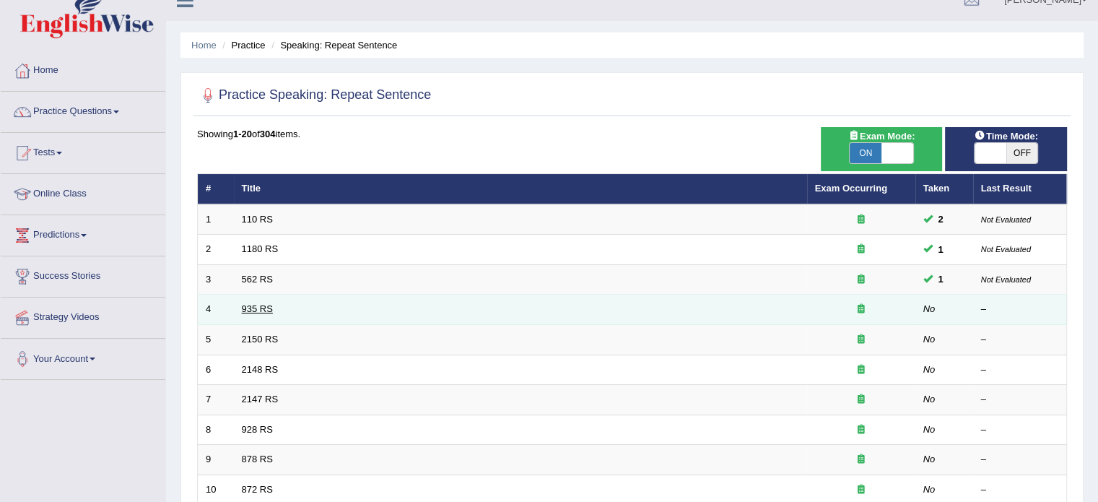
click at [250, 305] on link "935 RS" at bounding box center [257, 308] width 31 height 11
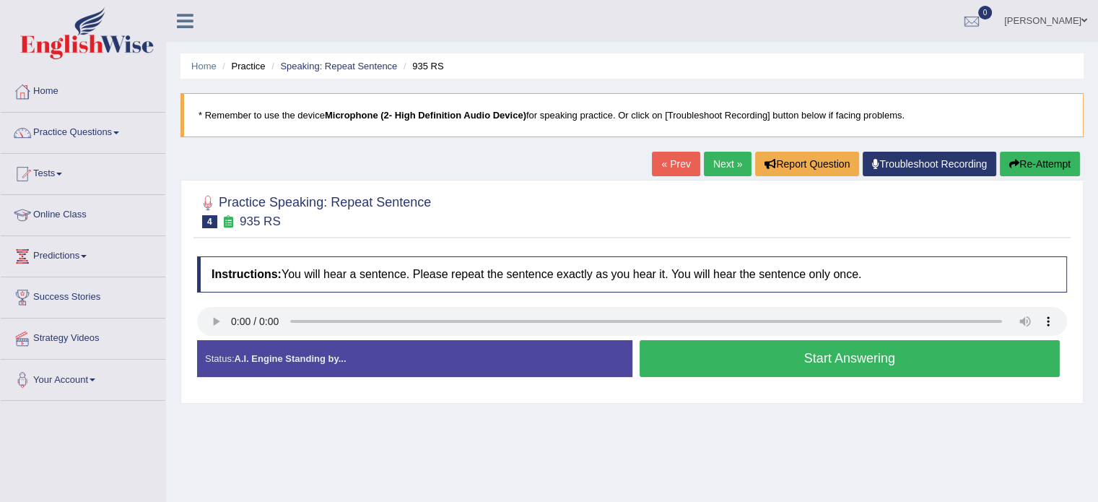
click at [698, 364] on button "Start Answering" at bounding box center [850, 358] width 421 height 37
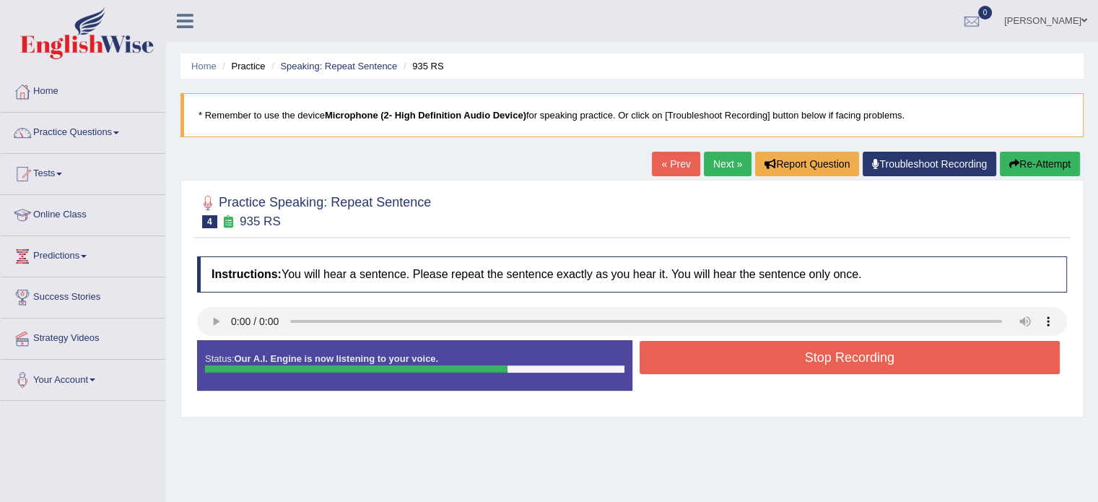
click at [698, 364] on button "Stop Recording" at bounding box center [850, 357] width 421 height 33
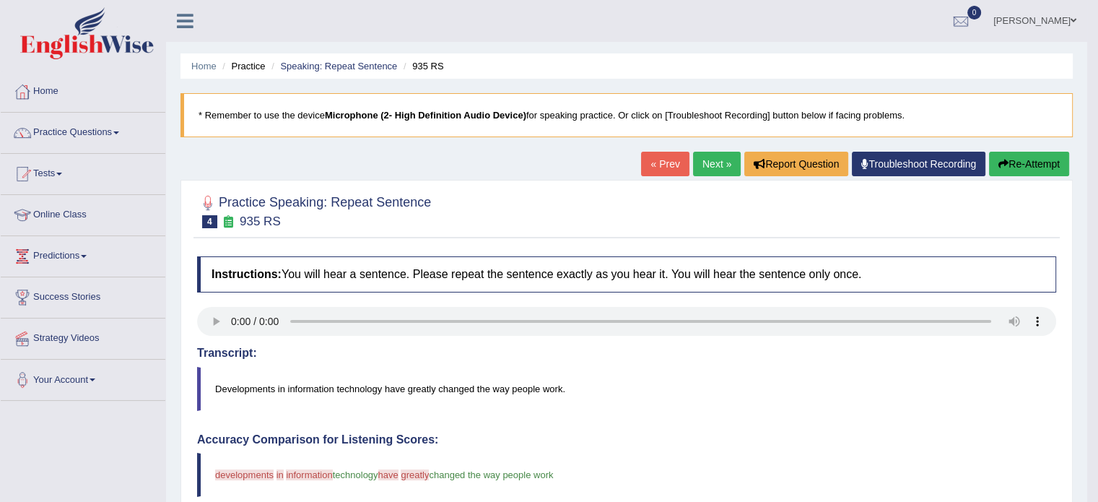
click at [688, 389] on blockquote "Developments in information technology have greatly changed the way people work." at bounding box center [626, 389] width 859 height 44
click at [66, 134] on link "Practice Questions" at bounding box center [83, 131] width 165 height 36
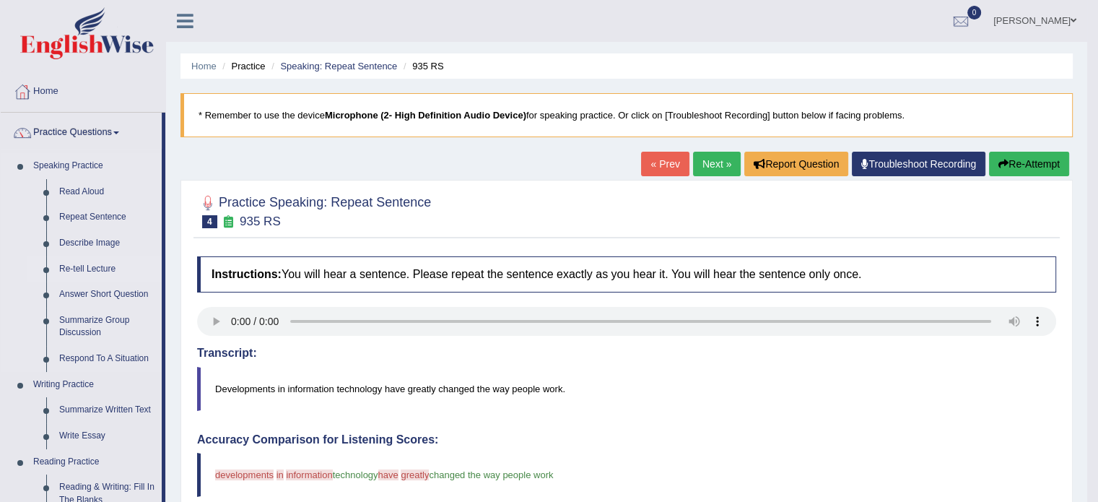
click at [77, 269] on link "Re-tell Lecture" at bounding box center [107, 269] width 109 height 26
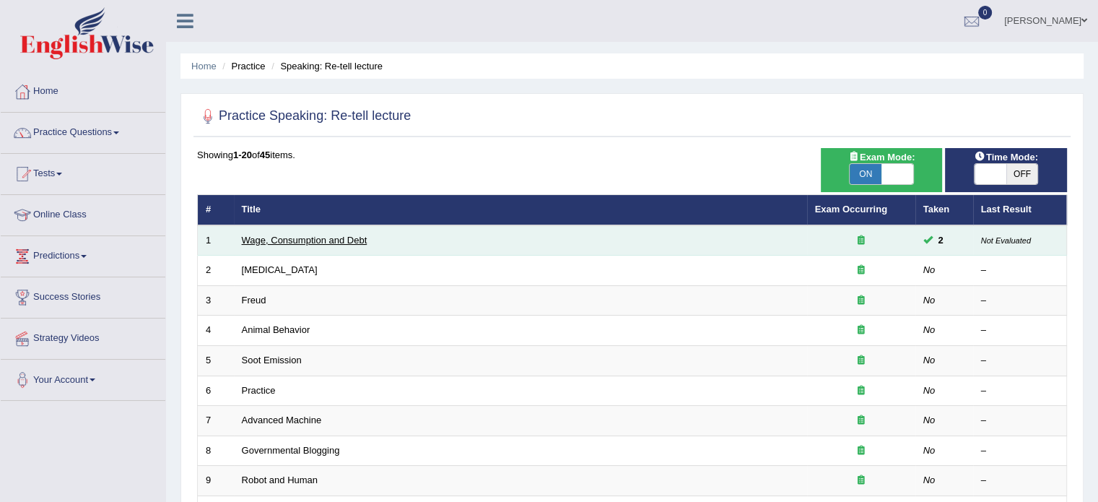
click at [277, 236] on link "Wage, Consumption and Debt" at bounding box center [305, 240] width 126 height 11
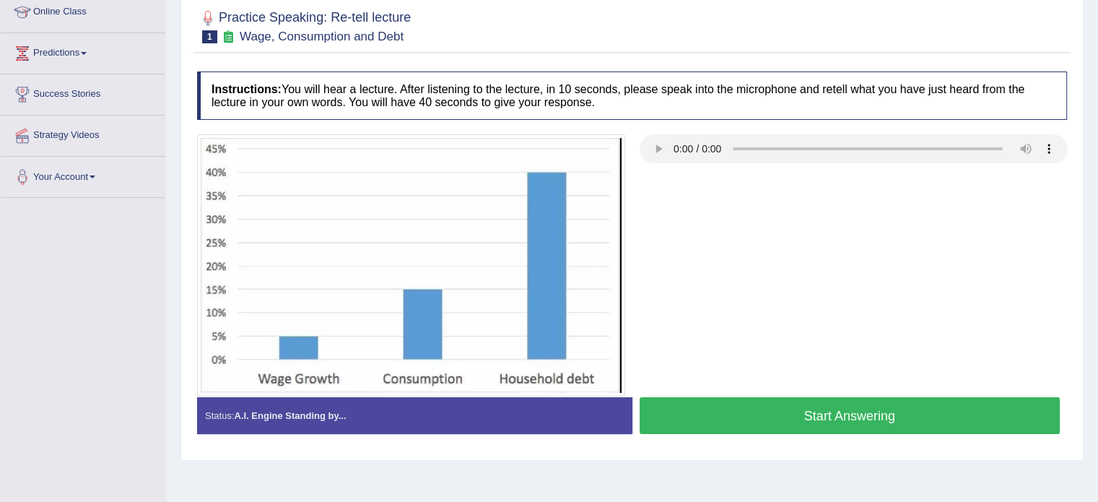
scroll to position [207, 0]
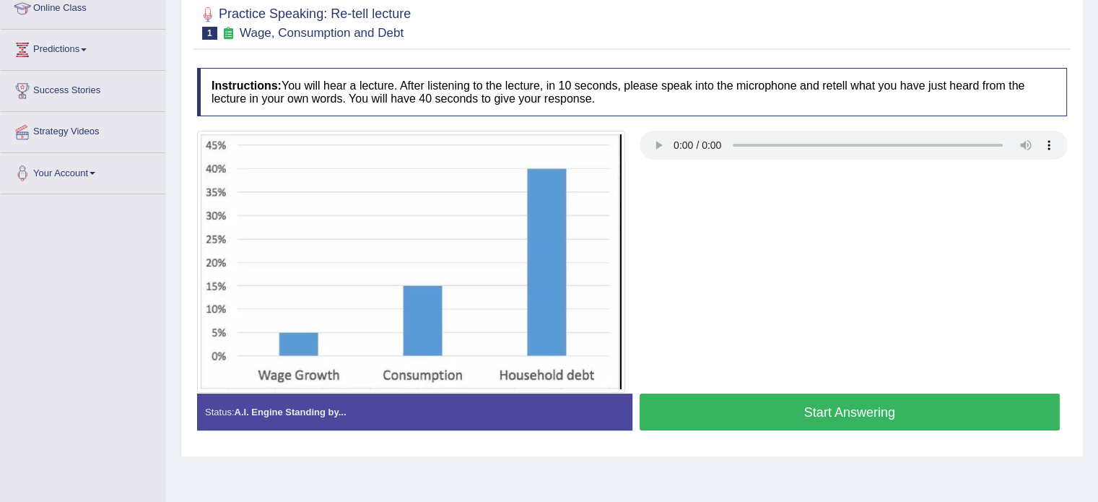
click at [802, 407] on button "Start Answering" at bounding box center [850, 412] width 421 height 37
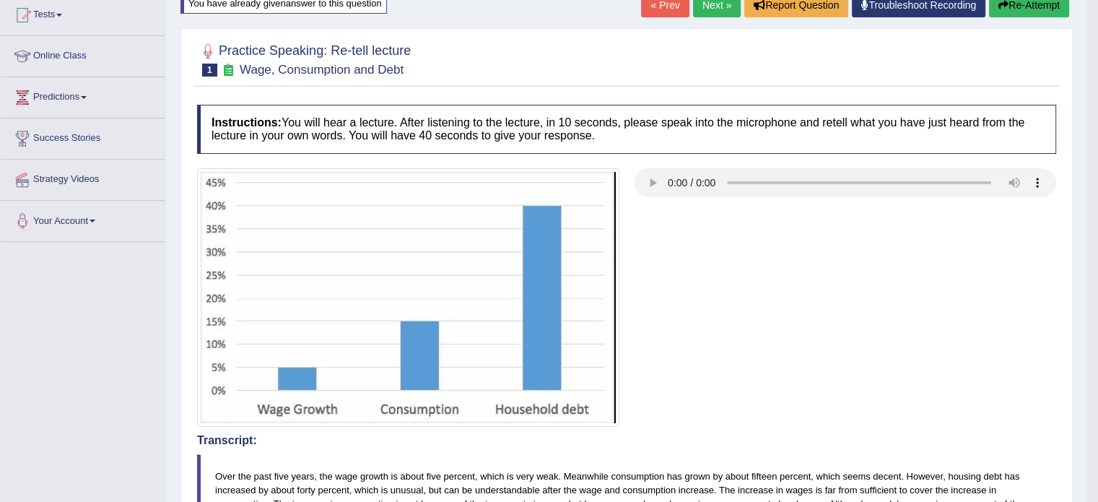
scroll to position [157, 0]
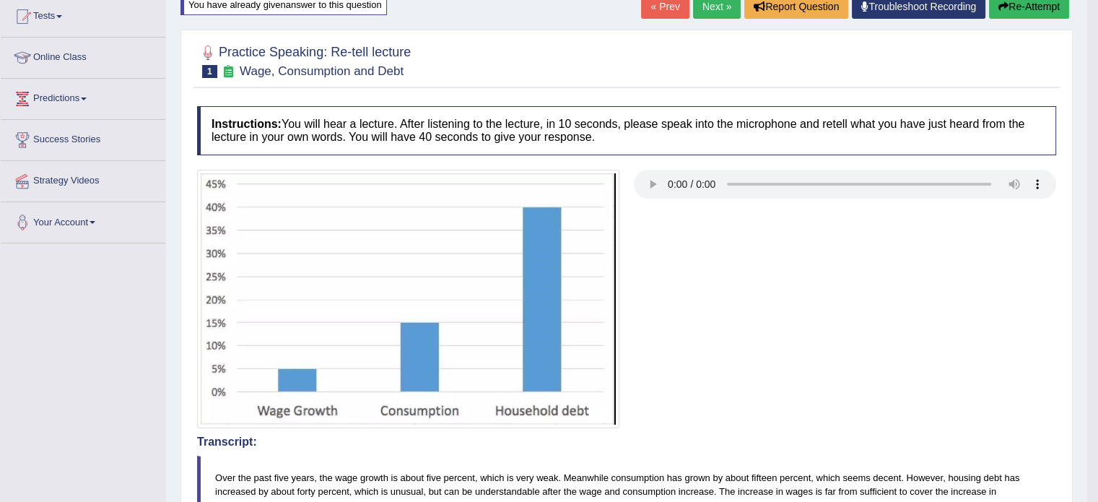
click at [705, 8] on link "Next »" at bounding box center [717, 6] width 48 height 25
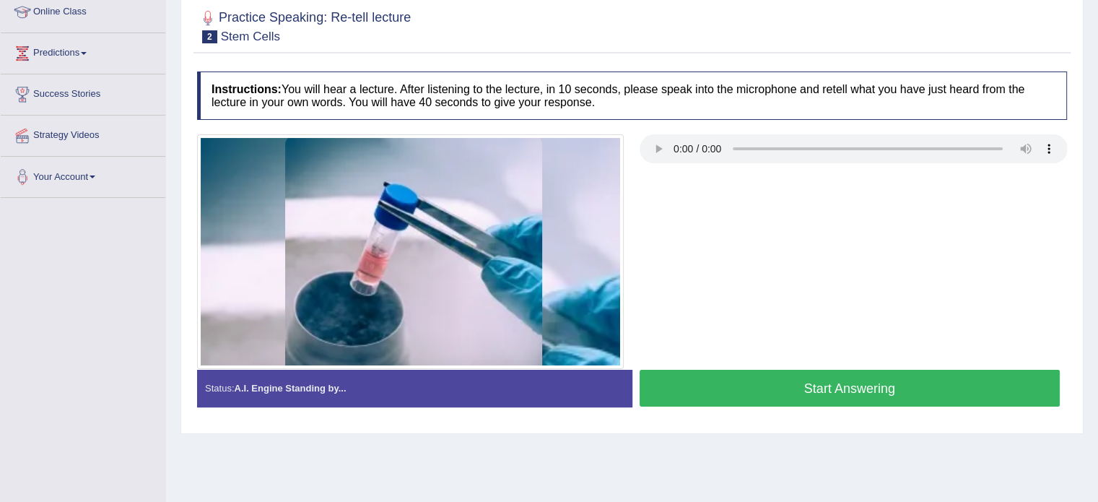
scroll to position [217, 0]
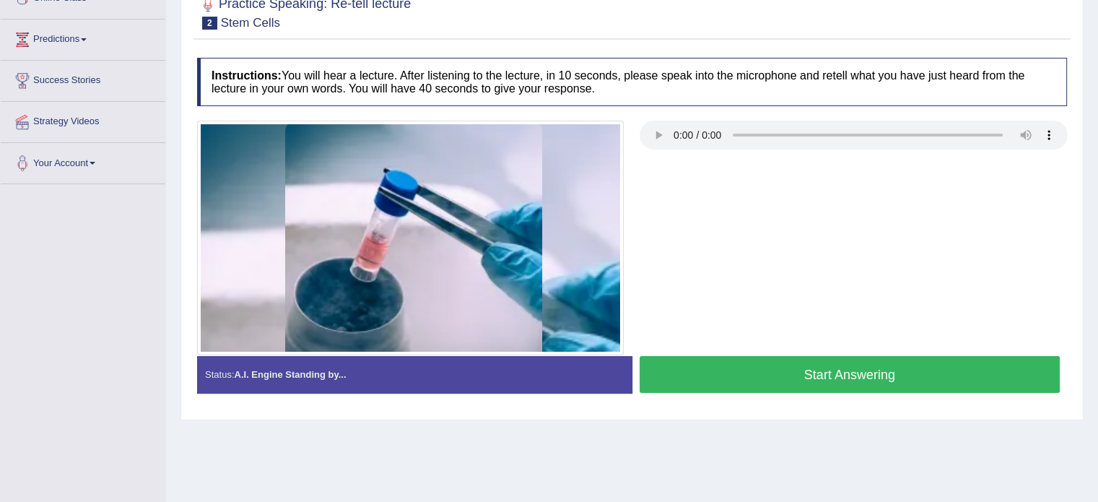
click at [716, 371] on button "Start Answering" at bounding box center [850, 374] width 421 height 37
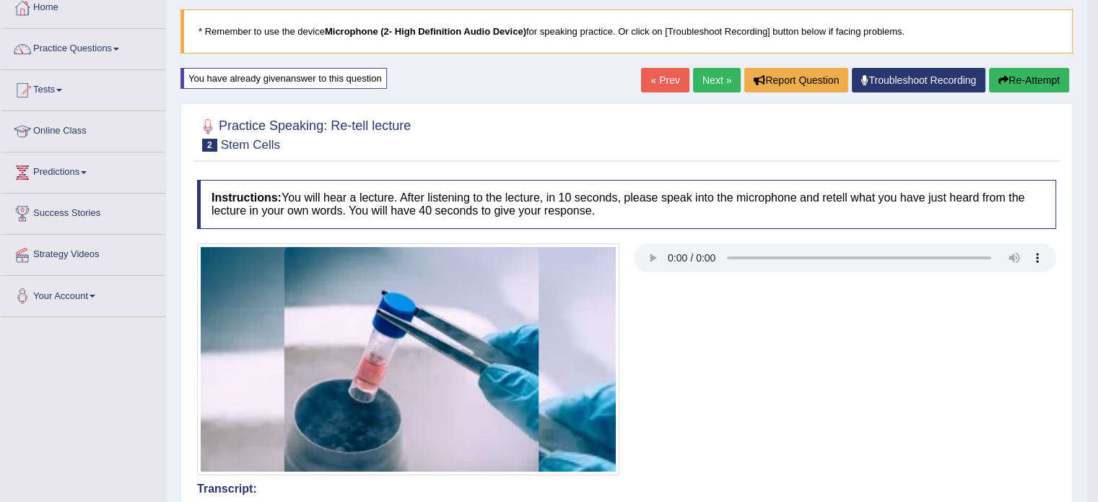
scroll to position [72, 0]
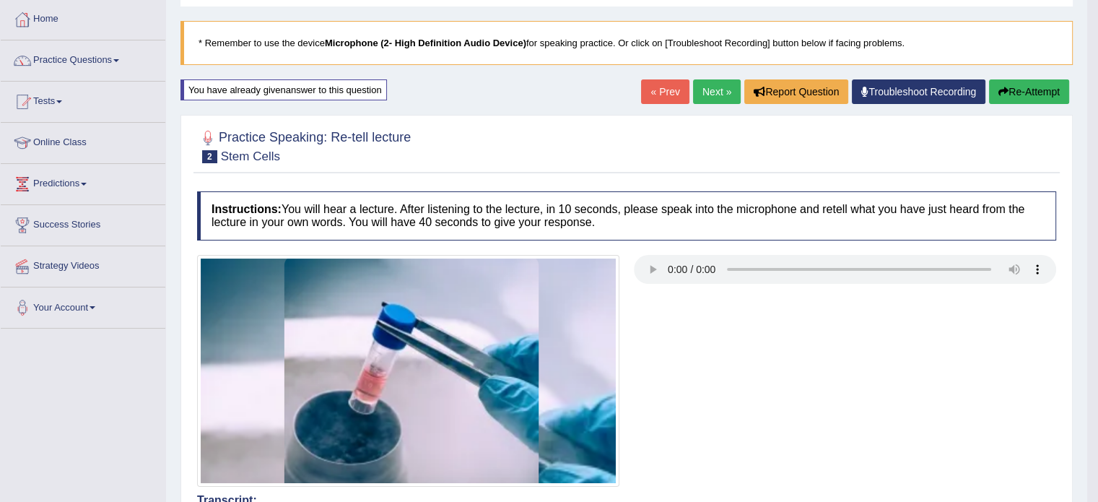
click at [716, 98] on link "Next »" at bounding box center [717, 91] width 48 height 25
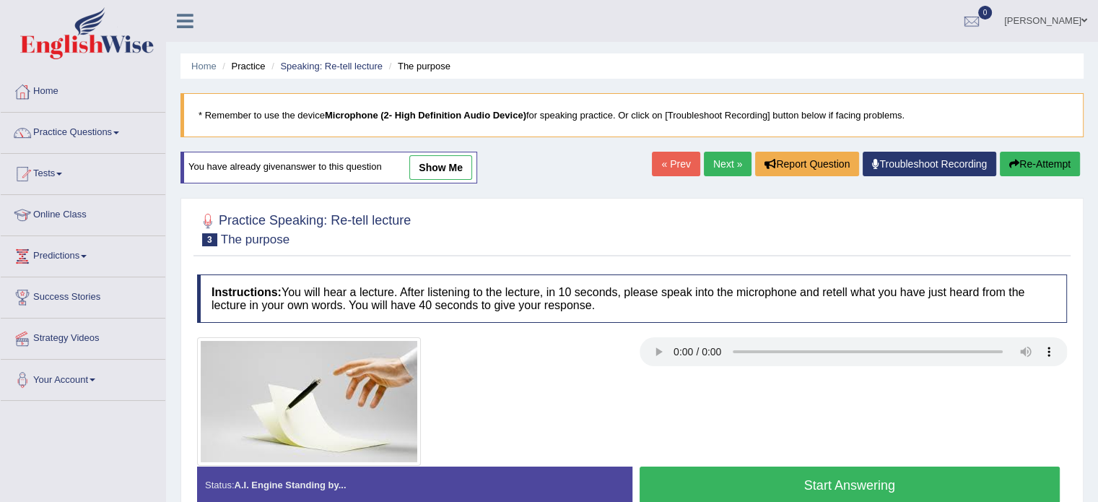
click at [791, 480] on button "Start Answering" at bounding box center [850, 485] width 421 height 37
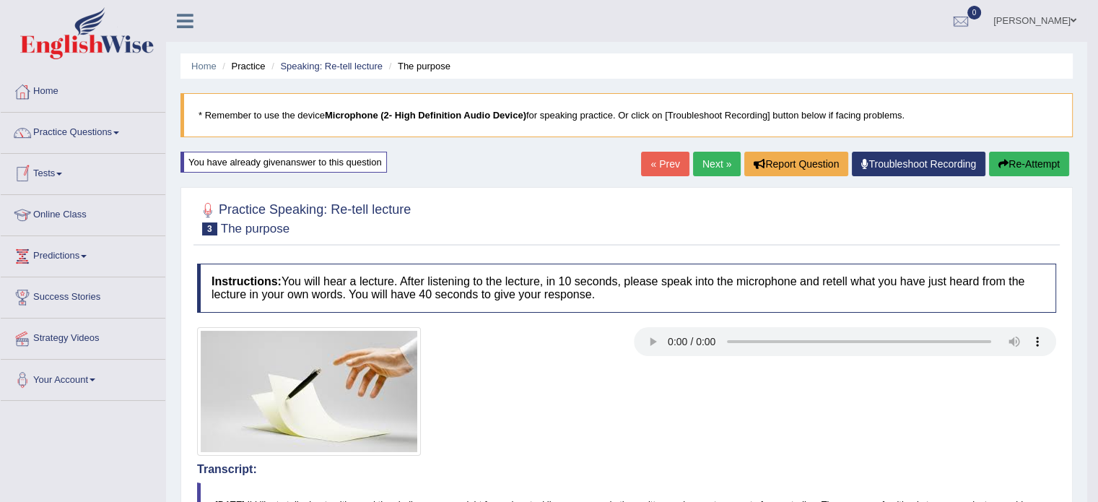
click at [49, 170] on link "Tests" at bounding box center [83, 172] width 165 height 36
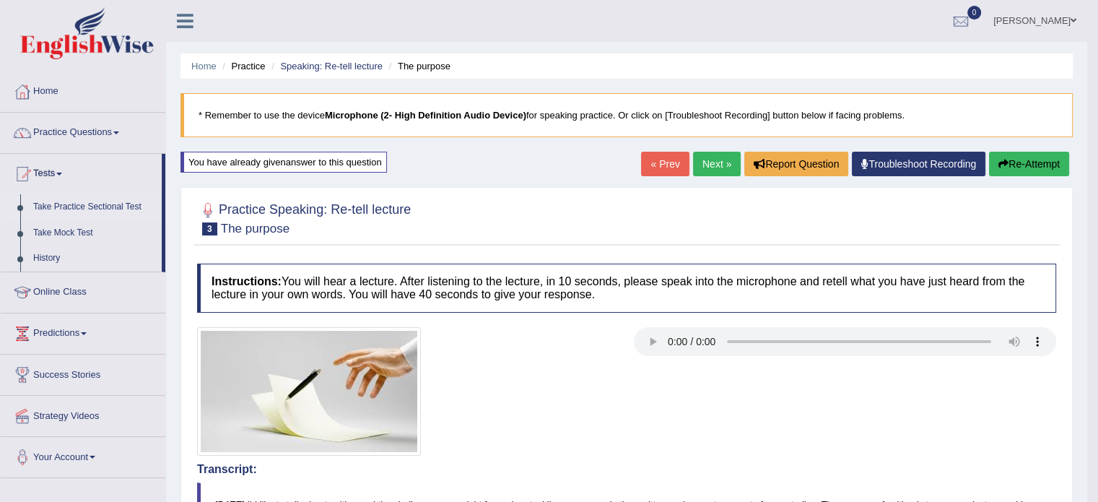
click at [63, 201] on link "Take Practice Sectional Test" at bounding box center [94, 207] width 135 height 26
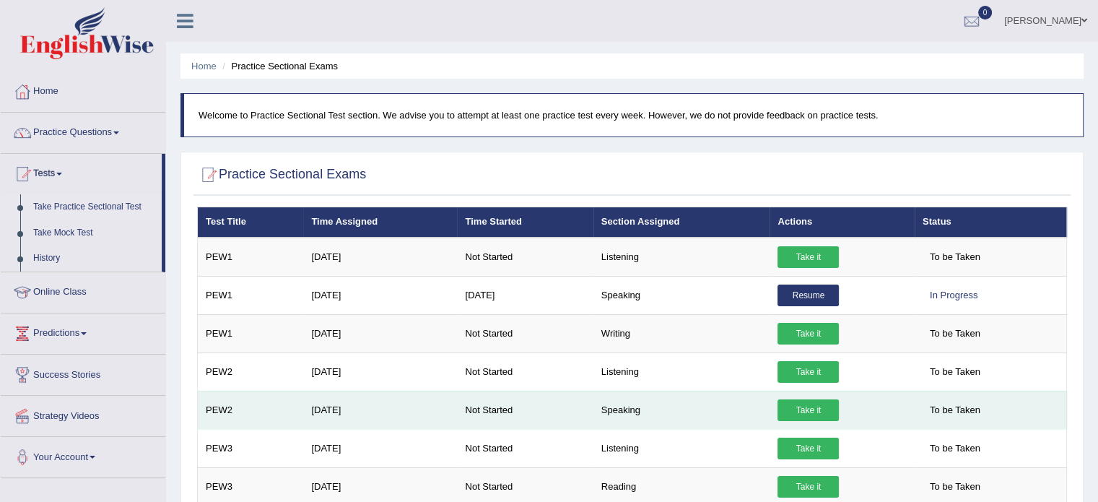
click at [807, 408] on link "Take it" at bounding box center [808, 410] width 61 height 22
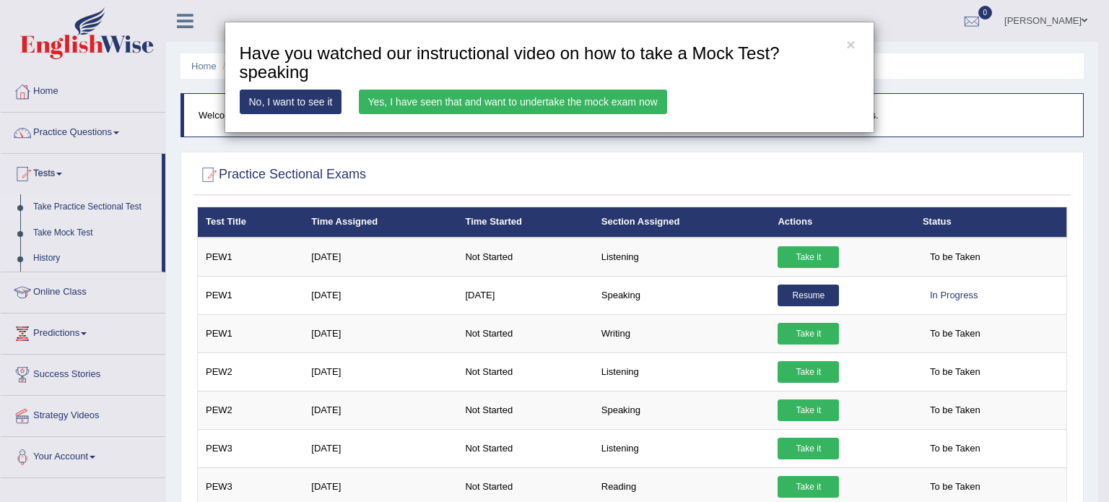
click at [467, 97] on link "Yes, I have seen that and want to undertake the mock exam now" at bounding box center [513, 102] width 308 height 25
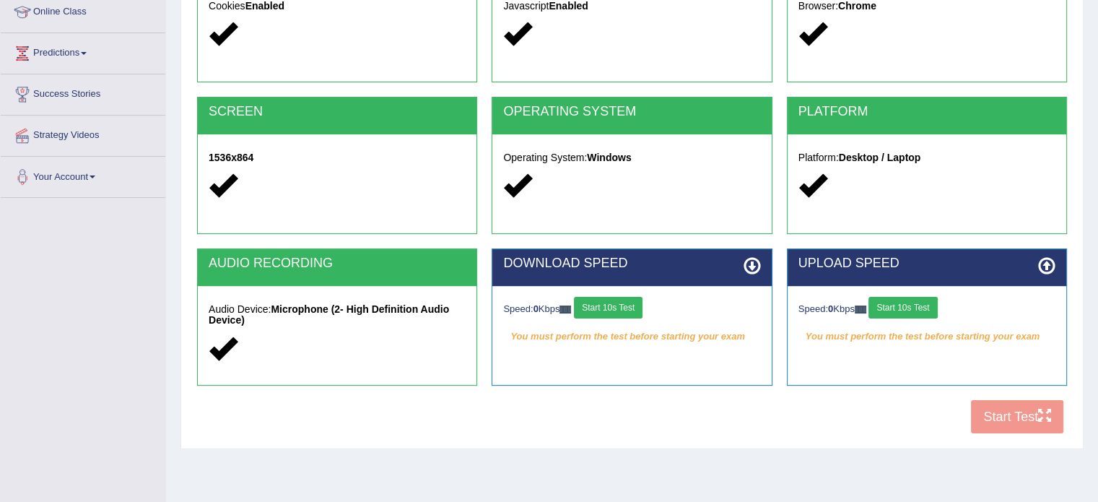
scroll to position [211, 0]
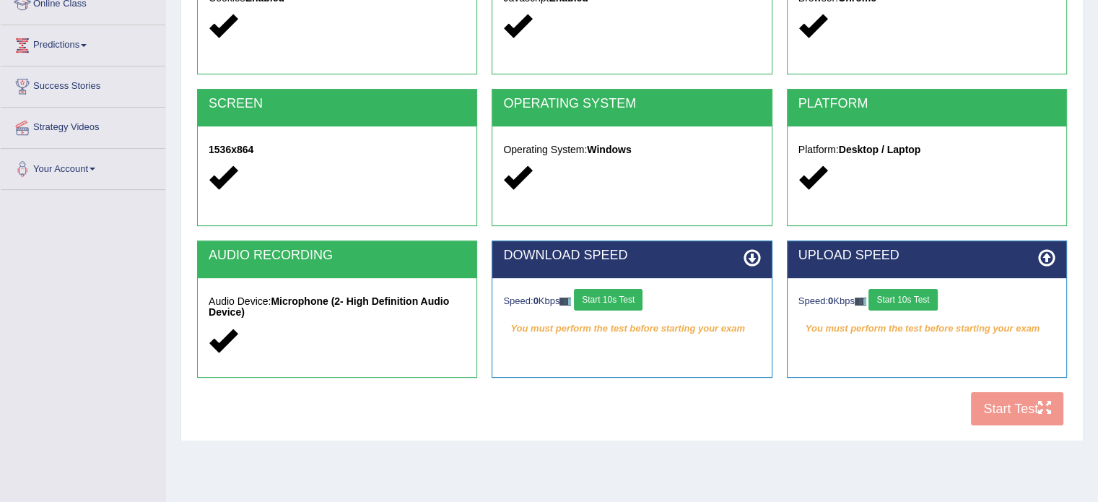
click at [615, 298] on button "Start 10s Test" at bounding box center [608, 300] width 69 height 22
click at [918, 294] on button "Start 10s Test" at bounding box center [903, 300] width 69 height 22
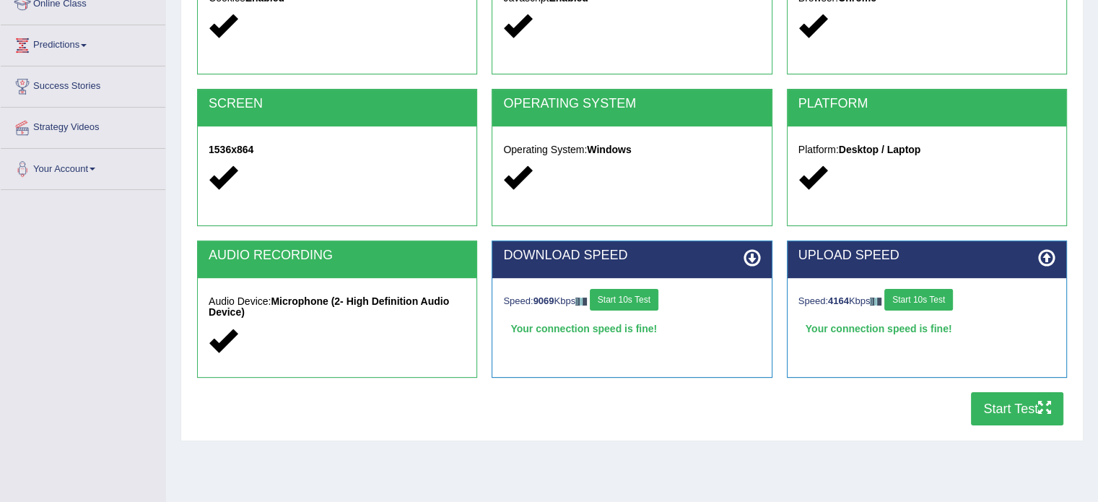
click at [1010, 413] on button "Start Test" at bounding box center [1017, 408] width 92 height 33
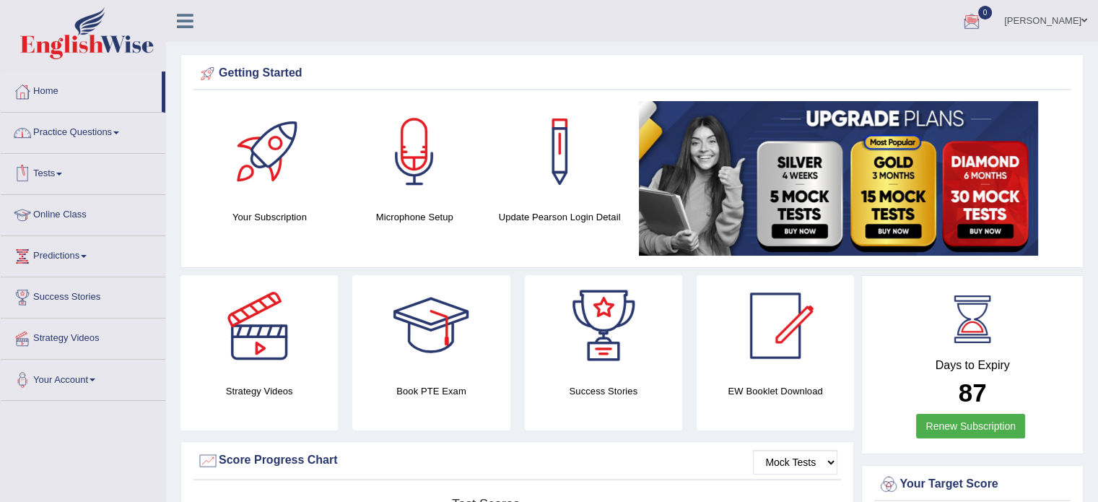
click at [64, 170] on link "Tests" at bounding box center [83, 172] width 165 height 36
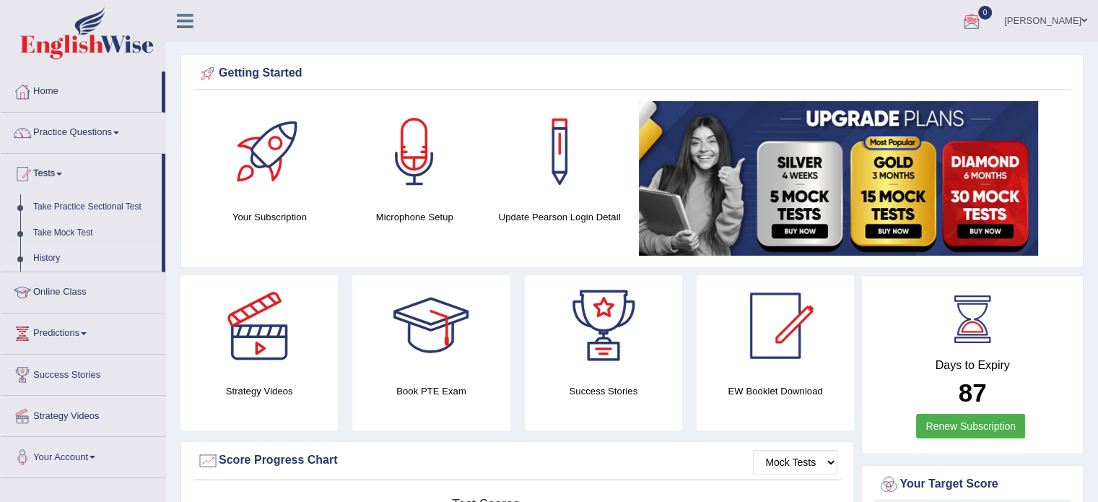
click at [46, 253] on link "History" at bounding box center [94, 259] width 135 height 26
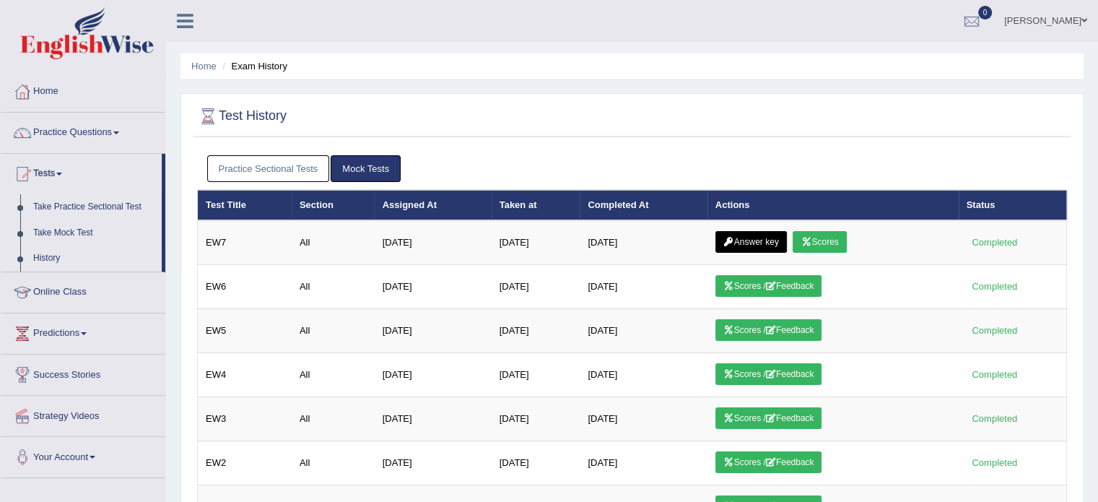
click at [269, 168] on link "Practice Sectional Tests" at bounding box center [268, 168] width 123 height 27
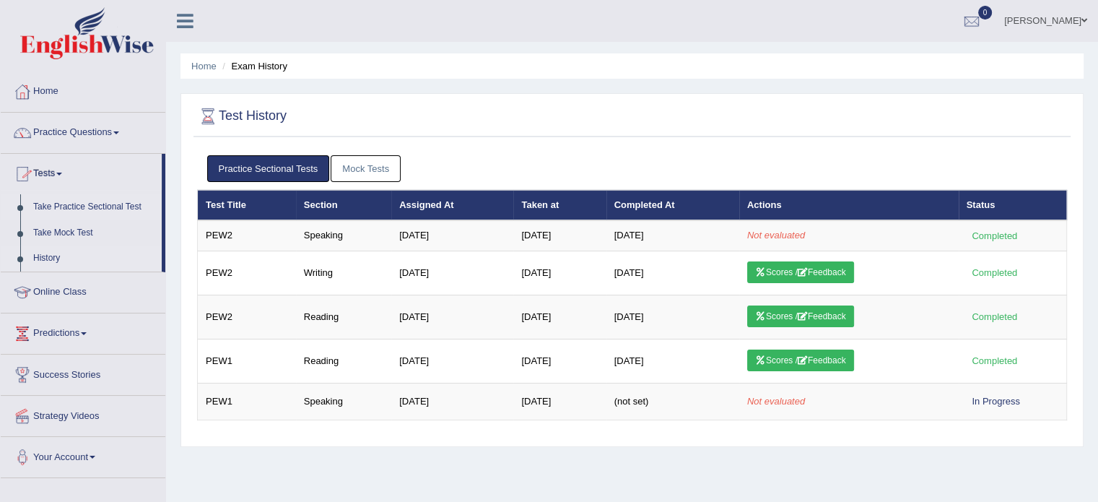
click at [55, 209] on link "Take Practice Sectional Test" at bounding box center [94, 207] width 135 height 26
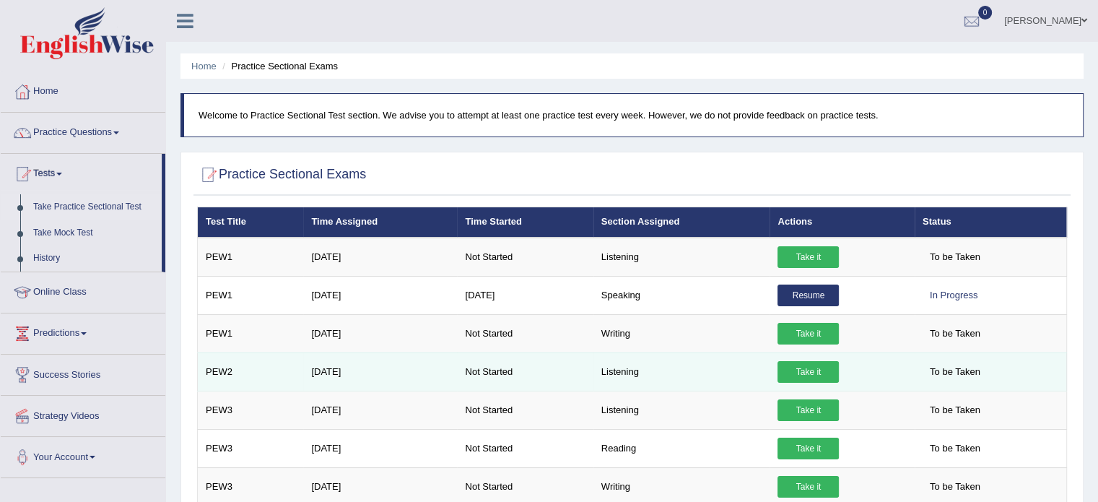
click at [810, 369] on link "Take it" at bounding box center [808, 372] width 61 height 22
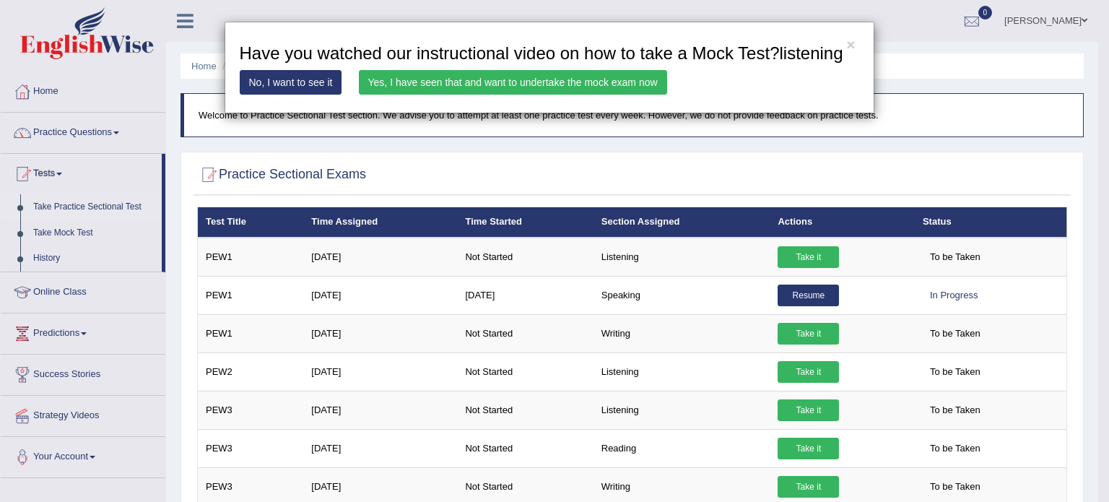
click at [456, 78] on link "Yes, I have seen that and want to undertake the mock exam now" at bounding box center [513, 82] width 308 height 25
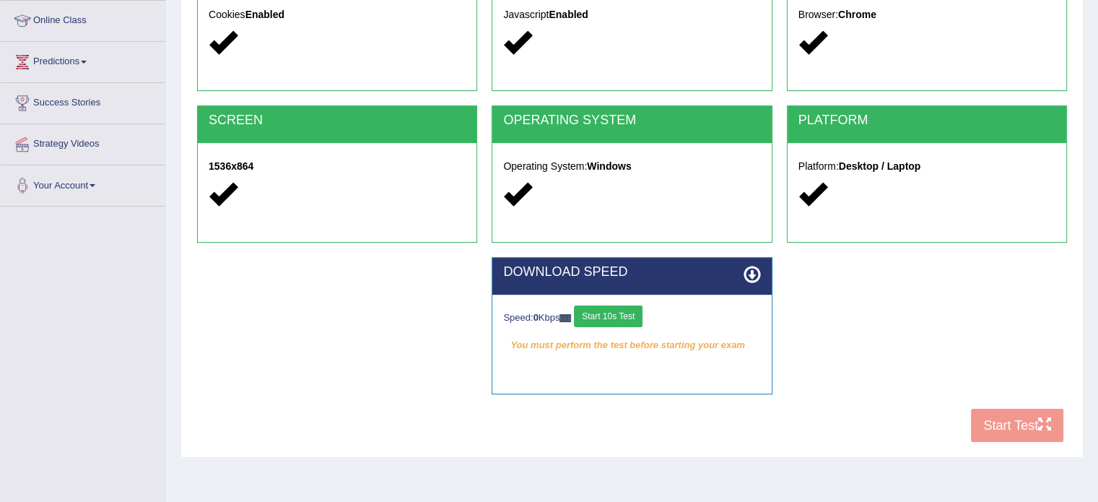
scroll to position [208, 0]
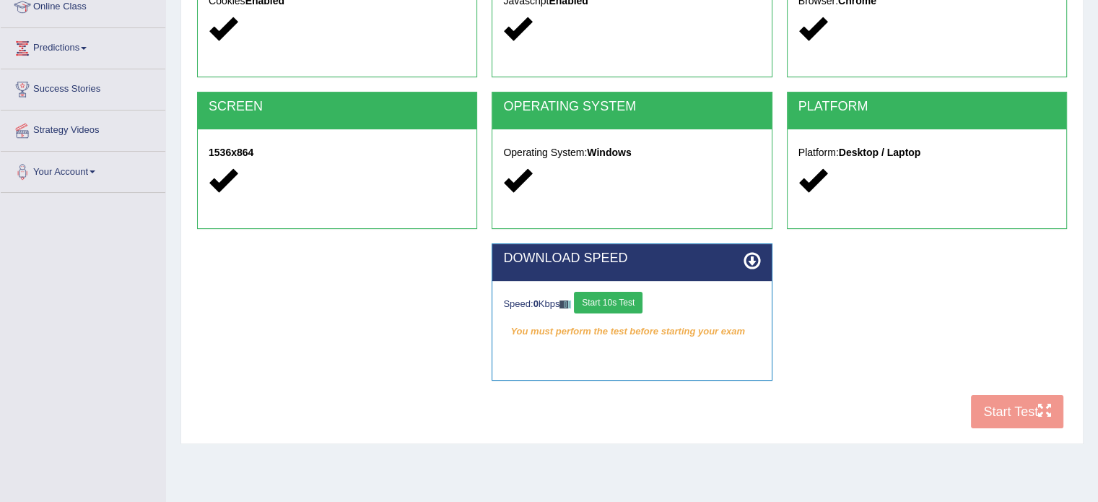
click at [610, 303] on button "Start 10s Test" at bounding box center [608, 303] width 69 height 22
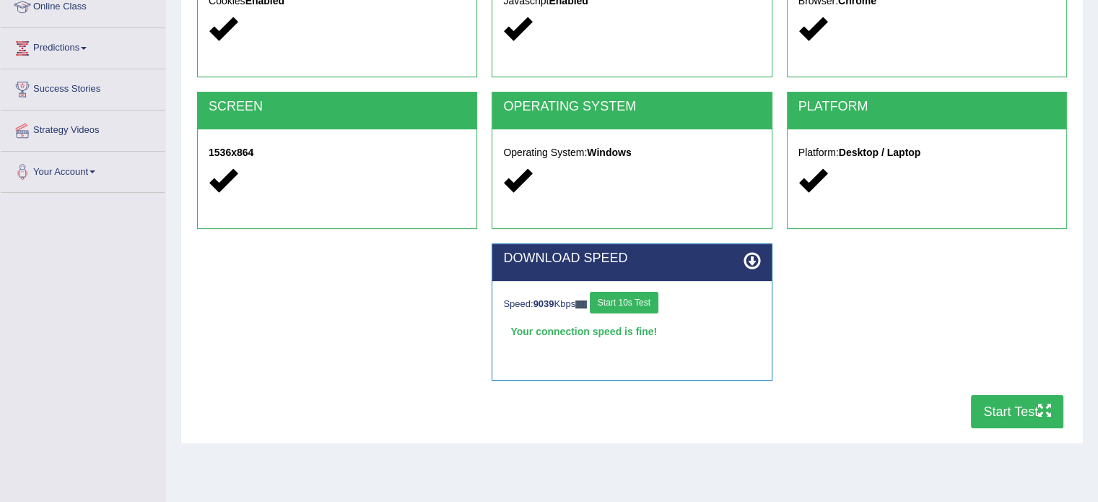
click at [985, 402] on button "Start Test" at bounding box center [1017, 411] width 92 height 33
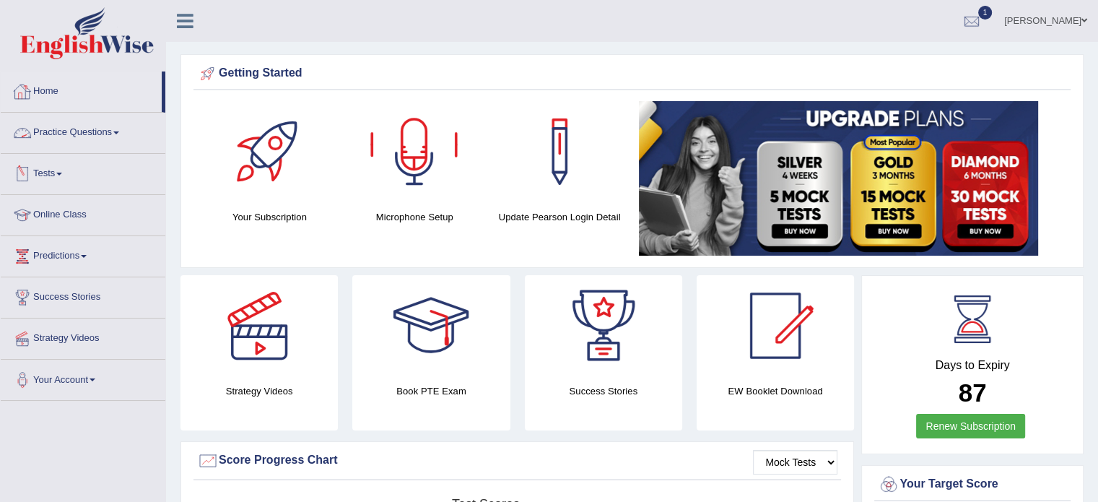
click at [56, 173] on link "Tests" at bounding box center [83, 172] width 165 height 36
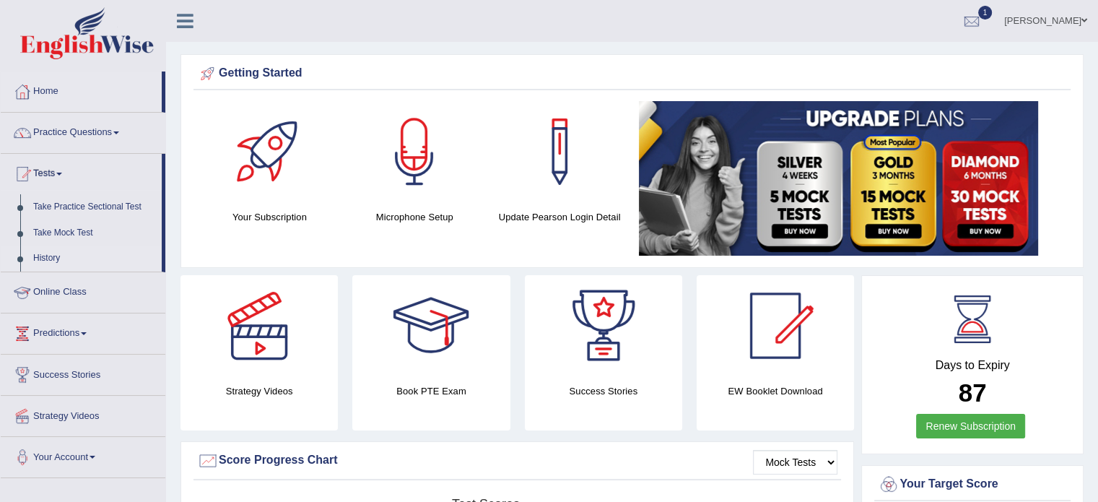
click at [39, 253] on link "History" at bounding box center [94, 259] width 135 height 26
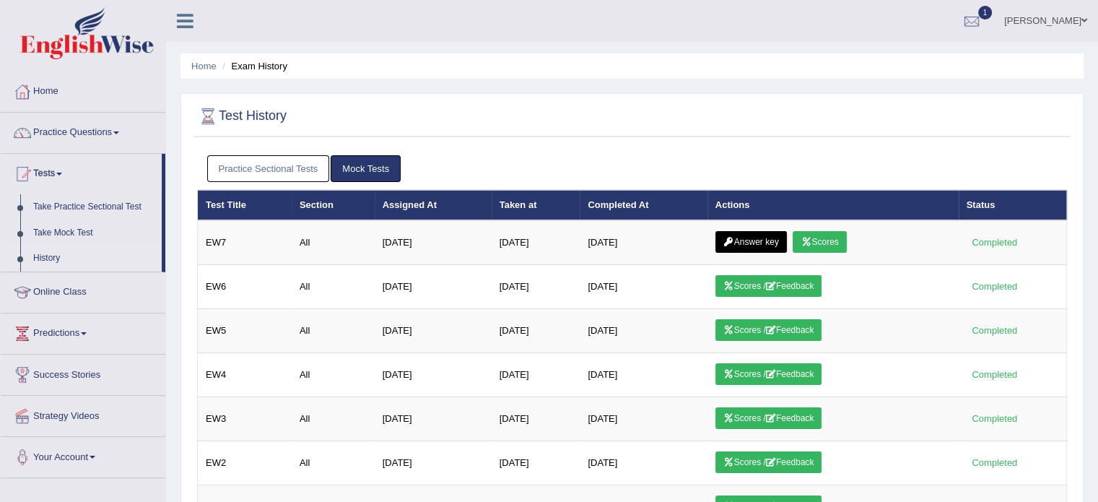
click at [269, 167] on link "Practice Sectional Tests" at bounding box center [268, 168] width 123 height 27
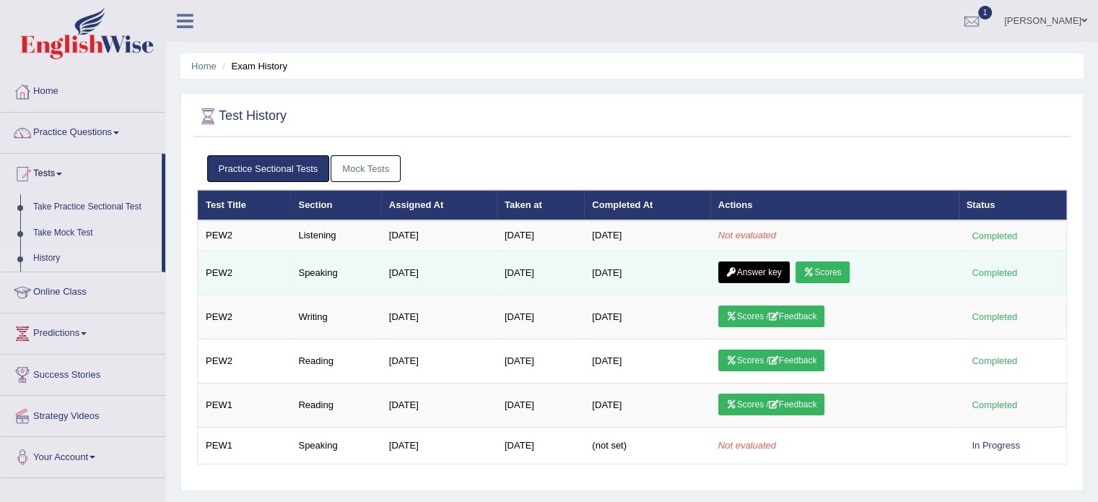
click at [832, 272] on link "Scores" at bounding box center [822, 272] width 53 height 22
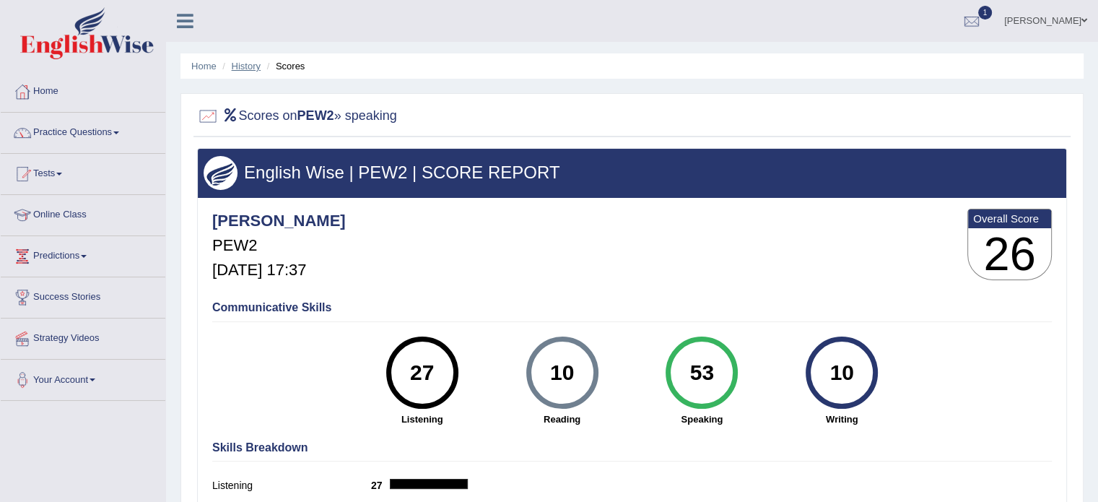
click at [253, 61] on link "History" at bounding box center [246, 66] width 29 height 11
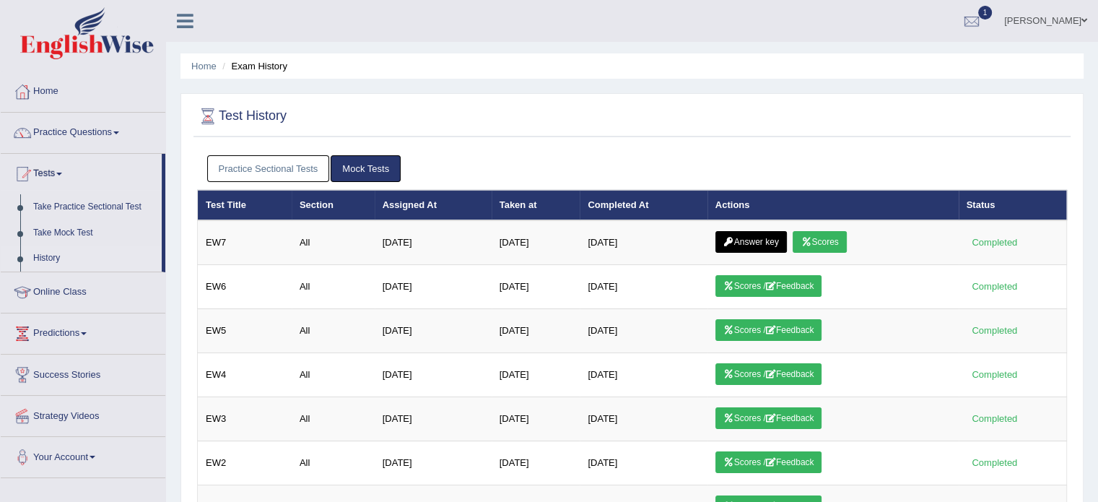
click at [229, 167] on link "Practice Sectional Tests" at bounding box center [268, 168] width 123 height 27
drag, startPoint x: 625, startPoint y: 224, endPoint x: 562, endPoint y: 204, distance: 66.0
click at [562, 204] on table "Test Title Section Assigned At Taken at Completed At Actions Status EW7 All [DA…" at bounding box center [632, 360] width 870 height 340
click at [290, 160] on link "Practice Sectional Tests" at bounding box center [268, 168] width 123 height 27
click at [243, 163] on link "Practice Sectional Tests" at bounding box center [268, 168] width 123 height 27
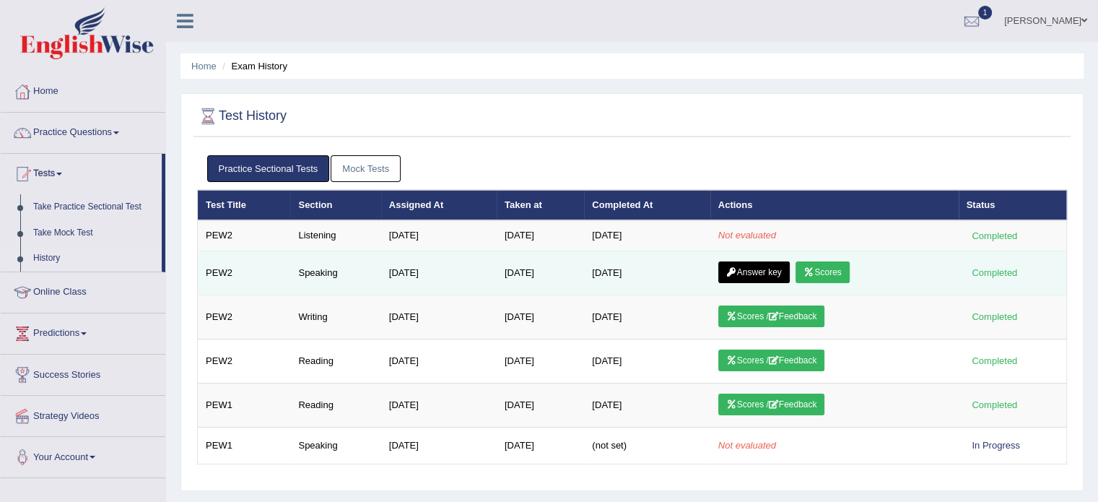
click at [815, 272] on icon at bounding box center [809, 272] width 11 height 9
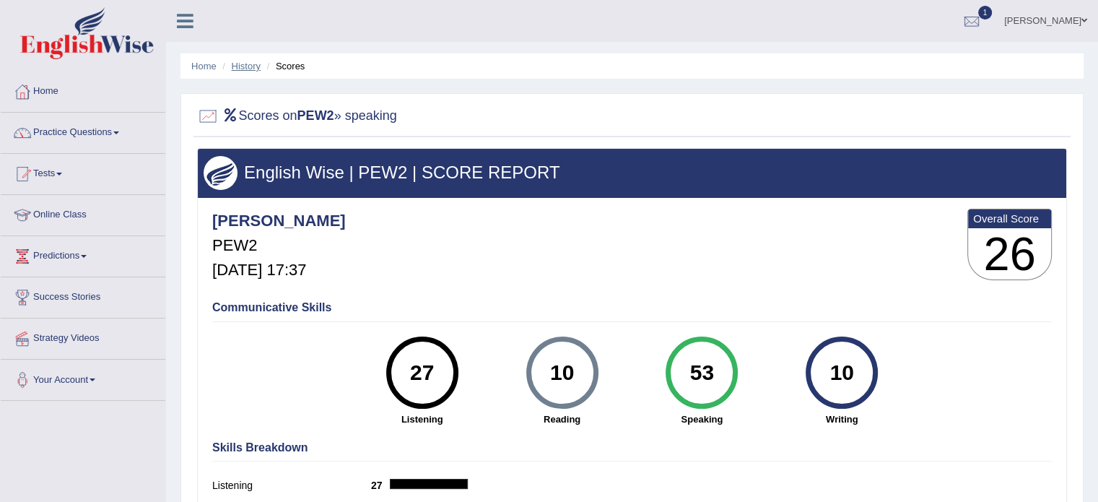
click at [243, 66] on link "History" at bounding box center [246, 66] width 29 height 11
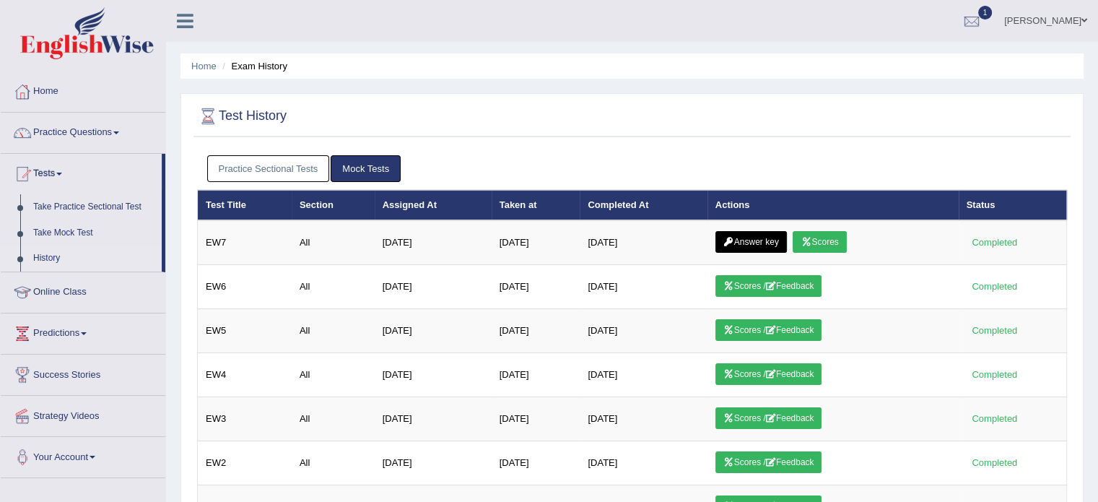
click at [256, 162] on link "Practice Sectional Tests" at bounding box center [268, 168] width 123 height 27
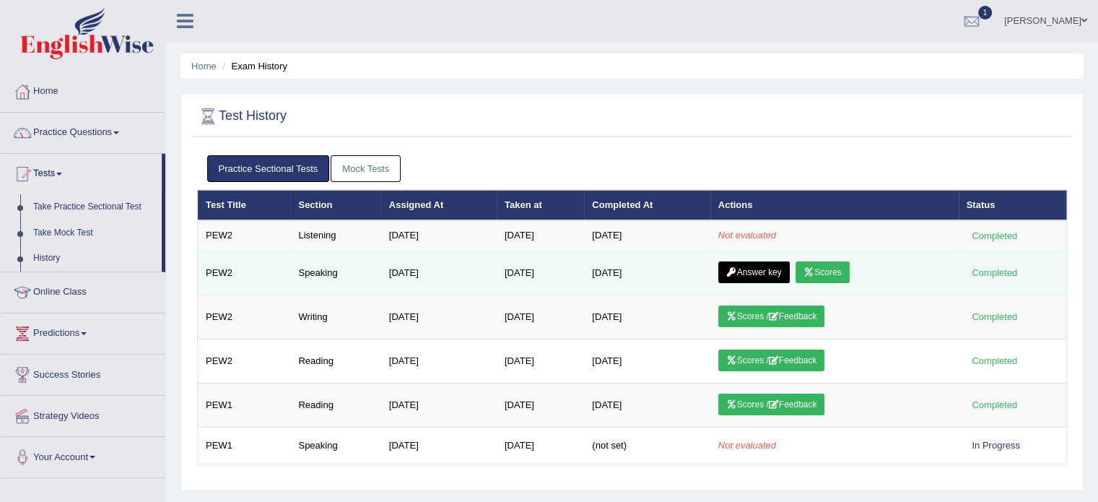
click at [750, 277] on link "Answer key" at bounding box center [754, 272] width 71 height 22
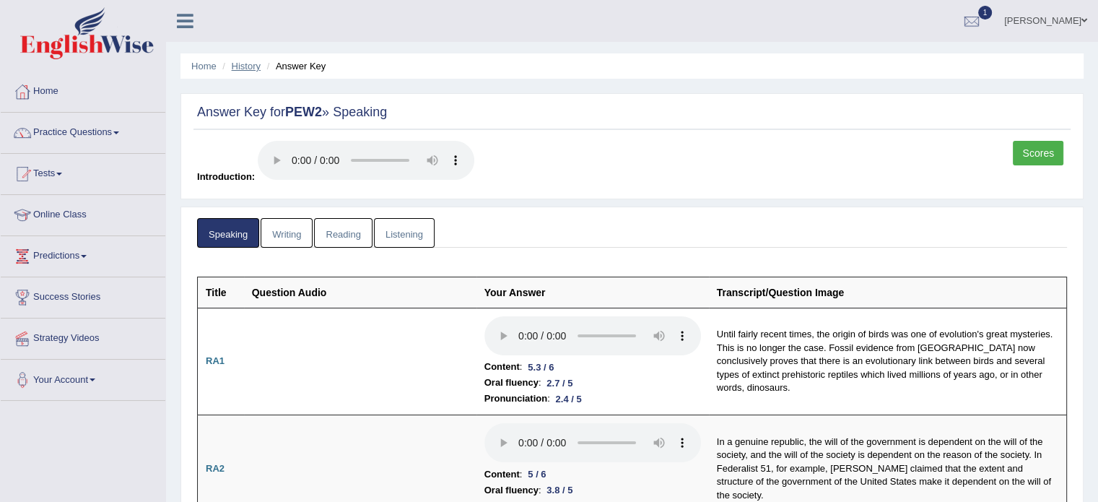
click at [243, 68] on link "History" at bounding box center [246, 66] width 29 height 11
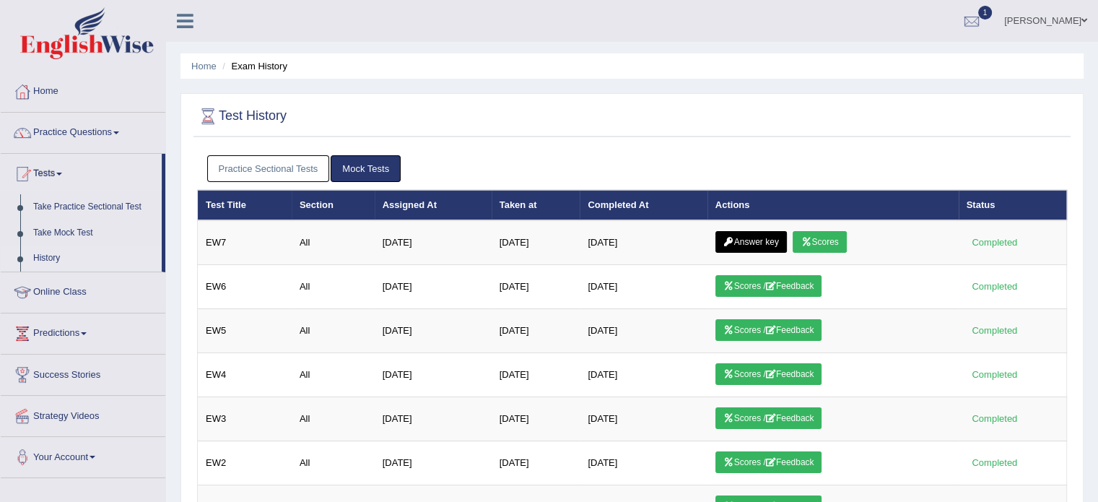
click at [246, 168] on link "Practice Sectional Tests" at bounding box center [268, 168] width 123 height 27
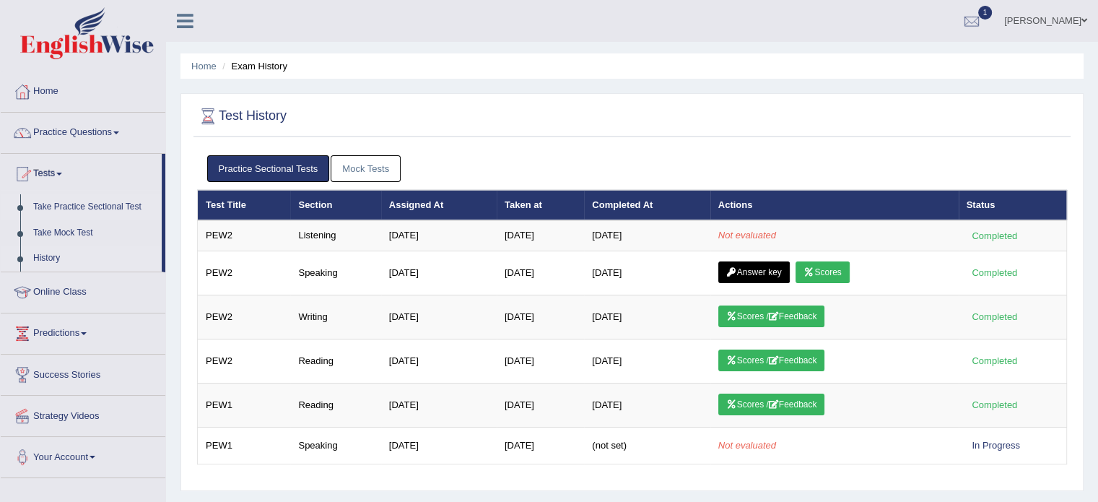
click at [51, 201] on link "Take Practice Sectional Test" at bounding box center [94, 207] width 135 height 26
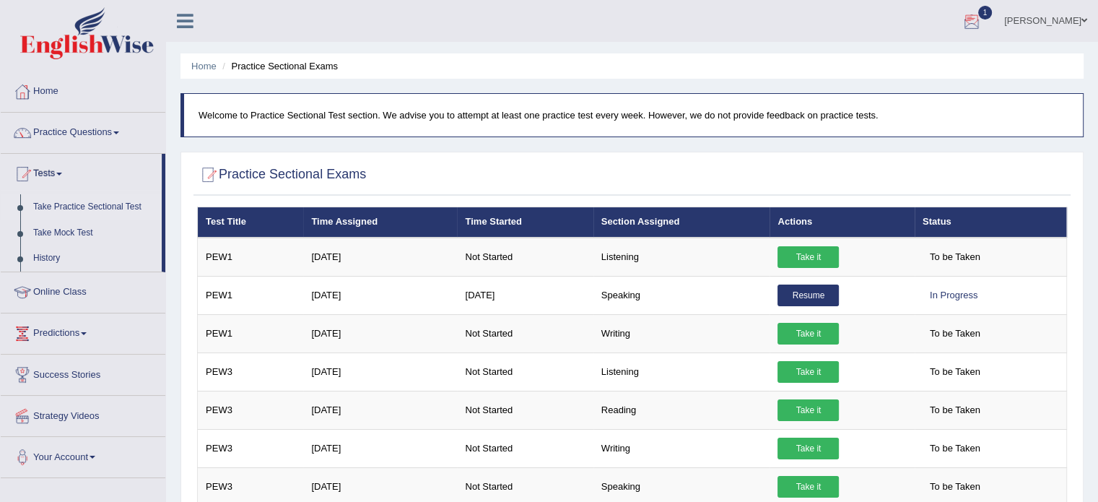
click at [962, 15] on div at bounding box center [972, 22] width 22 height 22
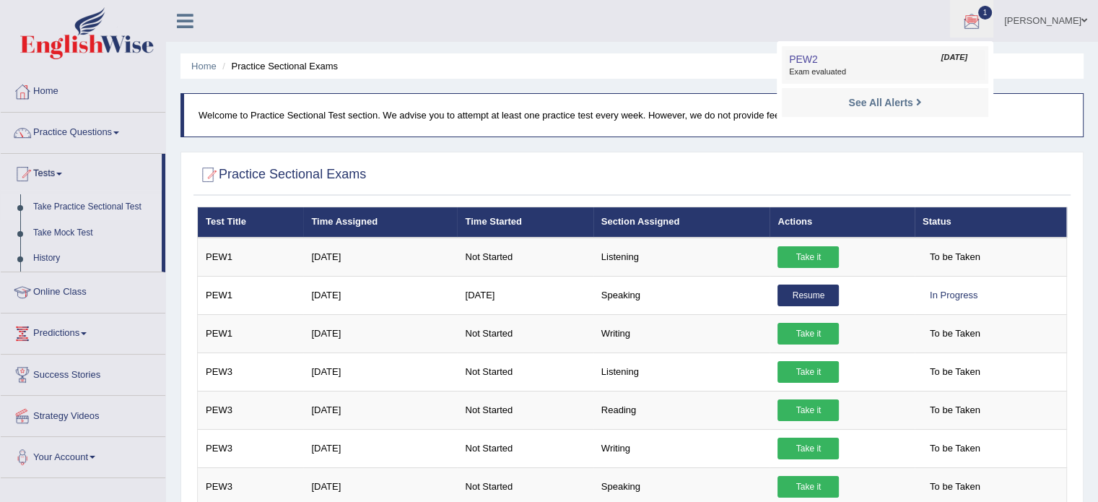
click at [905, 57] on link "PEW2 Aug 30, 2025 Exam evaluated" at bounding box center [885, 65] width 199 height 30
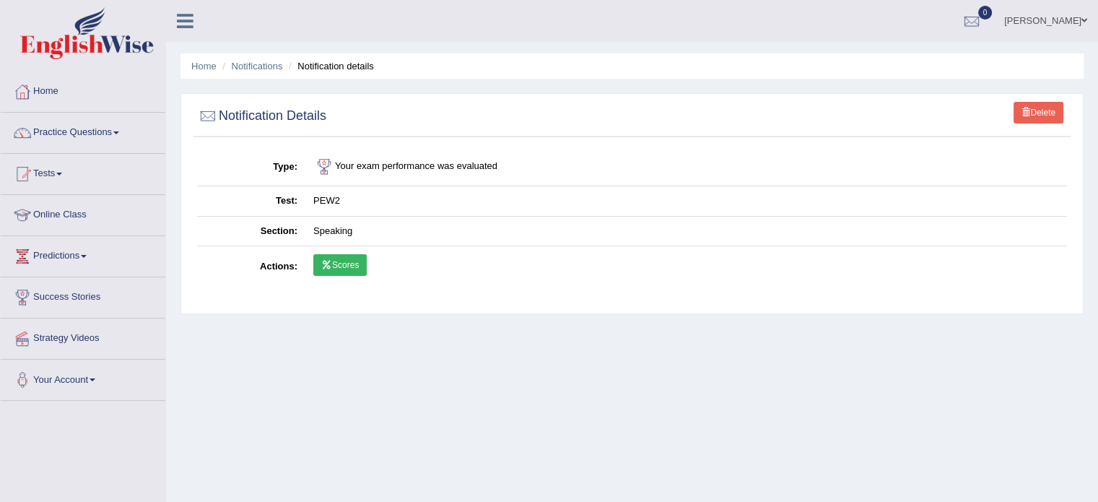
click at [347, 267] on link "Scores" at bounding box center [339, 265] width 53 height 22
click at [53, 103] on link "Home" at bounding box center [83, 89] width 165 height 36
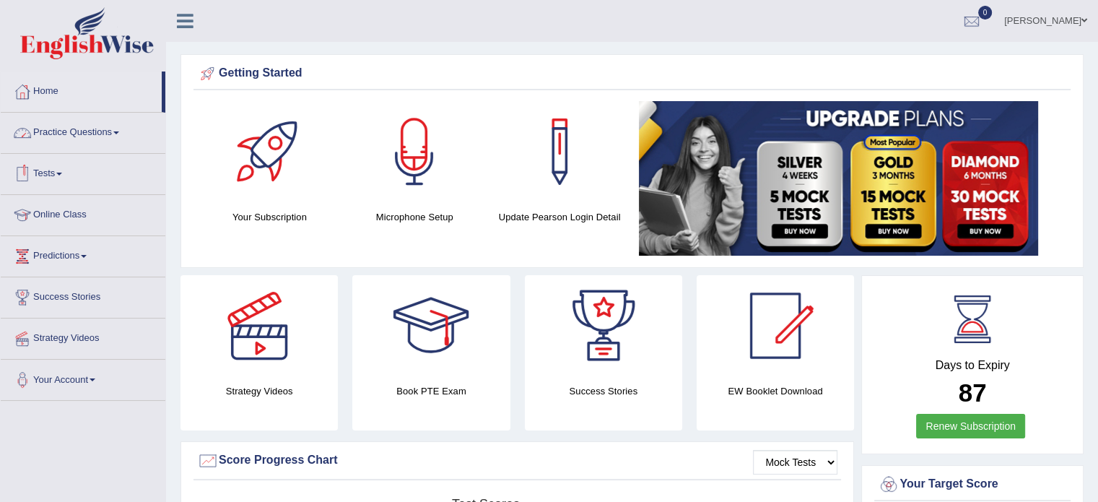
click at [38, 170] on link "Tests" at bounding box center [83, 172] width 165 height 36
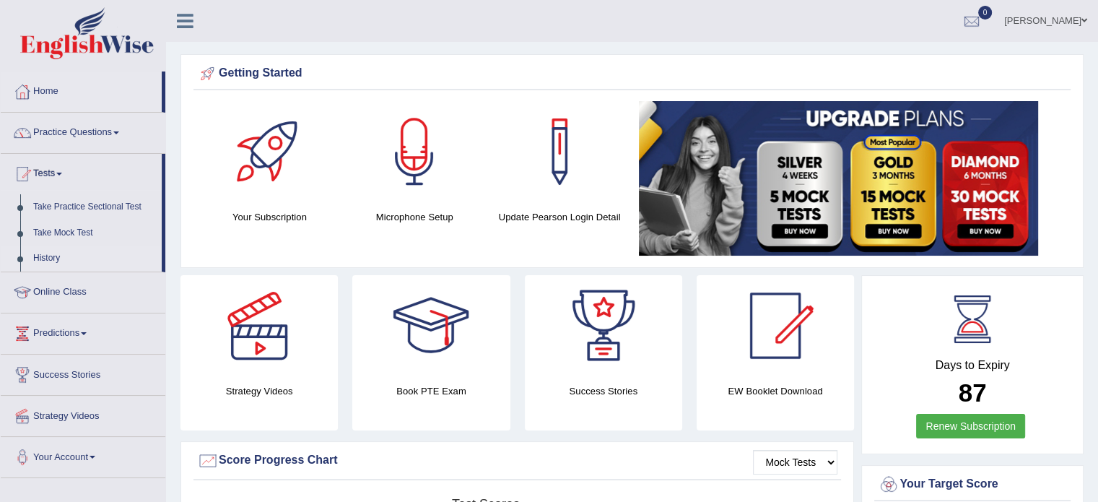
click at [52, 252] on link "History" at bounding box center [94, 259] width 135 height 26
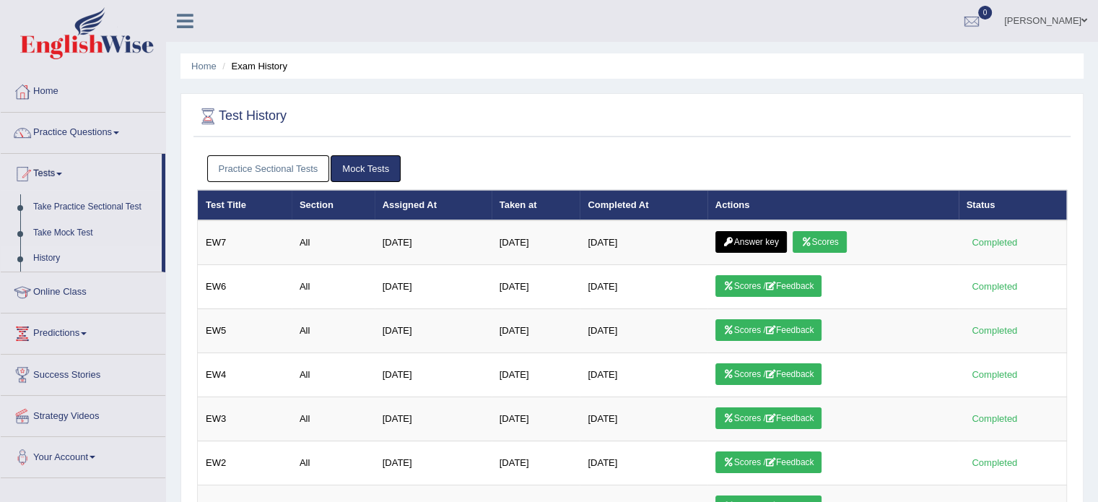
click at [234, 167] on link "Practice Sectional Tests" at bounding box center [268, 168] width 123 height 27
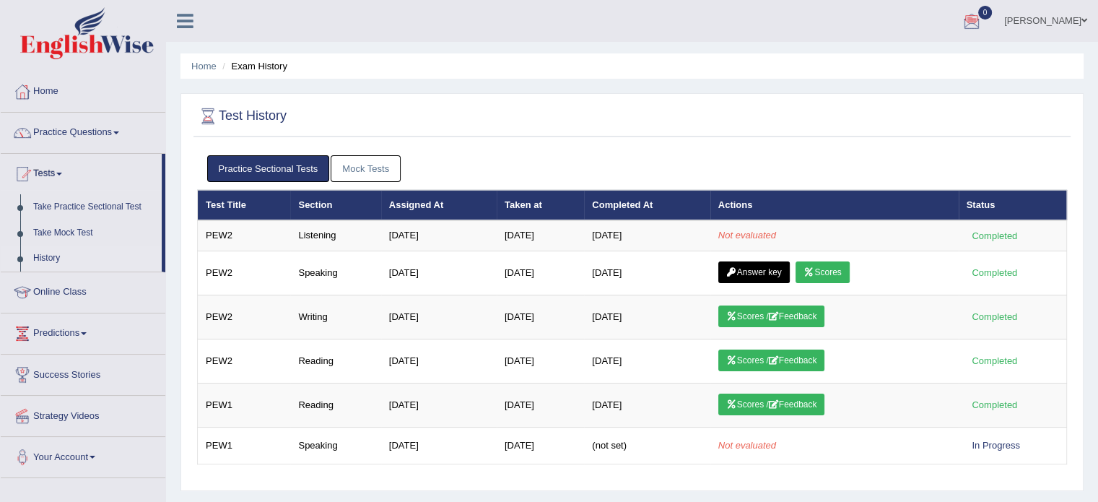
click at [840, 0] on ul "[PERSON_NAME] Toggle navigation Username: [PERSON_NAME] Access Type: Online Sub…" at bounding box center [772, 20] width 653 height 41
click at [58, 129] on link "Practice Questions" at bounding box center [83, 131] width 165 height 36
